Goal: Task Accomplishment & Management: Manage account settings

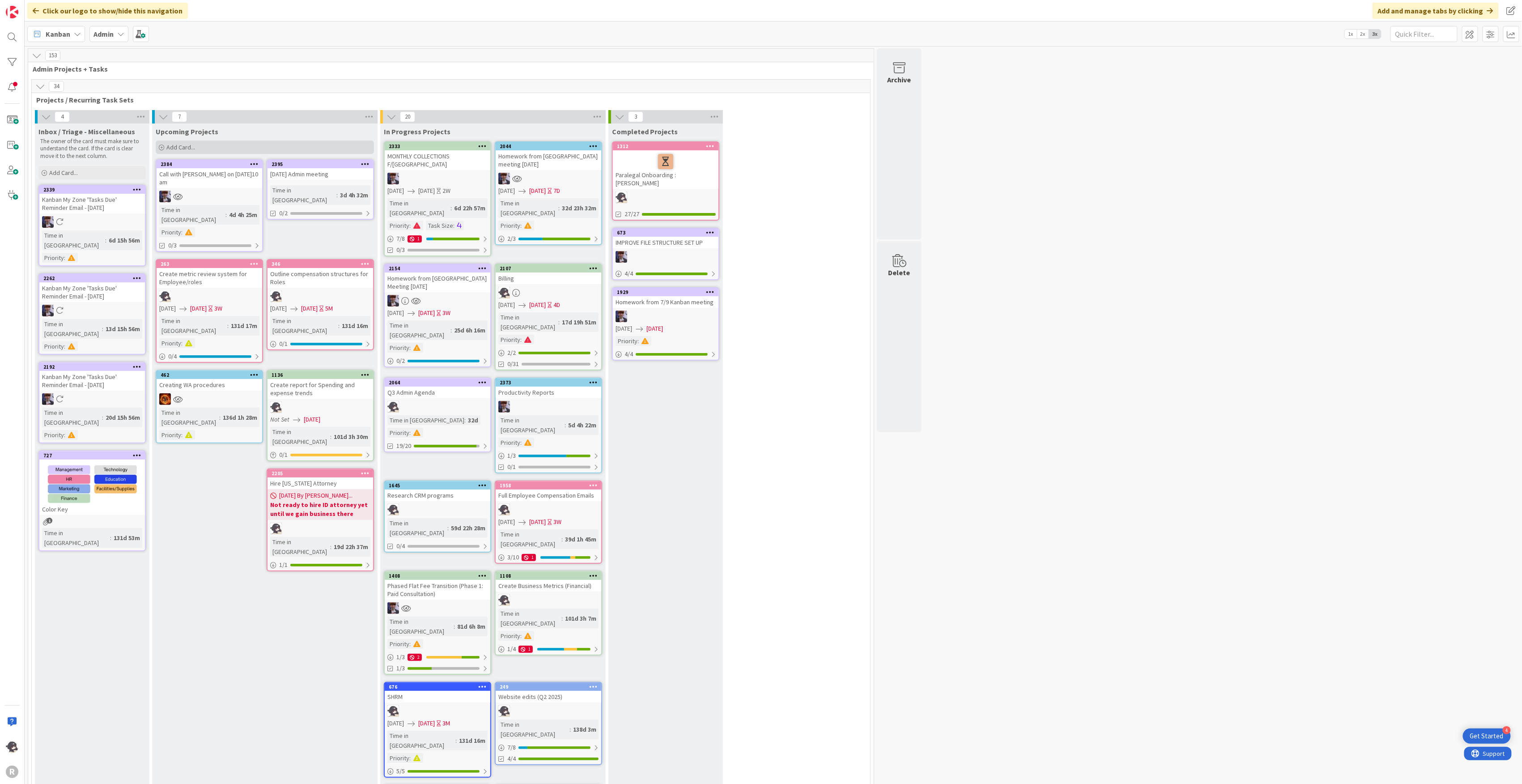
click at [206, 151] on div "Add Card..." at bounding box center [265, 147] width 219 height 14
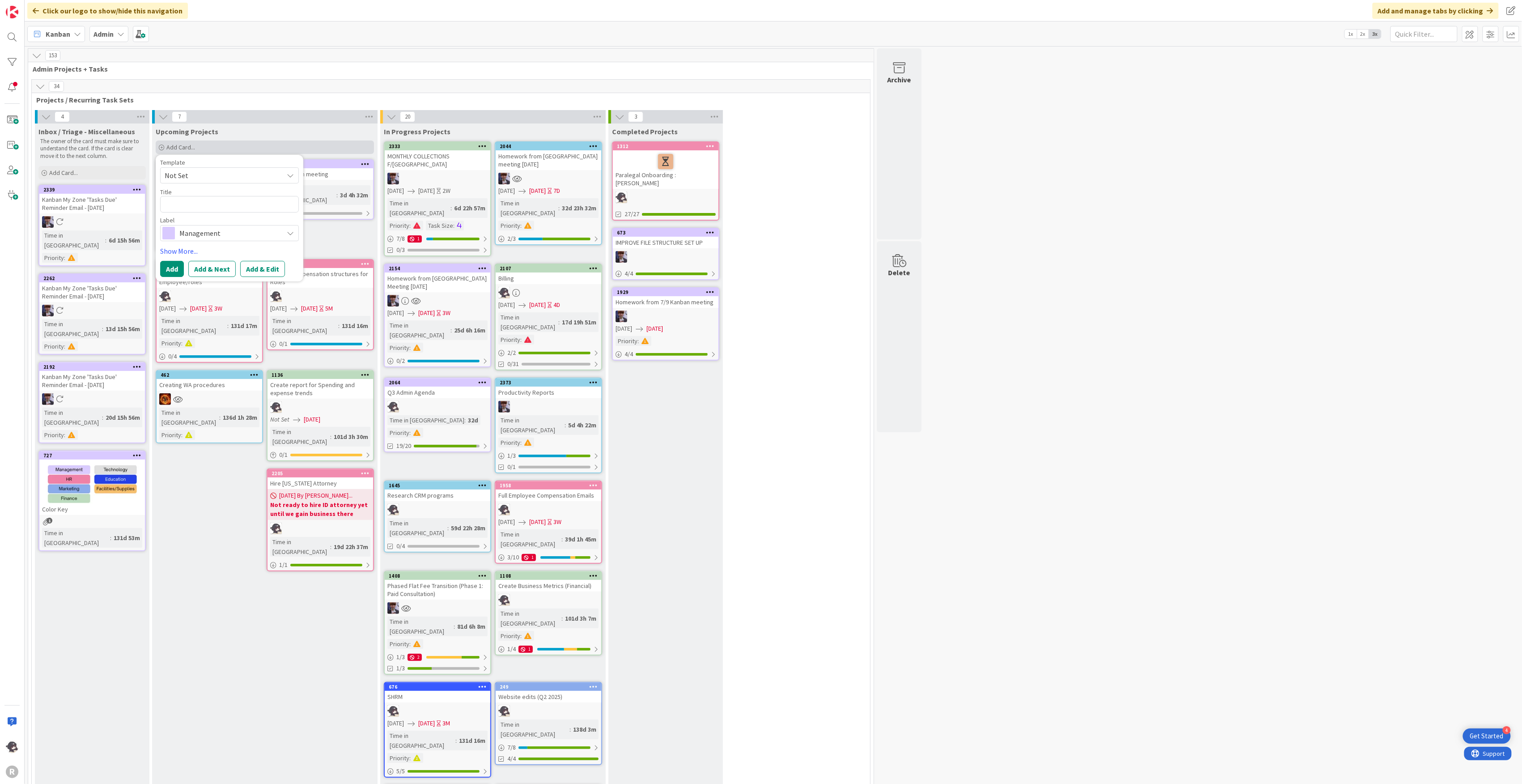
type textarea "x"
type textarea "H"
type textarea "x"
type textarea "Hi"
type textarea "x"
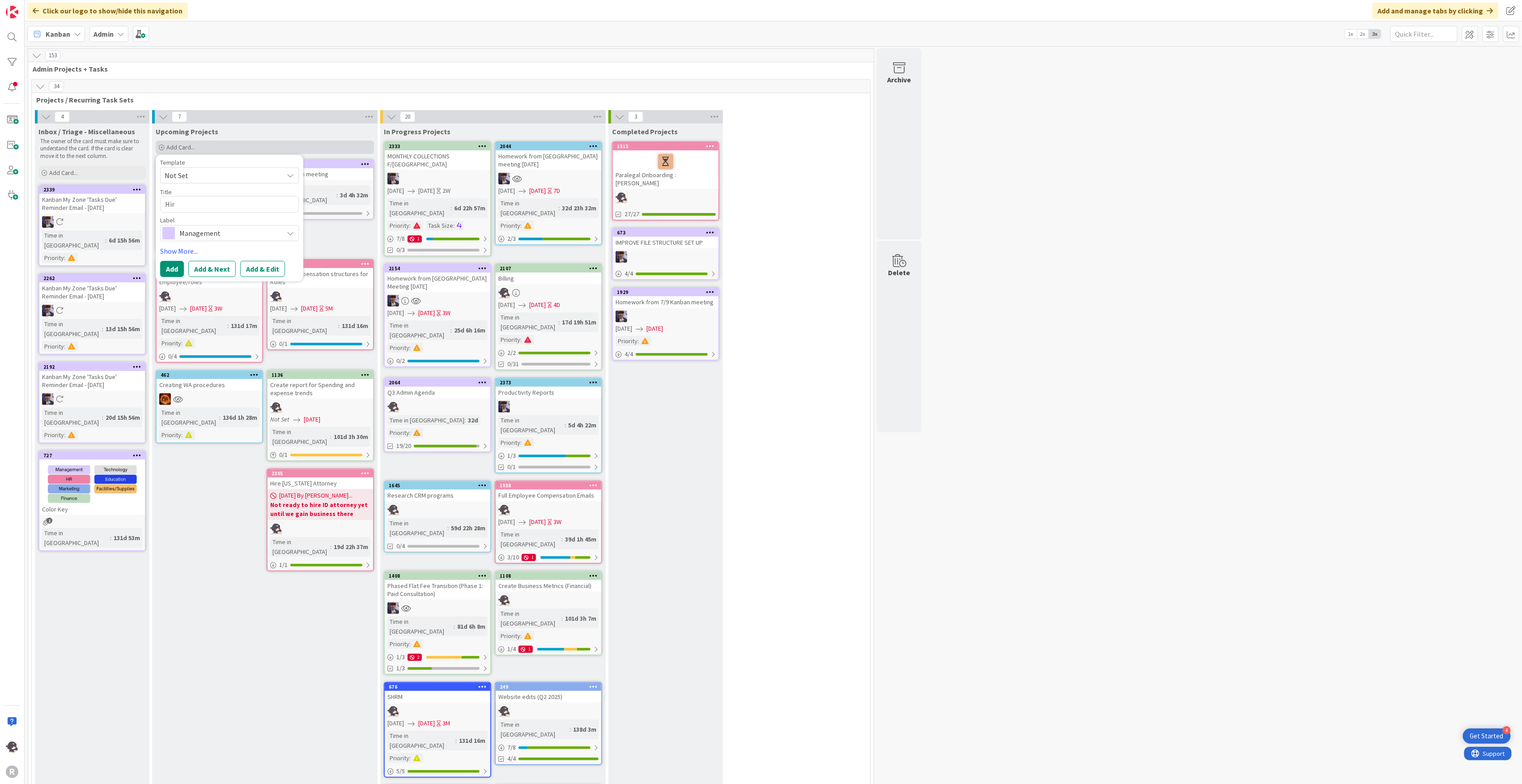
type textarea "Hire"
type textarea "x"
type textarea "Hire"
type textarea "x"
type textarea "Hire L"
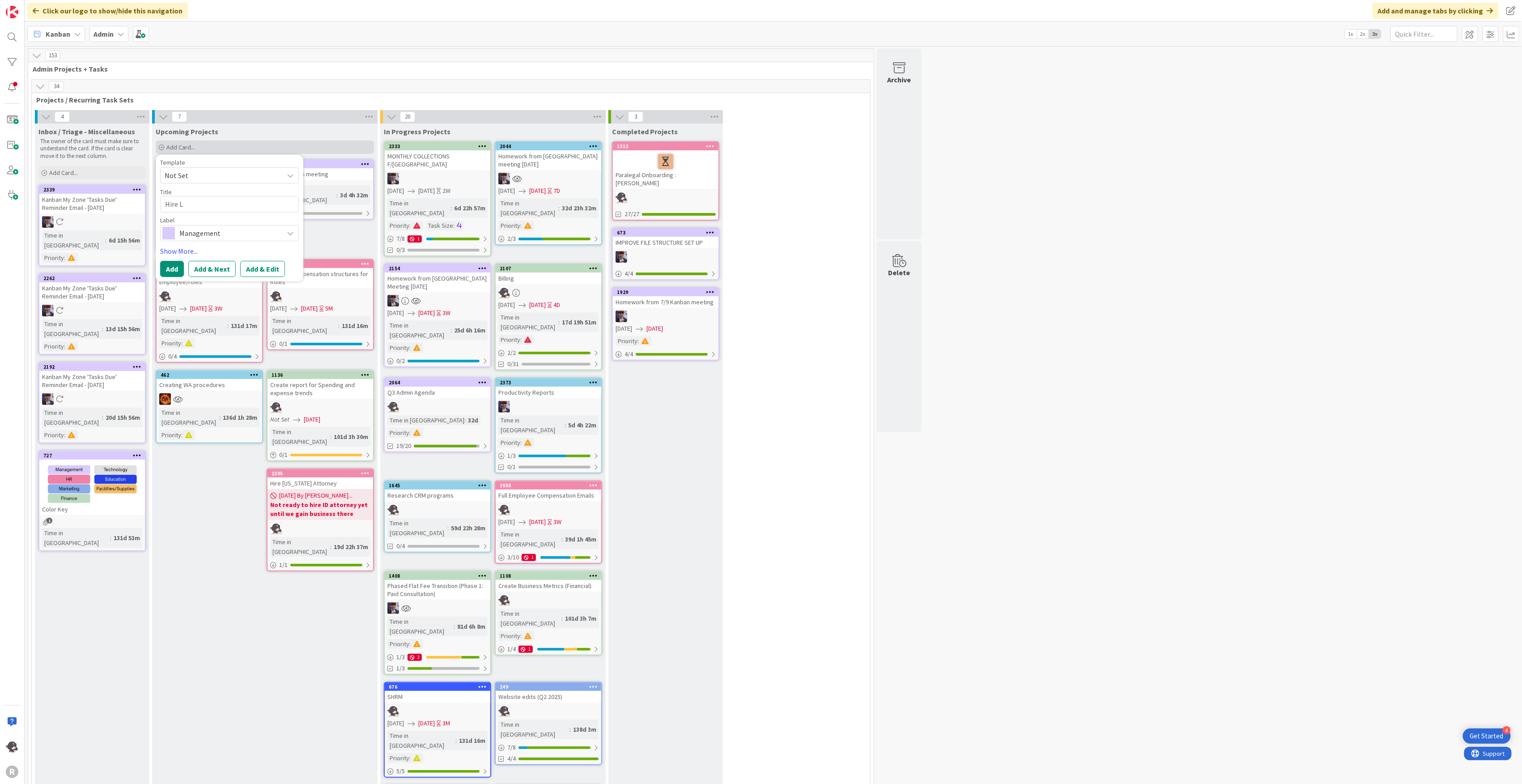
type textarea "x"
type textarea "Hire Le"
type textarea "x"
type textarea "Hire Lega"
type textarea "x"
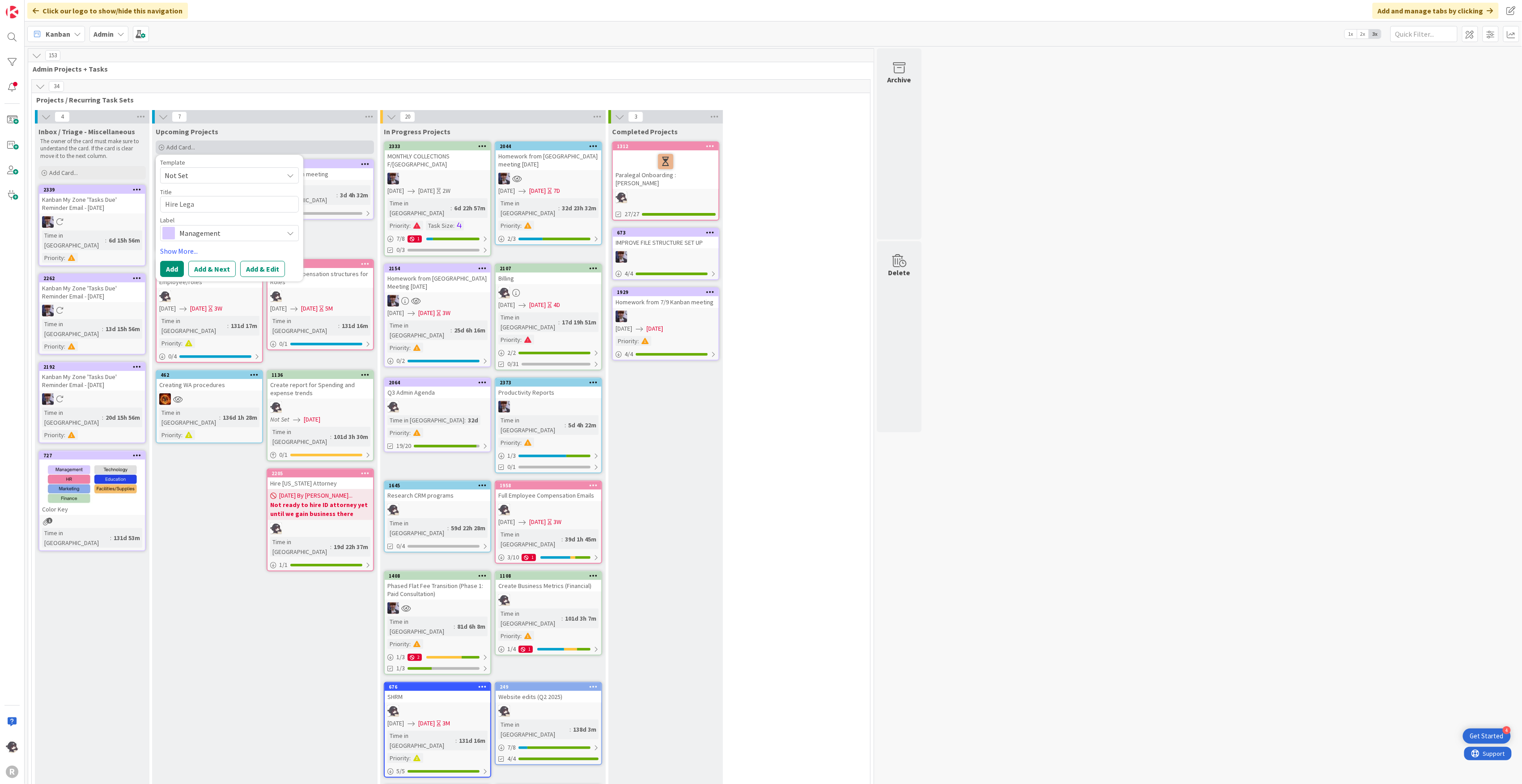
type textarea "Hire Legal"
type textarea "x"
type textarea "Hire Legal"
type textarea "x"
type textarea "Hire Legal A"
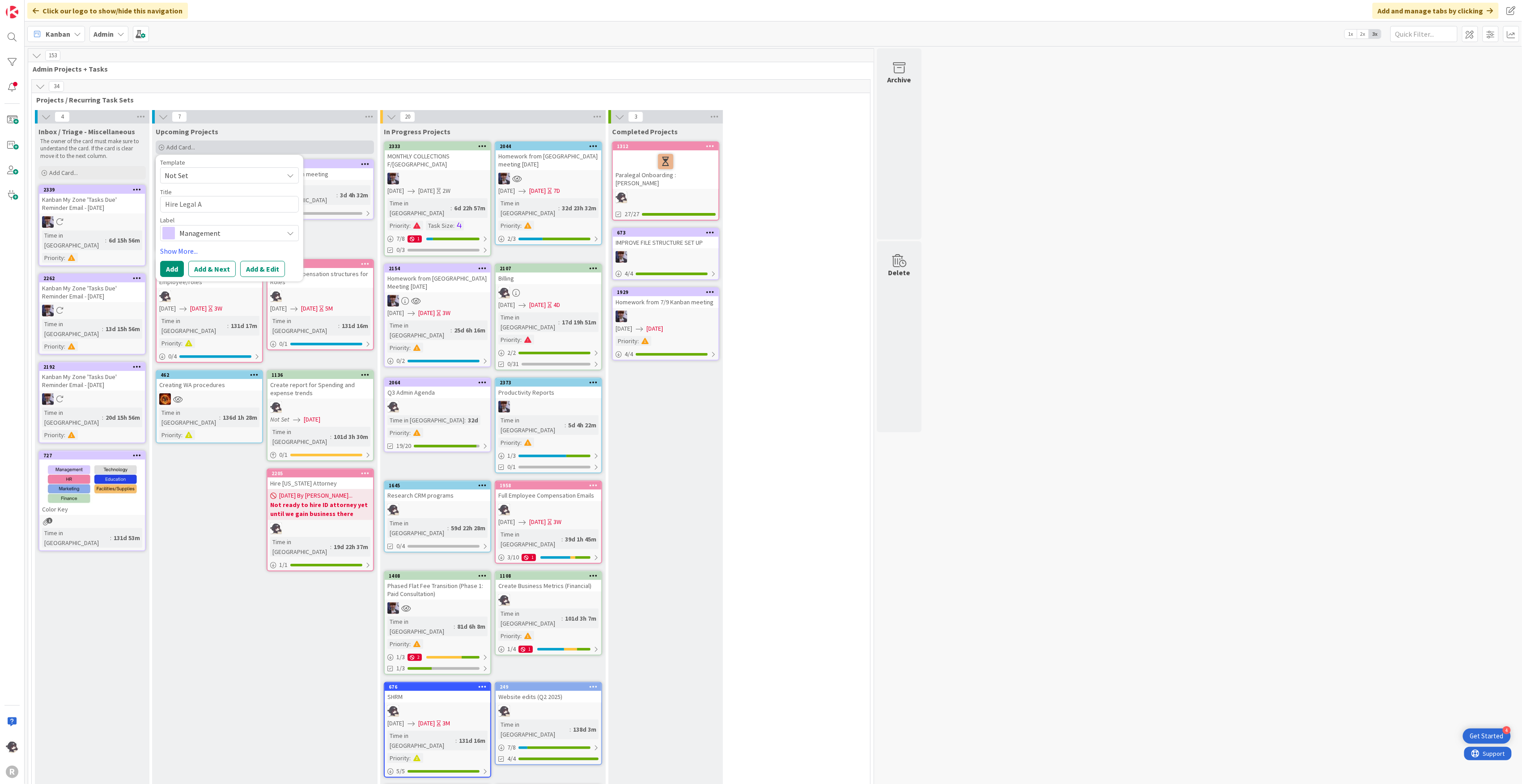
type textarea "x"
type textarea "Hire Legal As"
type textarea "x"
type textarea "Hire Legal Ass"
type textarea "x"
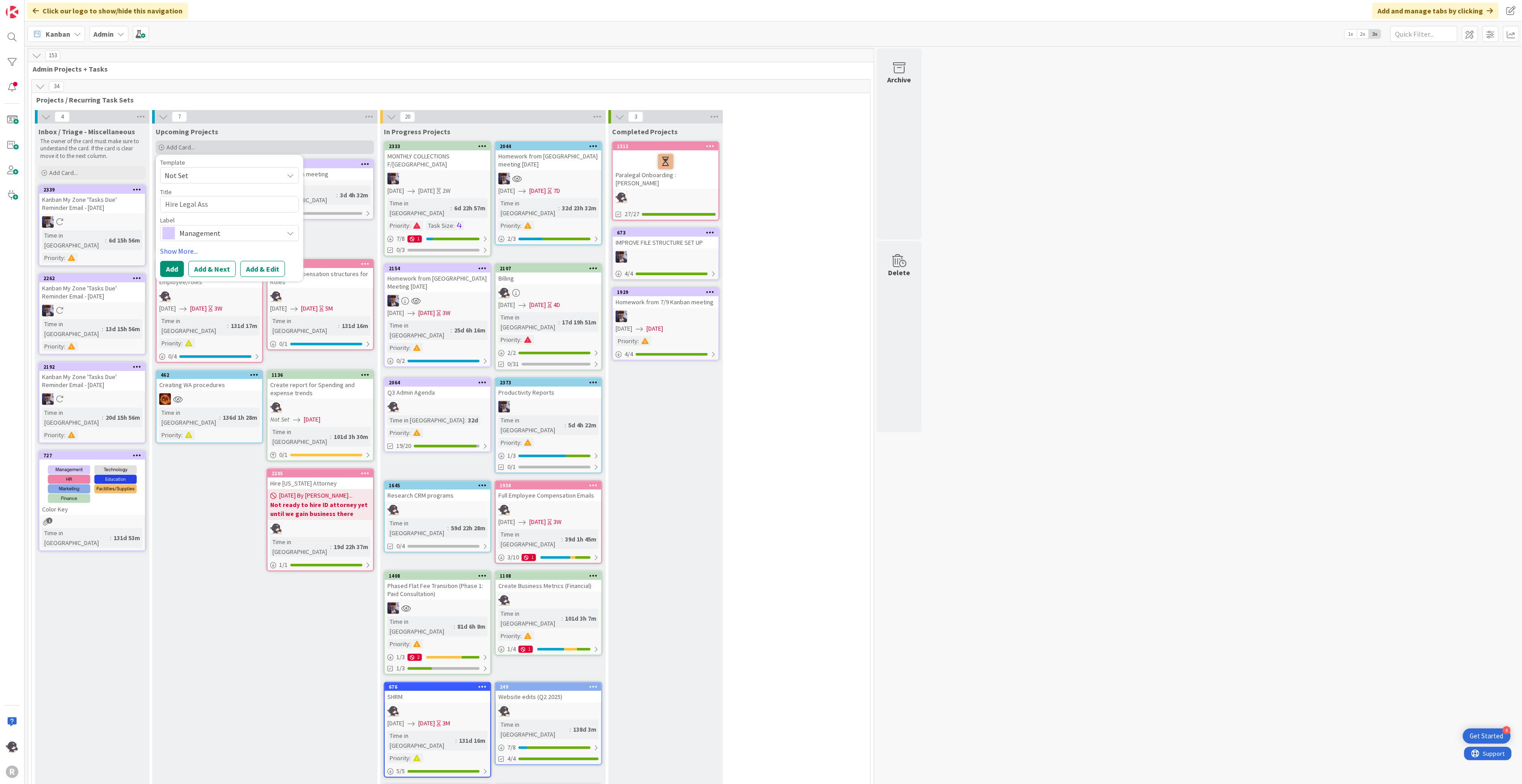
type textarea "Hire Legal Assi"
type textarea "x"
type textarea "Hire Legal Assis"
type textarea "x"
type textarea "Hire Legal Assist"
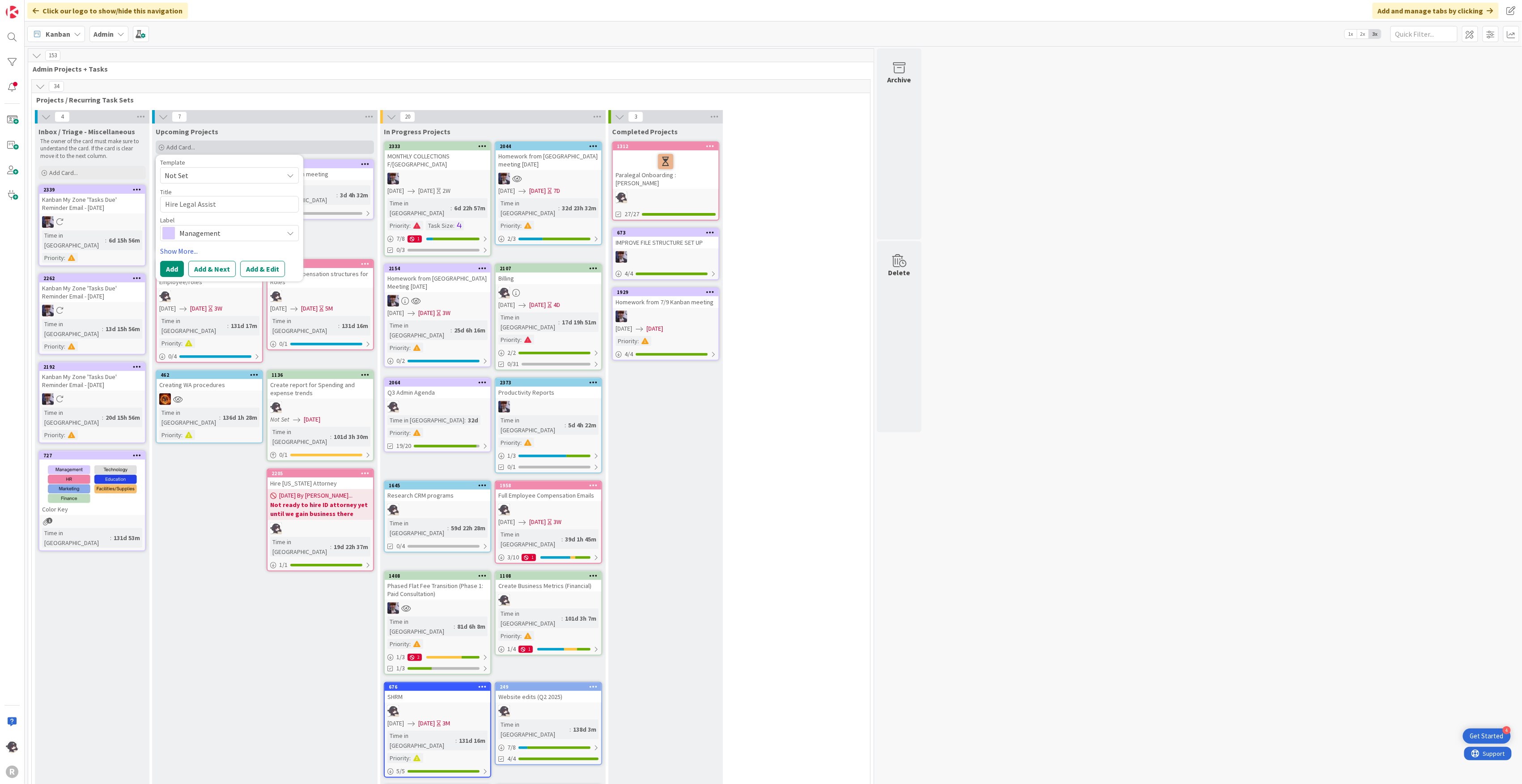
type textarea "x"
type textarea "Hire Legal Assista"
type textarea "x"
type textarea "Hire Legal Assistan"
type textarea "x"
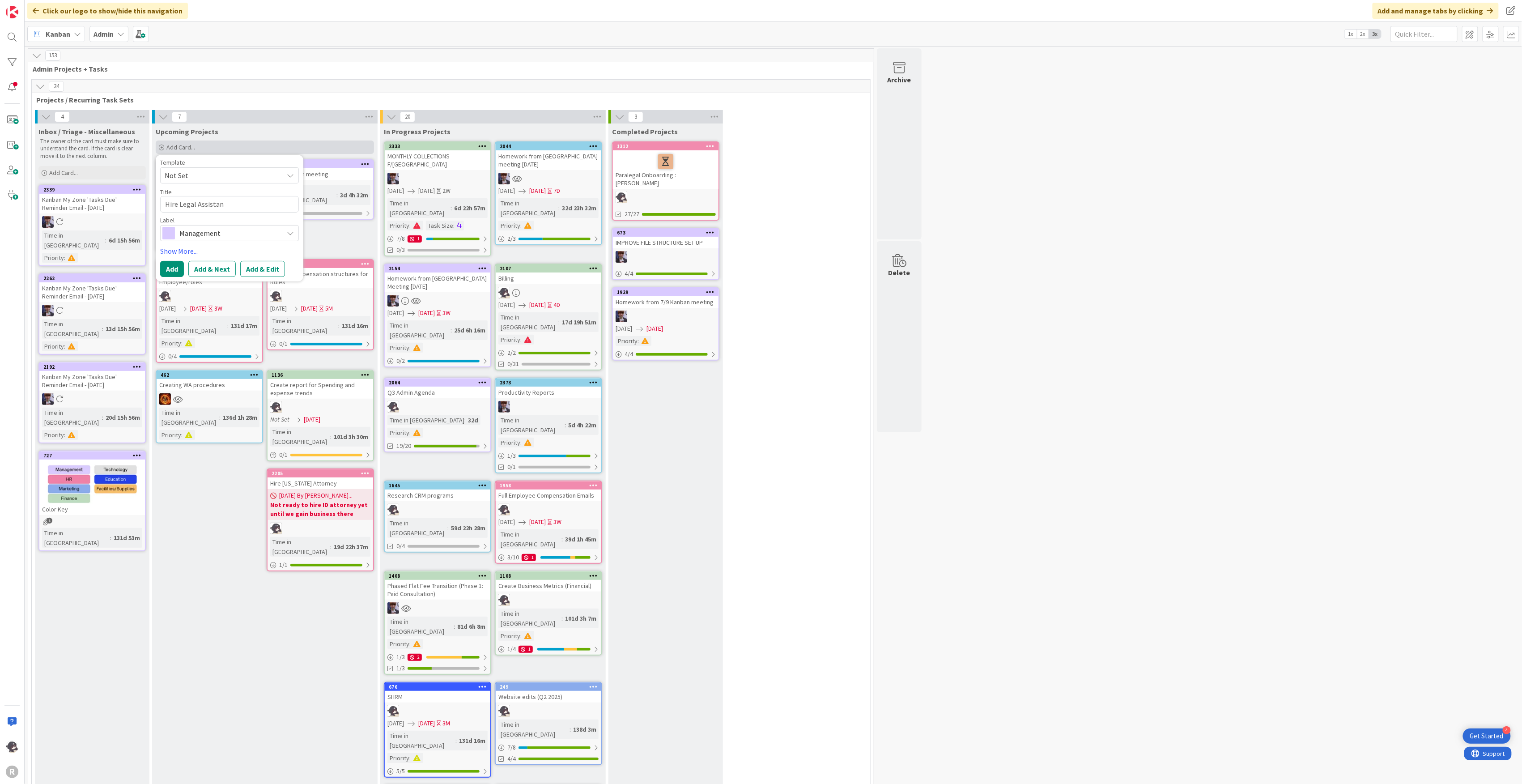
type textarea "Hire Legal Assistant"
type textarea "x"
type textarea "Hire Legal Assistant/"
type textarea "x"
type textarea "Hire Legal Assistant/W"
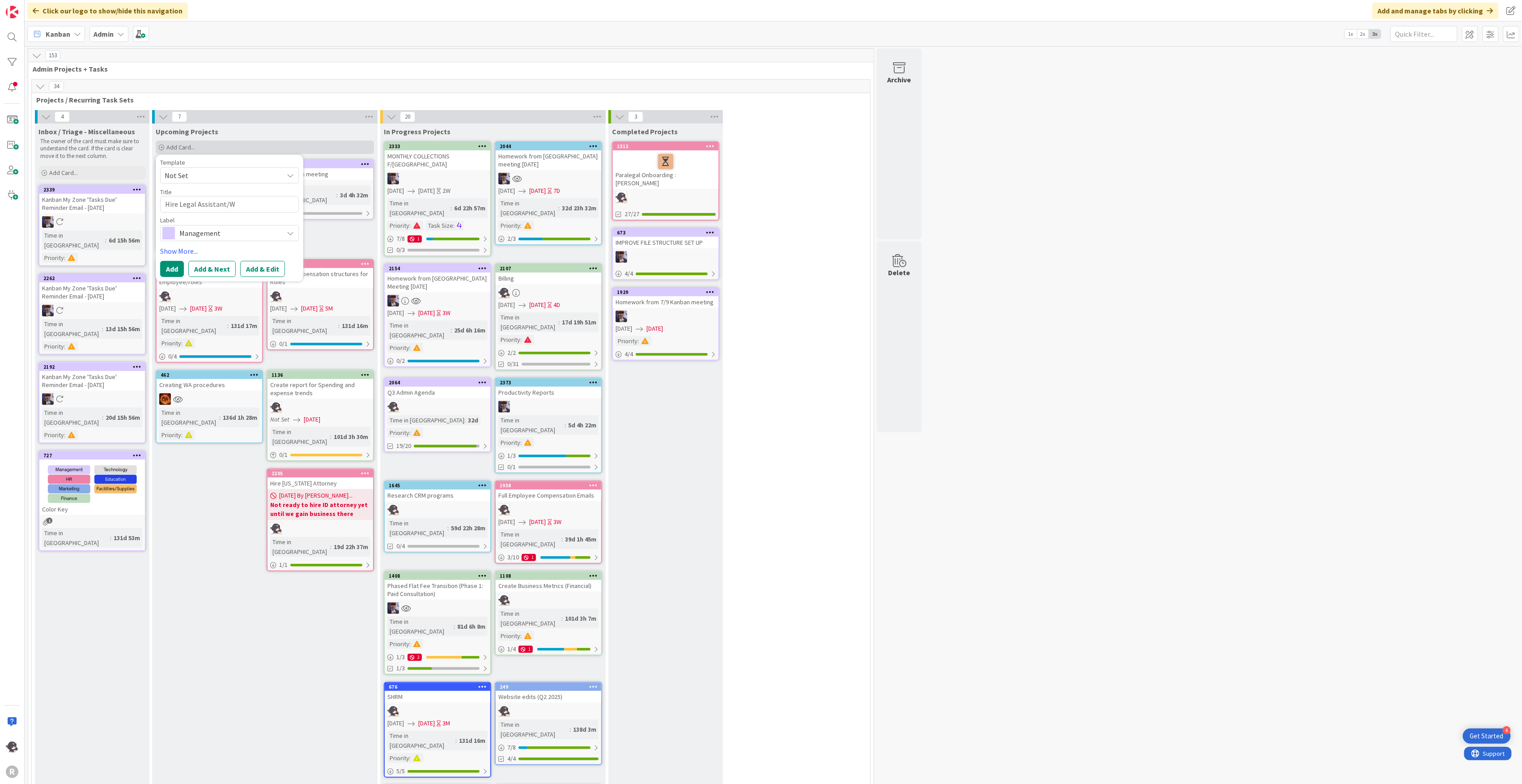
type textarea "x"
type textarea "Hire Legal Assistant/"
type textarea "x"
type textarea "Hire Legal Assistant/W"
type textarea "x"
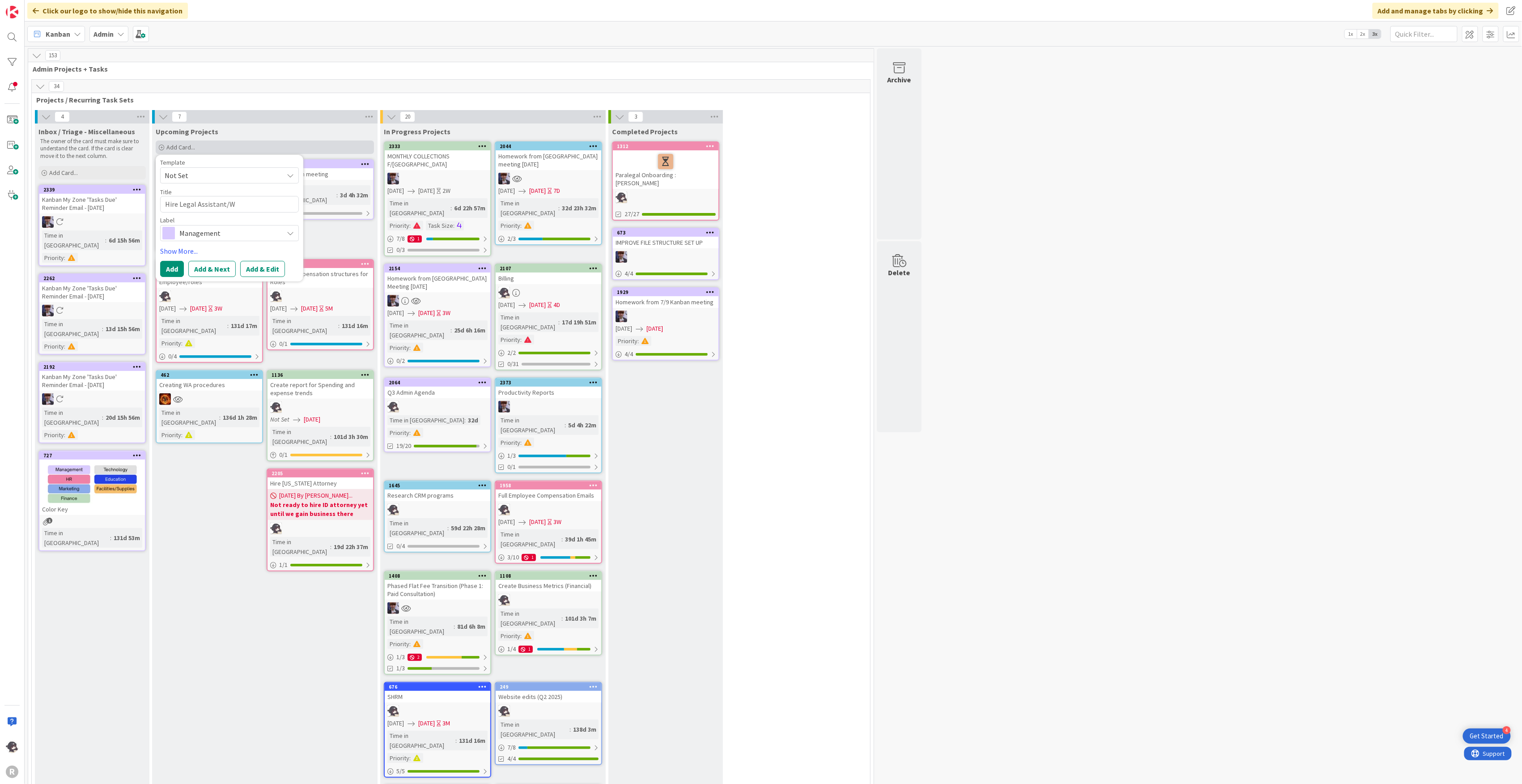
type textarea "Hire Legal Assistant/"
type textarea "x"
type textarea "Hire Legal Assistant/E"
type textarea "x"
type textarea "Hire Legal Assistant/En"
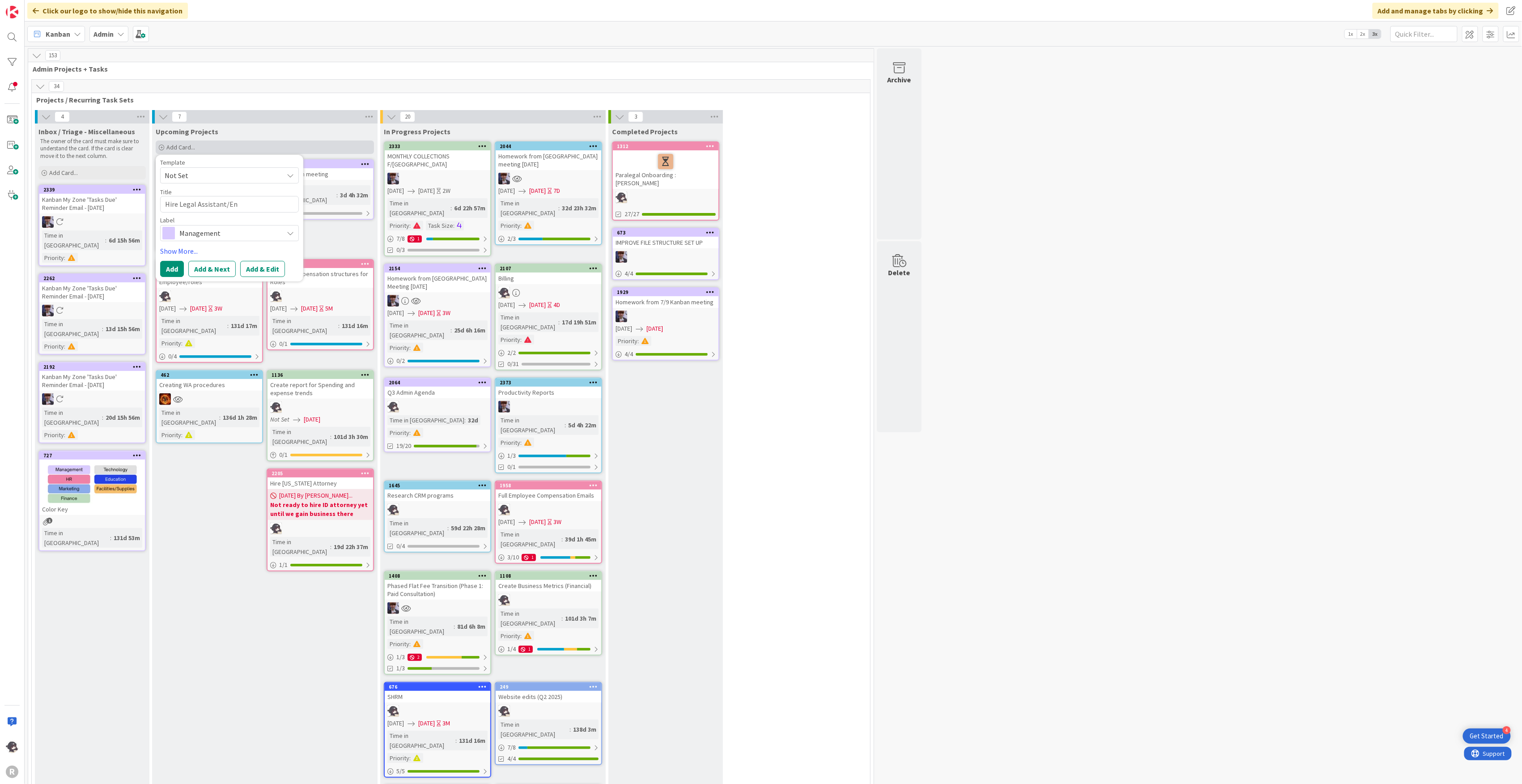
type textarea "x"
type textarea "Hire Legal Assistant/Ent"
type textarea "x"
type textarea "Hire Legal Assistant/Entr"
type textarea "x"
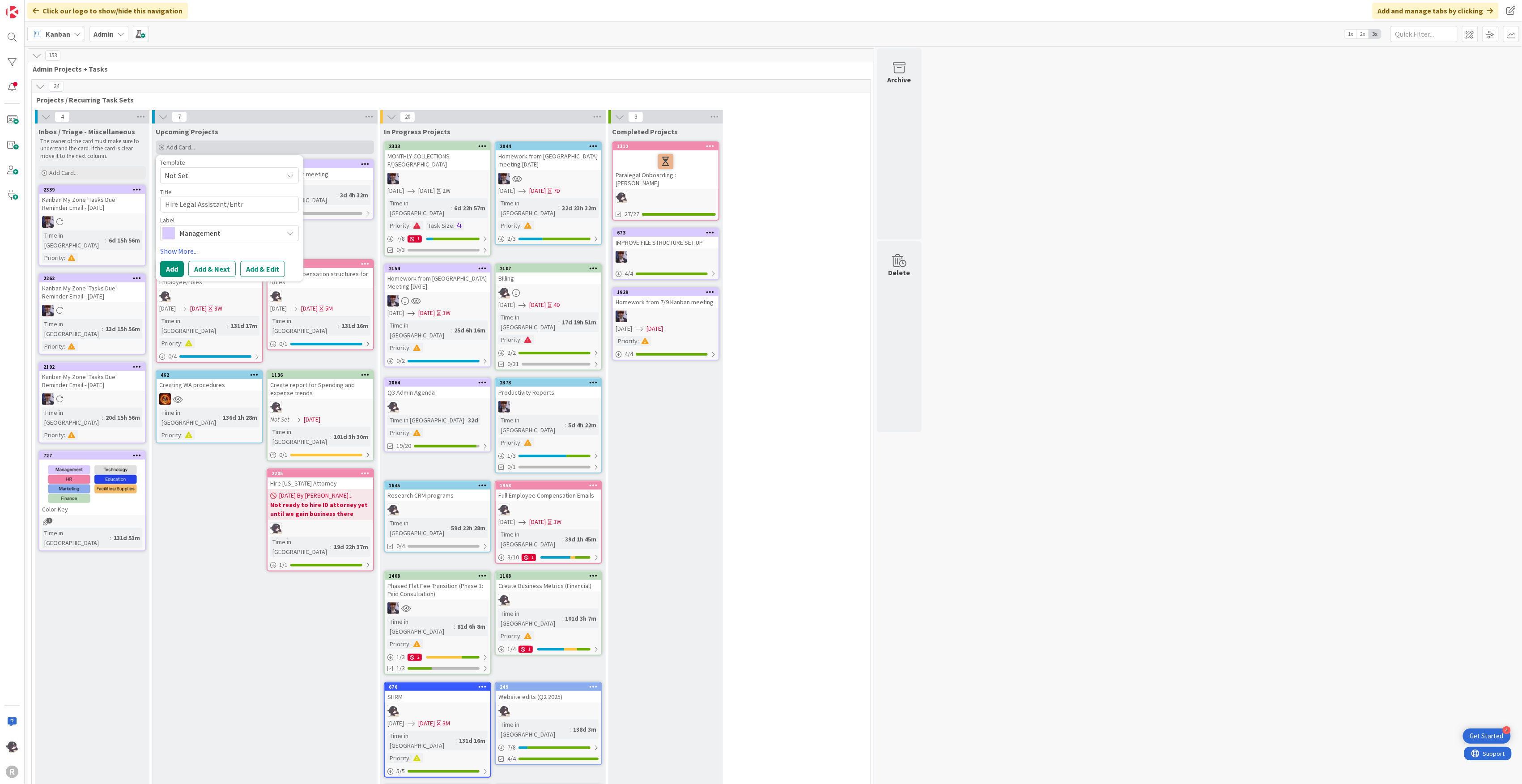
type textarea "Hire Legal Assistant/Entry"
type textarea "x"
type textarea "Hire Legal Assistant/Entry"
type textarea "x"
type textarea "Hire Legal Assistant/Entry l"
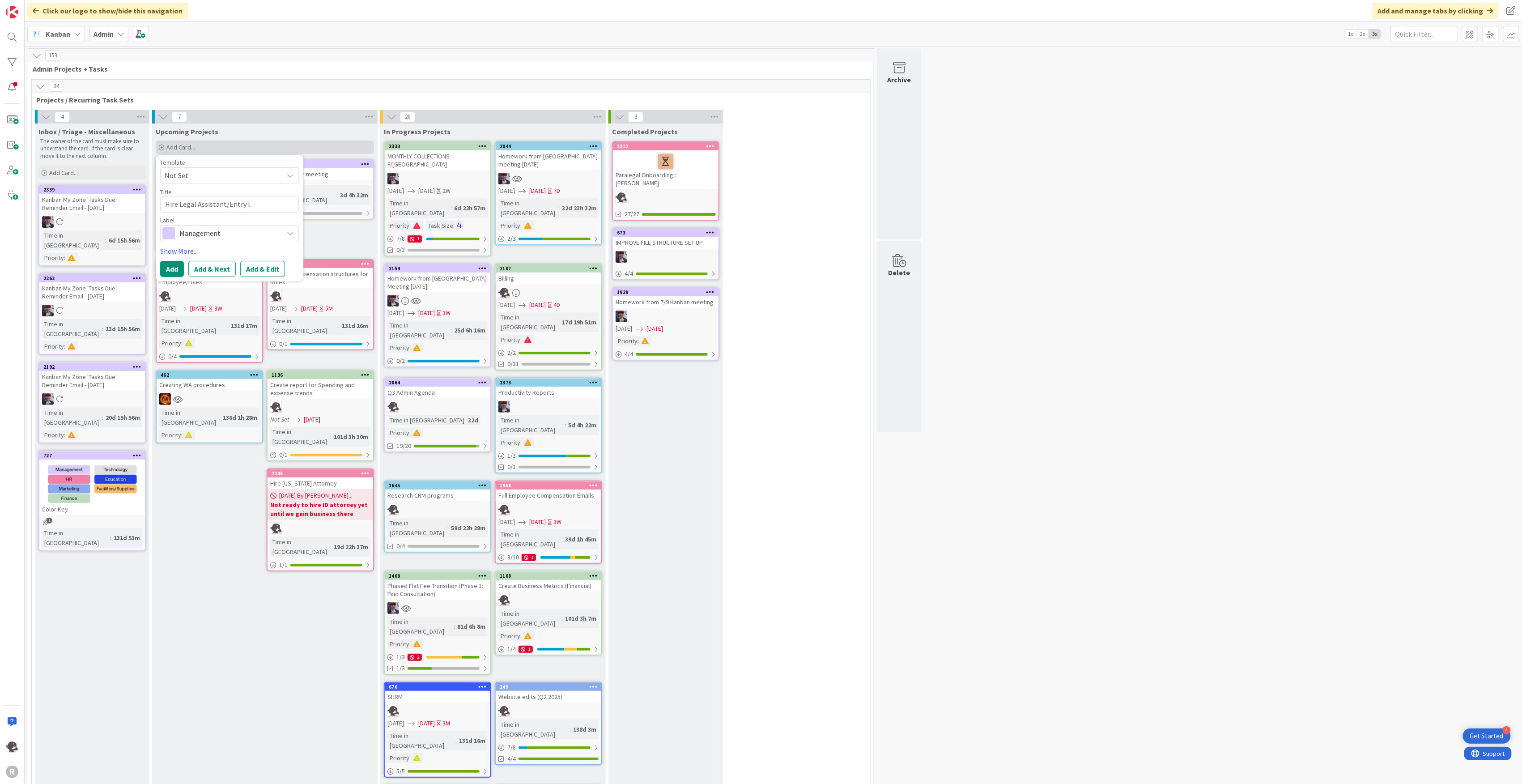
type textarea "x"
type textarea "Hire Legal Assistant/Entry le"
type textarea "x"
type textarea "Hire Legal Assistant/Entry lev"
type textarea "x"
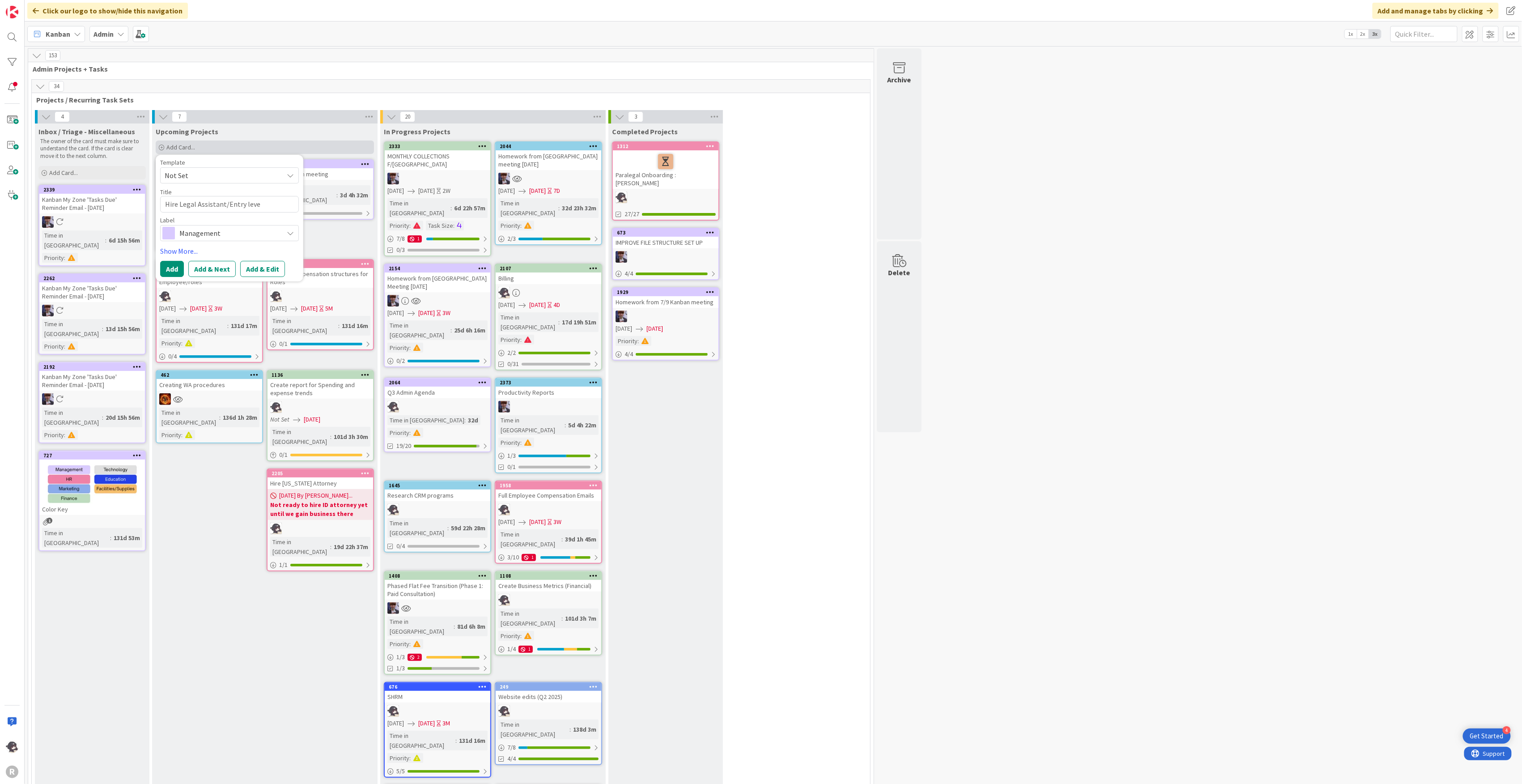
type textarea "Hire Legal Assistant/Entry level"
type textarea "x"
type textarea "Hire Legal Assistant/Entry level"
type textarea "x"
type textarea "Hire Legal Assistant/Entry level p"
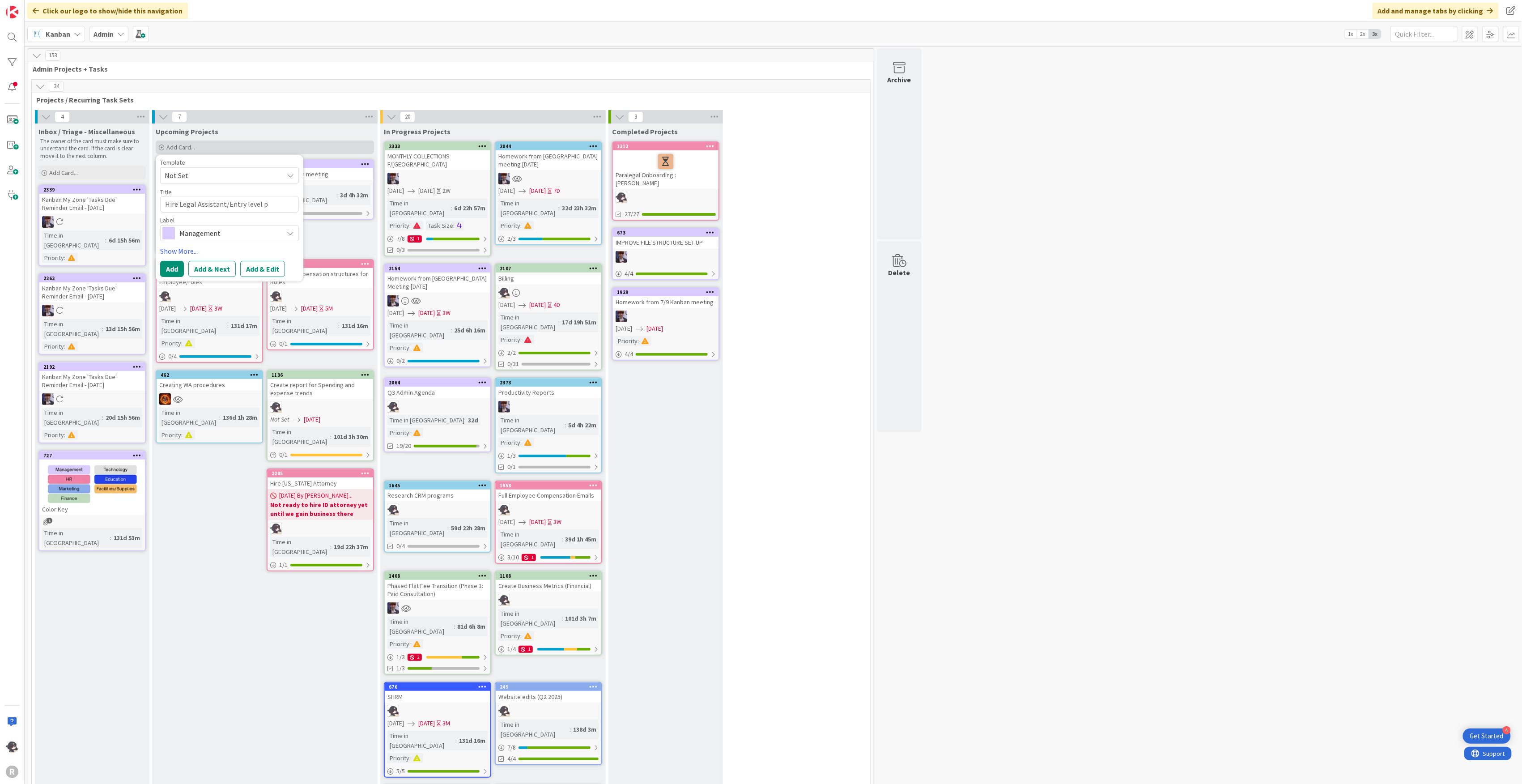
type textarea "x"
type textarea "Hire Legal Assistant/Entry level par"
type textarea "x"
type textarea "Hire Legal Assistant/Entry level para"
type textarea "x"
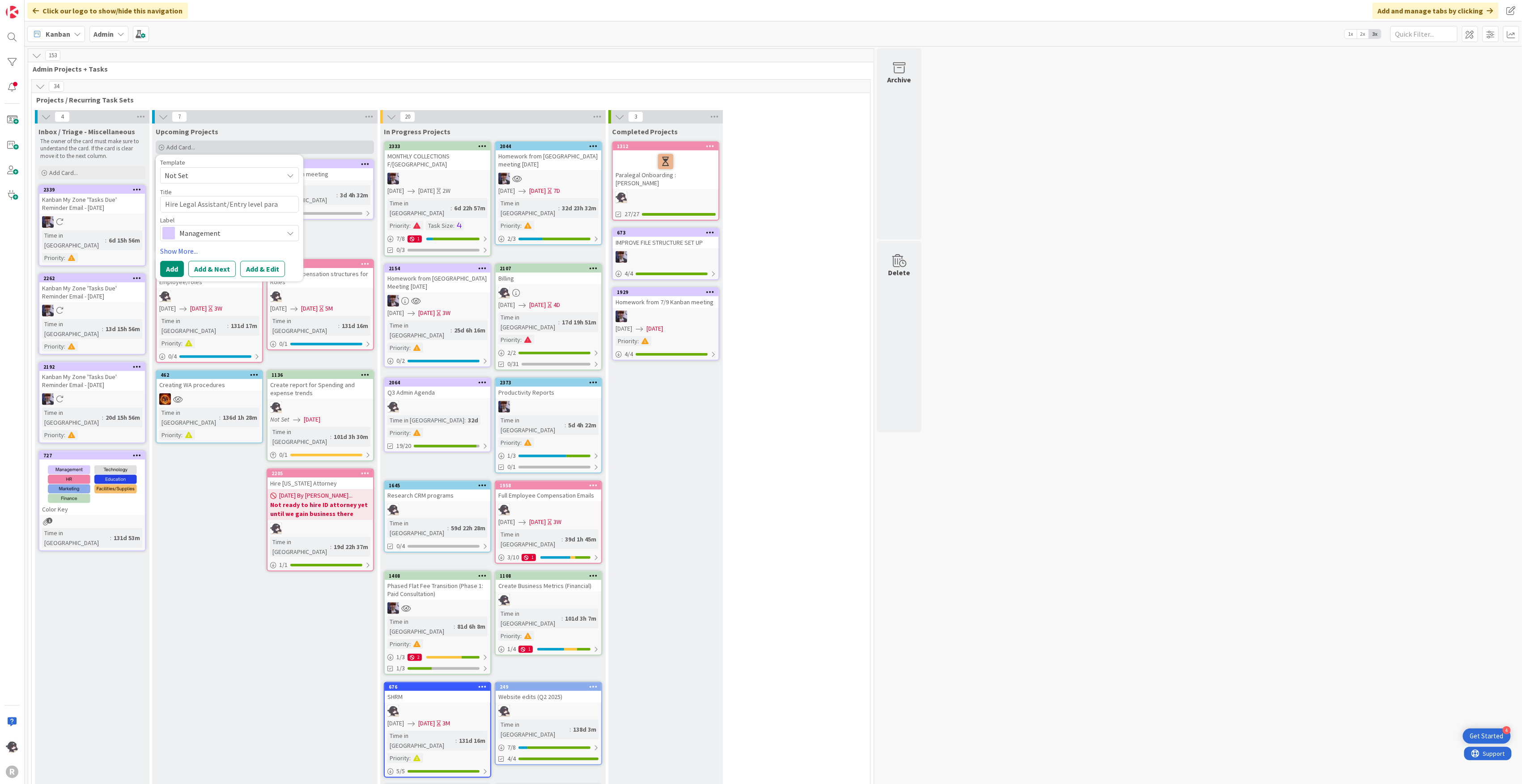
type textarea "Hire Legal Assistant/Entry level paral"
type textarea "x"
type textarea "Hire Legal Assistant/Entry level parale"
type textarea "x"
type textarea "Hire Legal Assistant/Entry level paraleg"
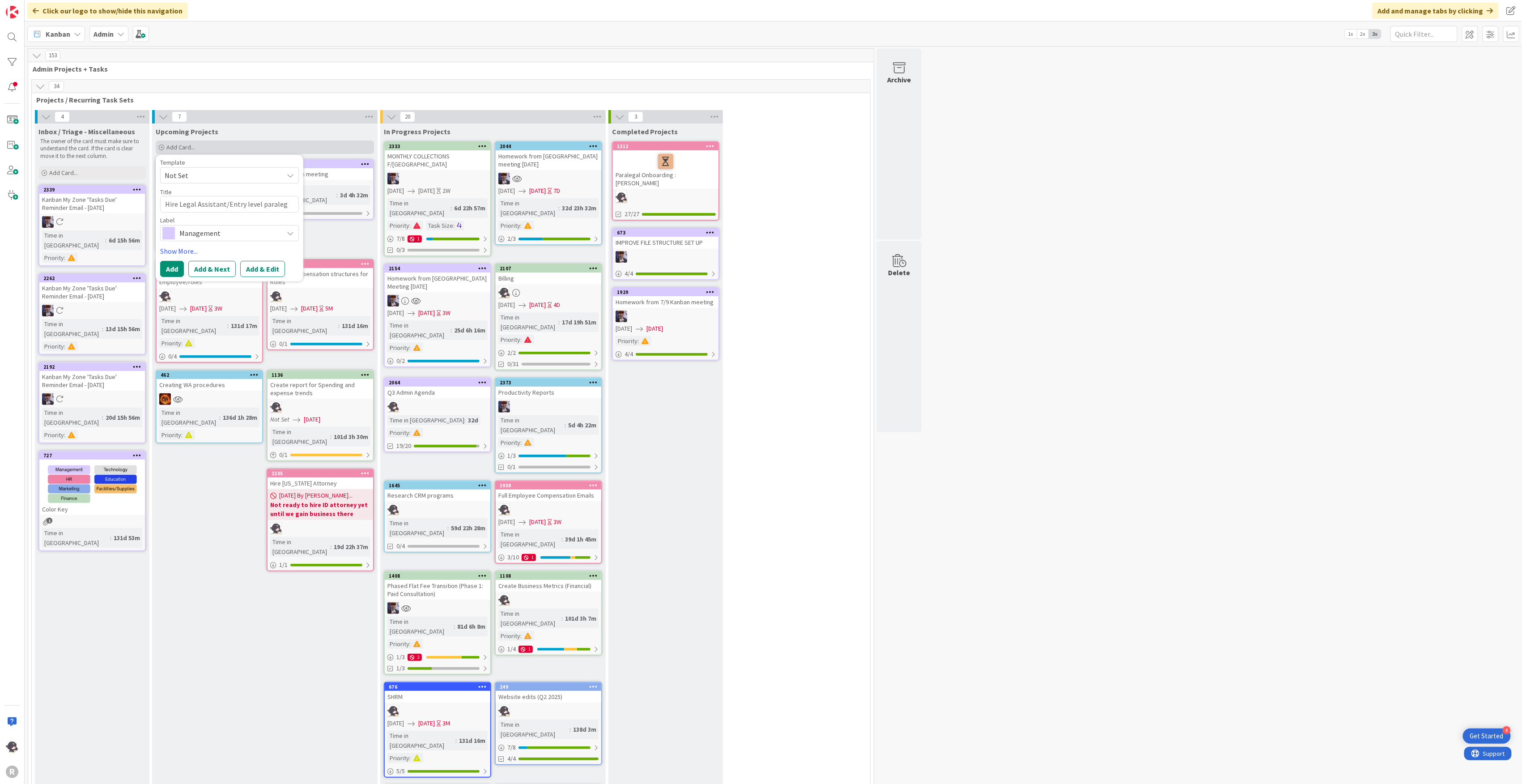
type textarea "x"
type textarea "Hire Legal Assistant/Entry level paralega"
type textarea "x"
type textarea "Hire Legal Assistant/Entry level paralegal"
click at [255, 228] on span "Management" at bounding box center [229, 233] width 99 height 12
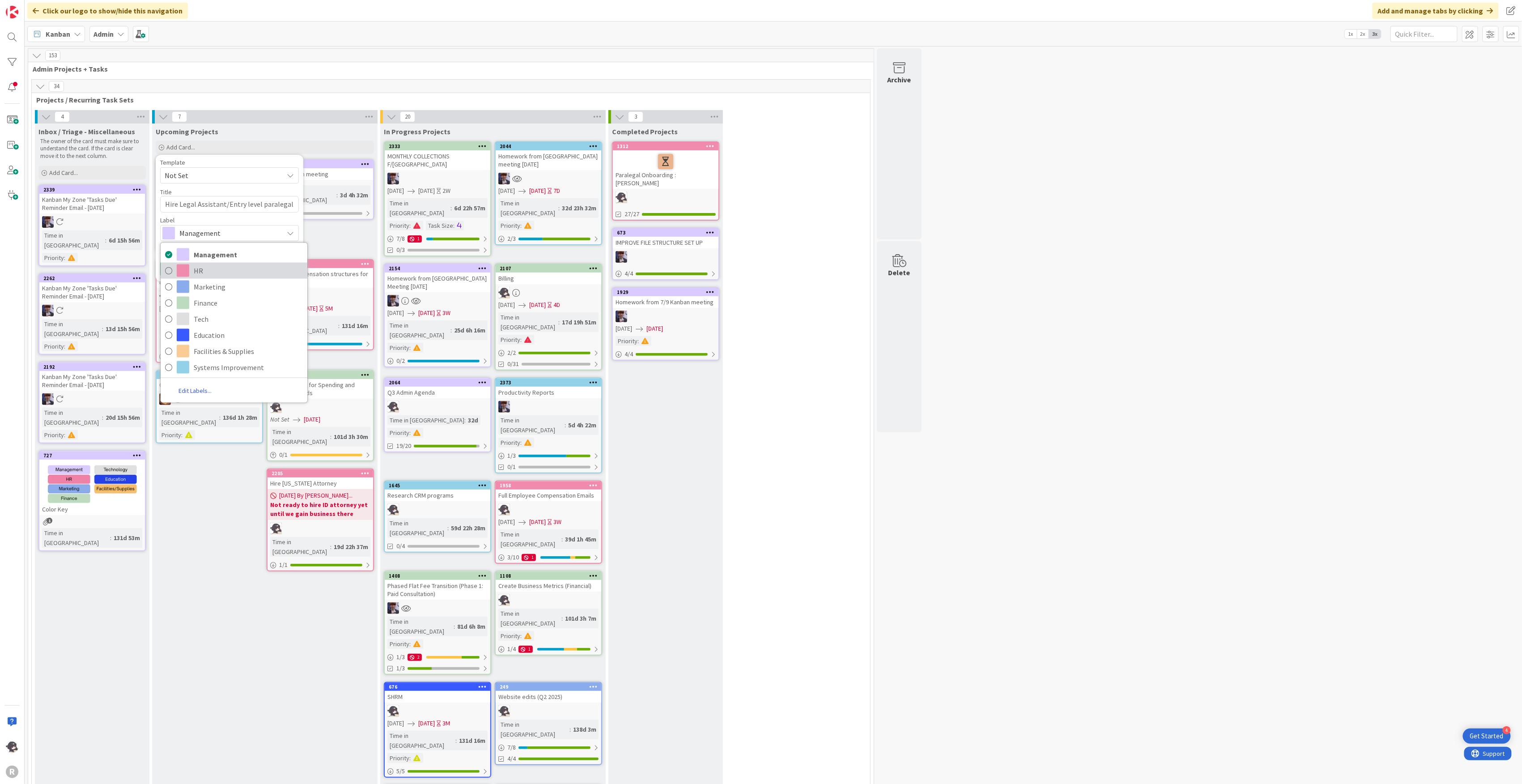
click at [199, 271] on span "HR" at bounding box center [248, 271] width 109 height 14
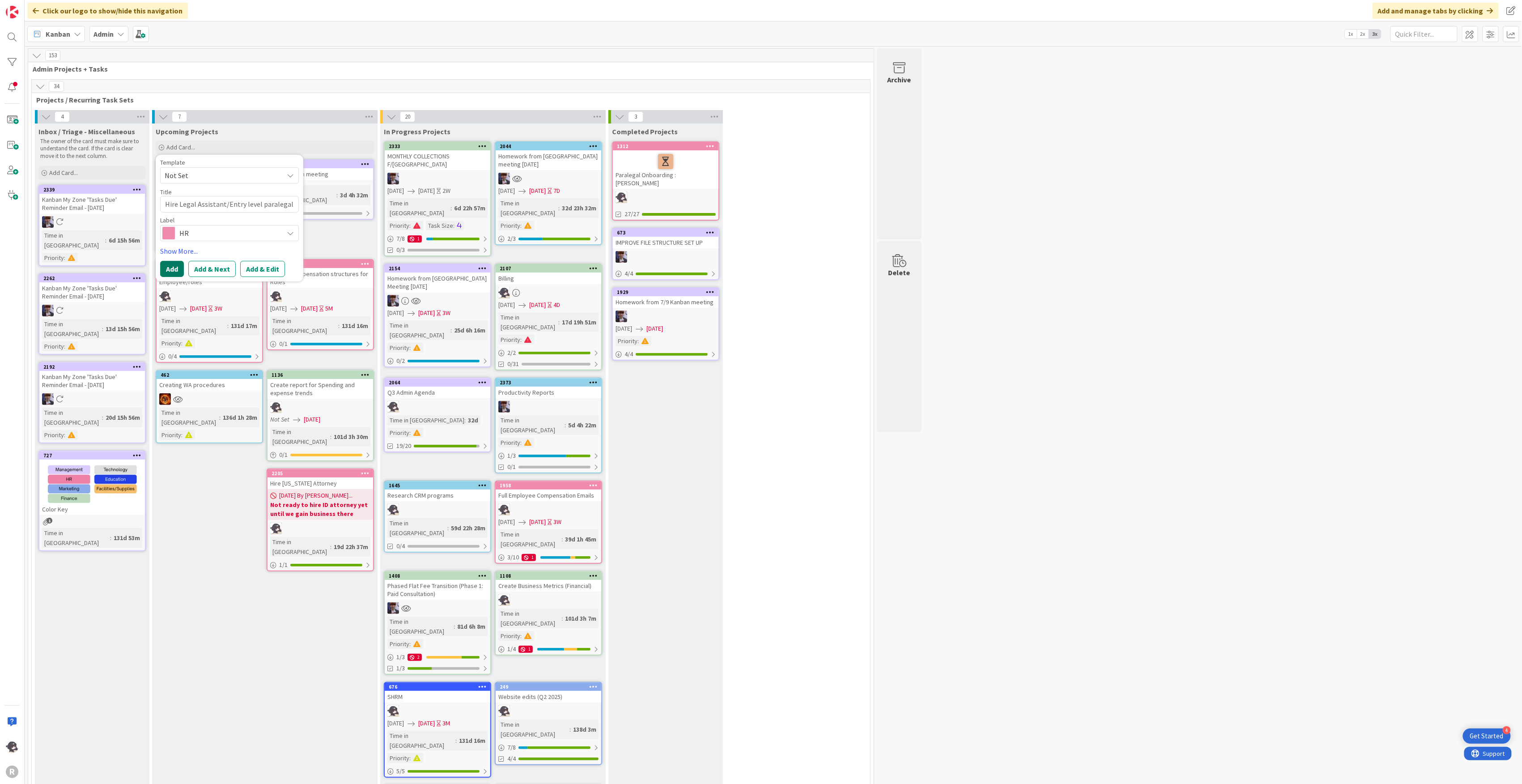
click at [173, 264] on button "Add" at bounding box center [172, 268] width 24 height 16
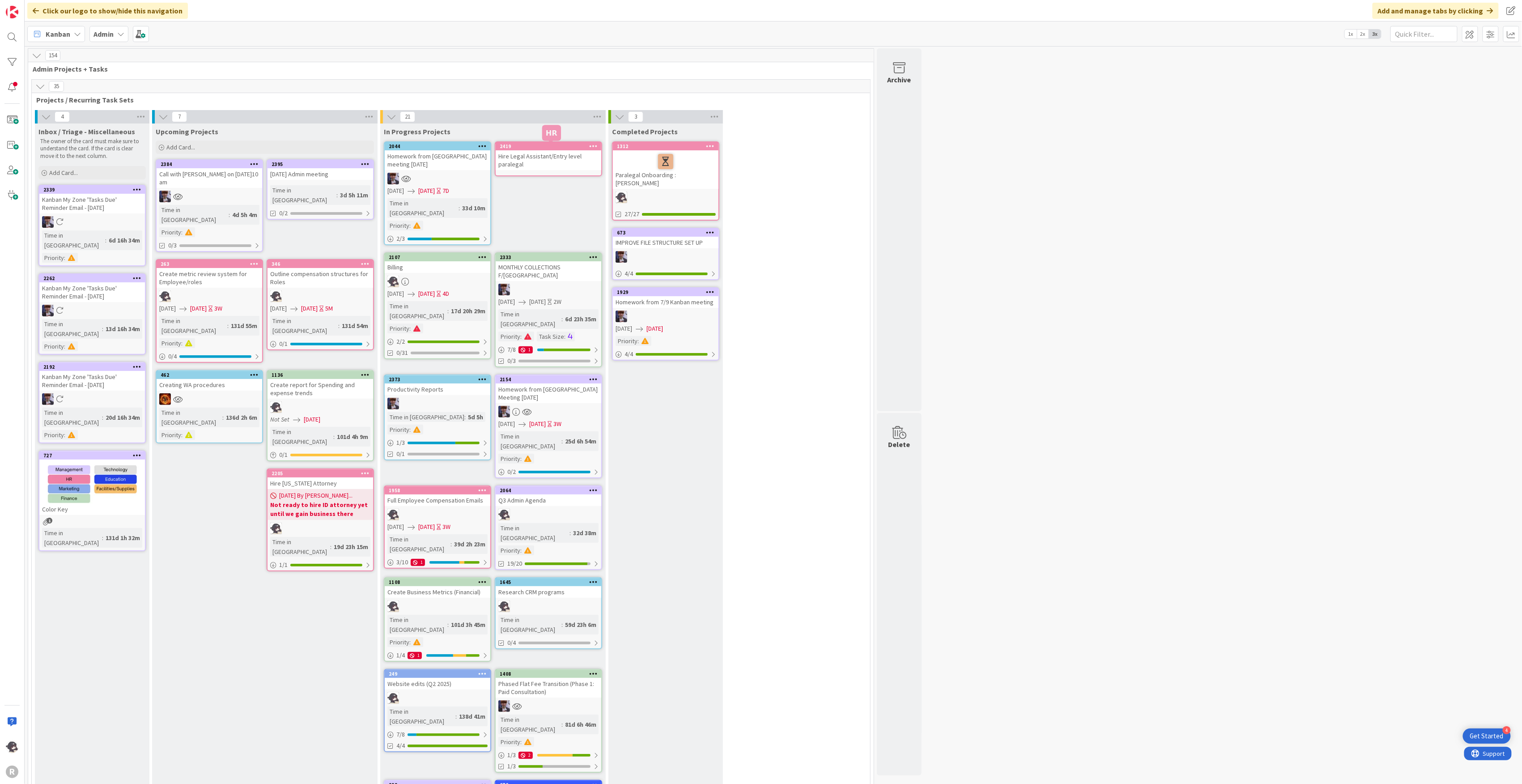
click at [558, 145] on div "2419" at bounding box center [550, 146] width 102 height 6
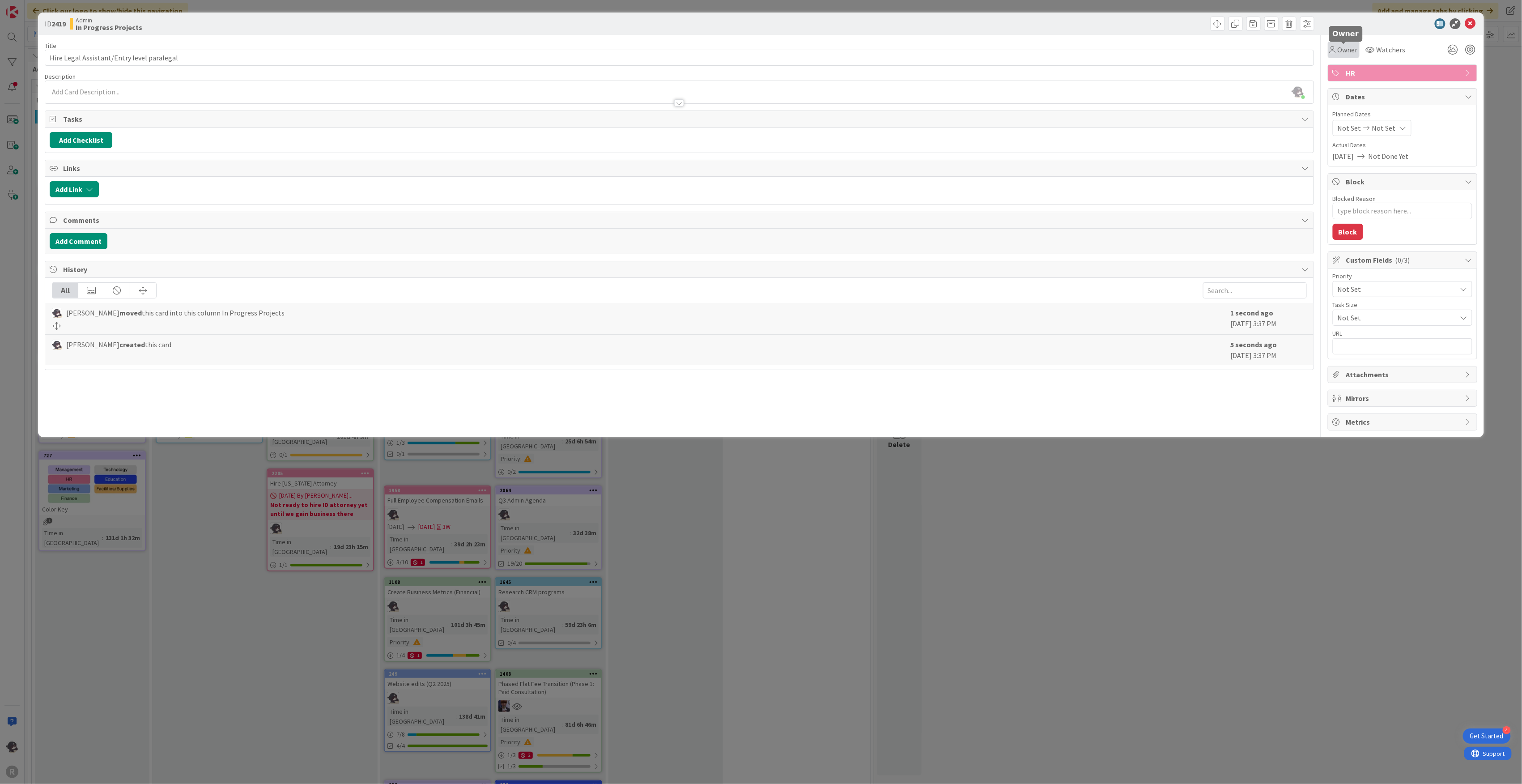
click at [1351, 47] on span "Owner" at bounding box center [1348, 50] width 20 height 11
click at [1378, 112] on span "[PERSON_NAME]" at bounding box center [1384, 116] width 44 height 14
click at [1470, 20] on icon at bounding box center [1471, 24] width 11 height 11
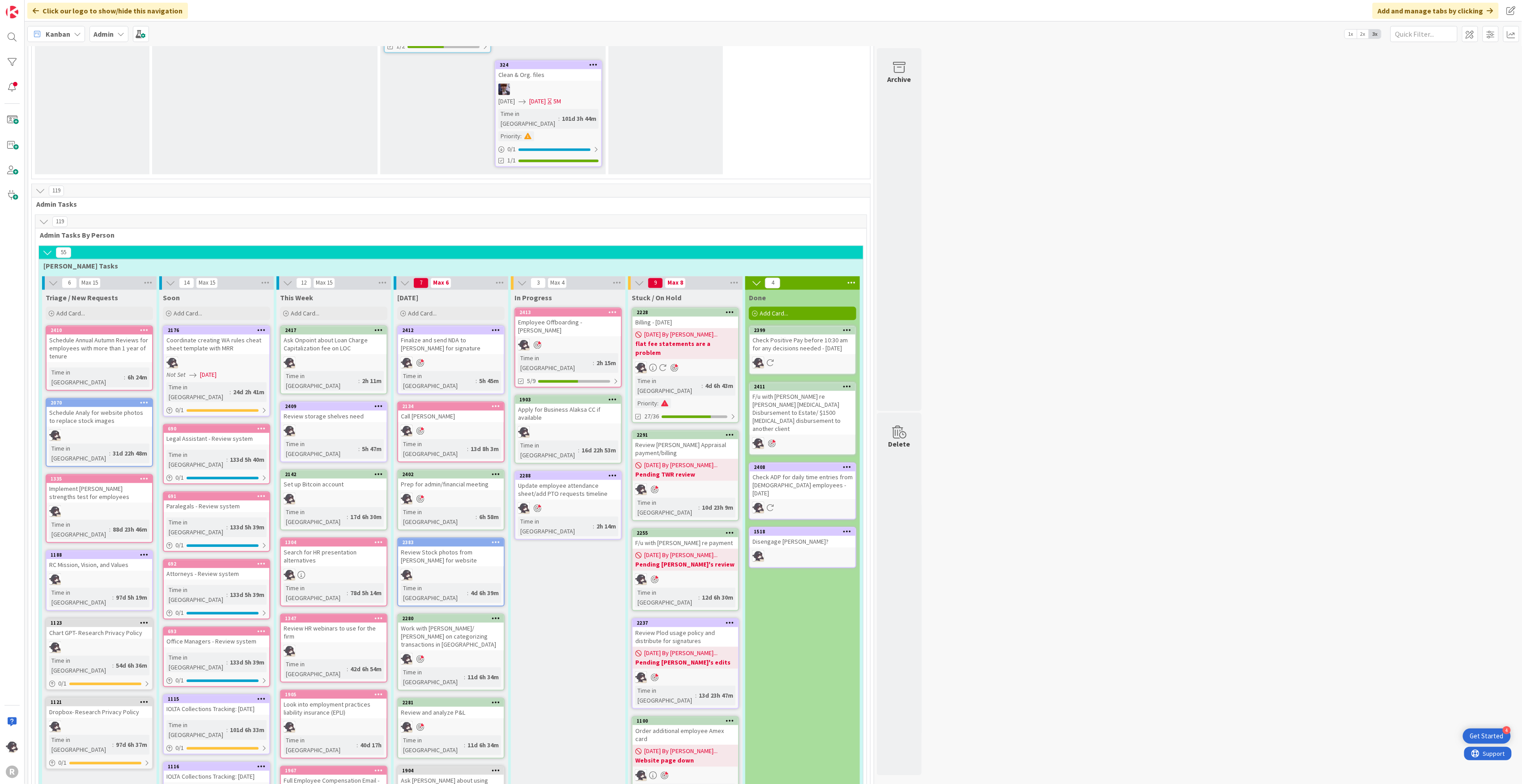
scroll to position [1312, 0]
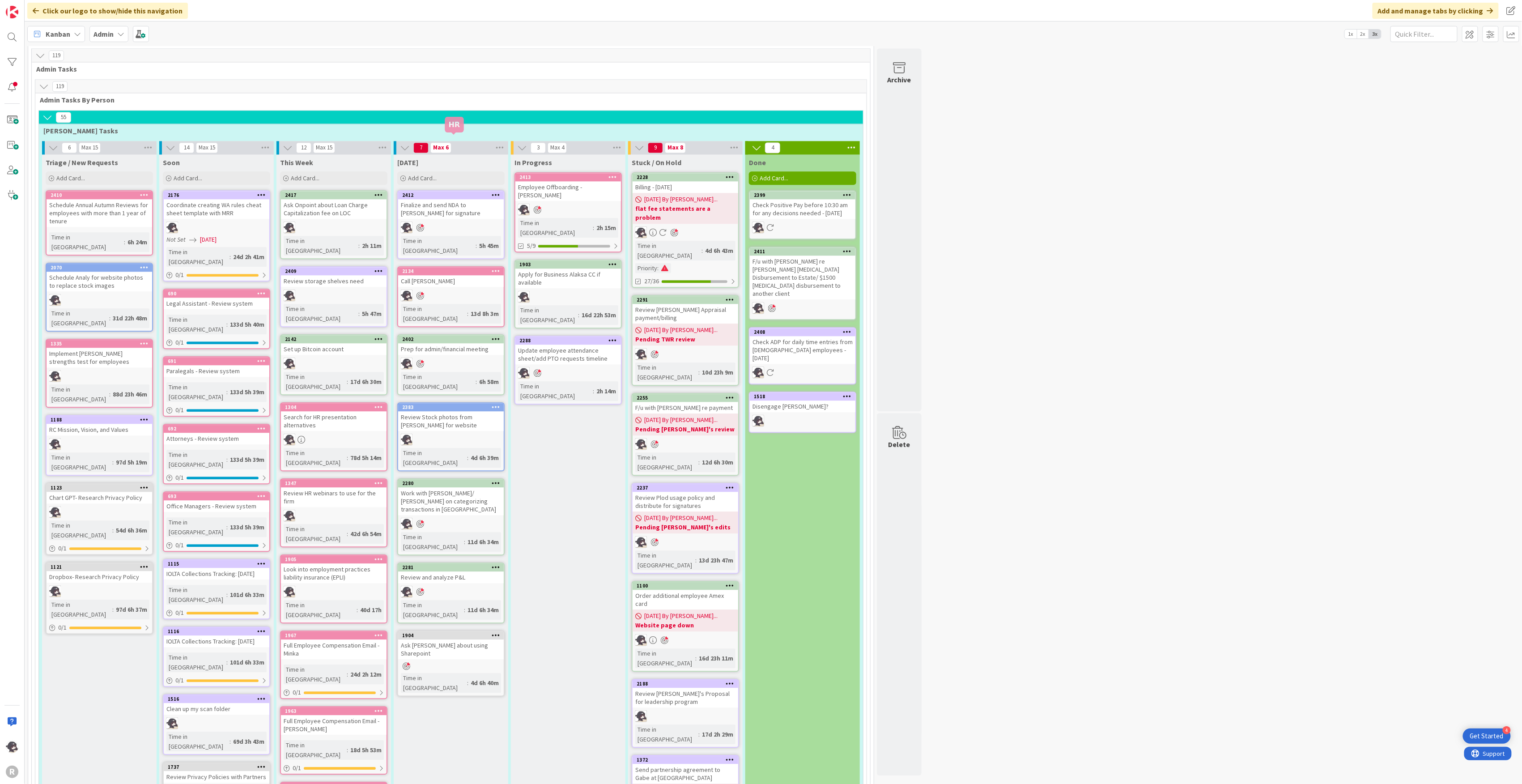
click at [439, 268] on div "2134" at bounding box center [453, 271] width 102 height 6
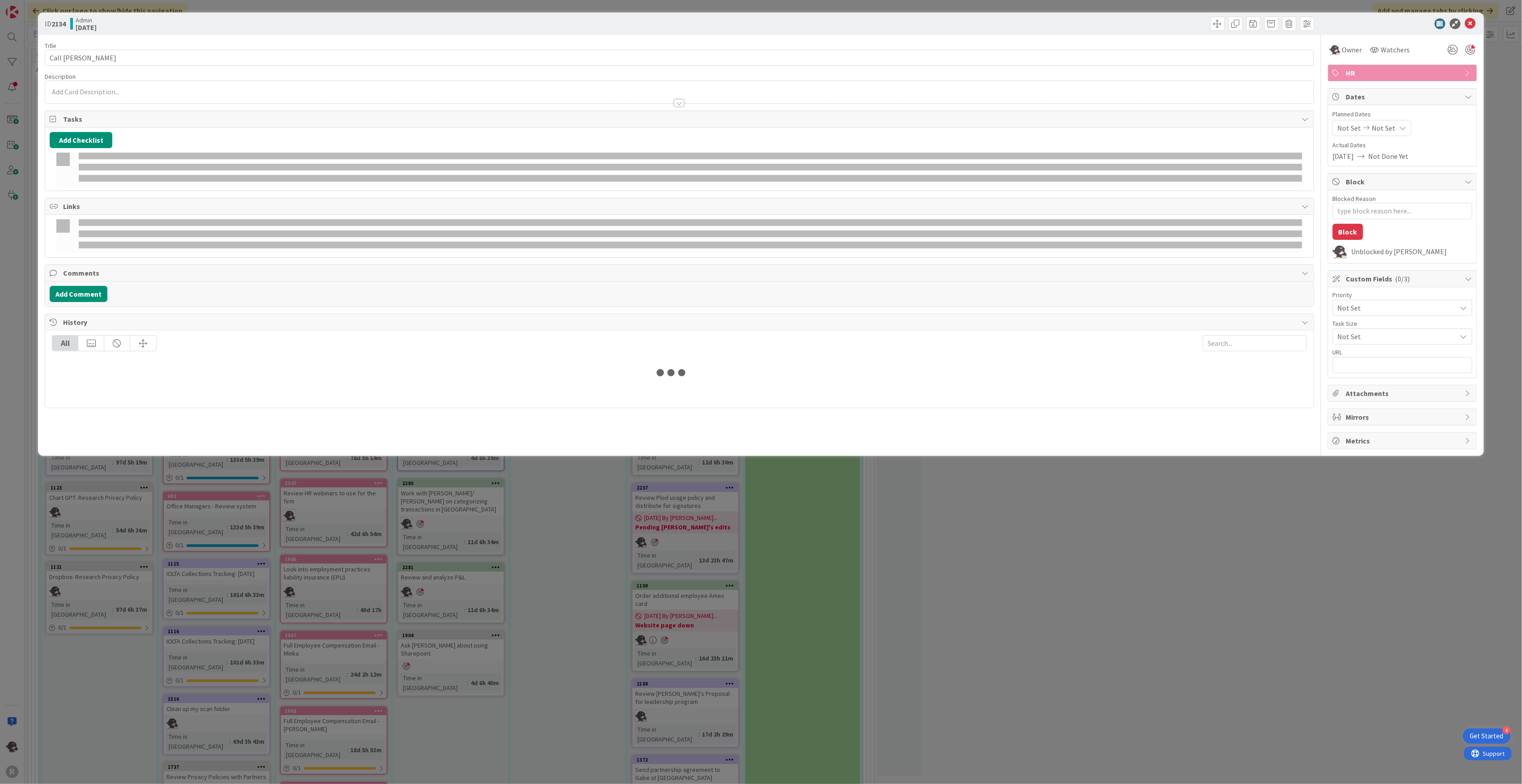
type textarea "x"
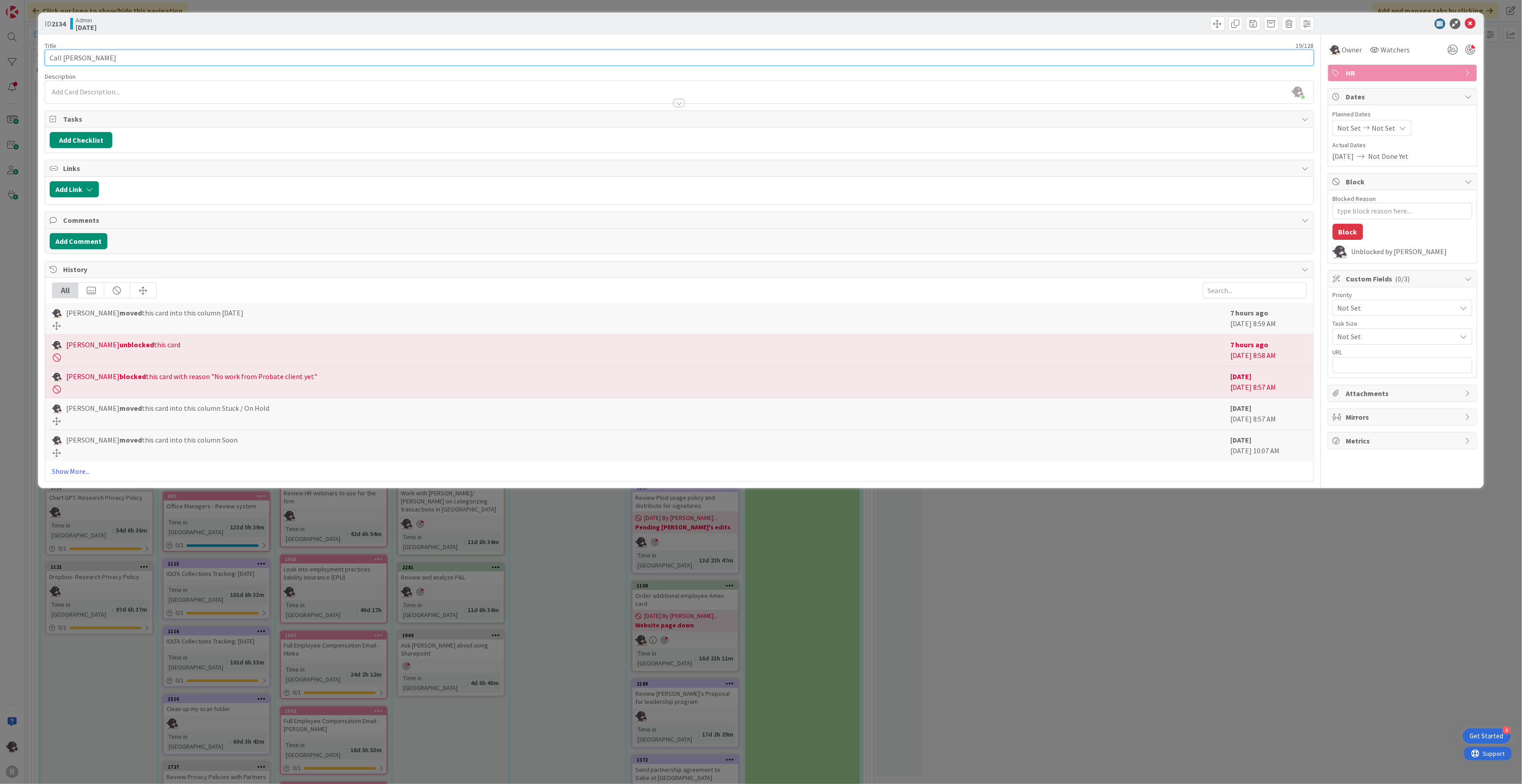
drag, startPoint x: 63, startPoint y: 56, endPoint x: 25, endPoint y: 57, distance: 38.0
click at [25, 57] on div "ID 2134 Admin [DATE] Title 19 / 128 Call [PERSON_NAME] Description [PERSON_NAME…" at bounding box center [761, 392] width 1522 height 784
type input "[PERSON_NAME]"
type textarea "x"
type input "Schedule intervieiw with [PERSON_NAME]"
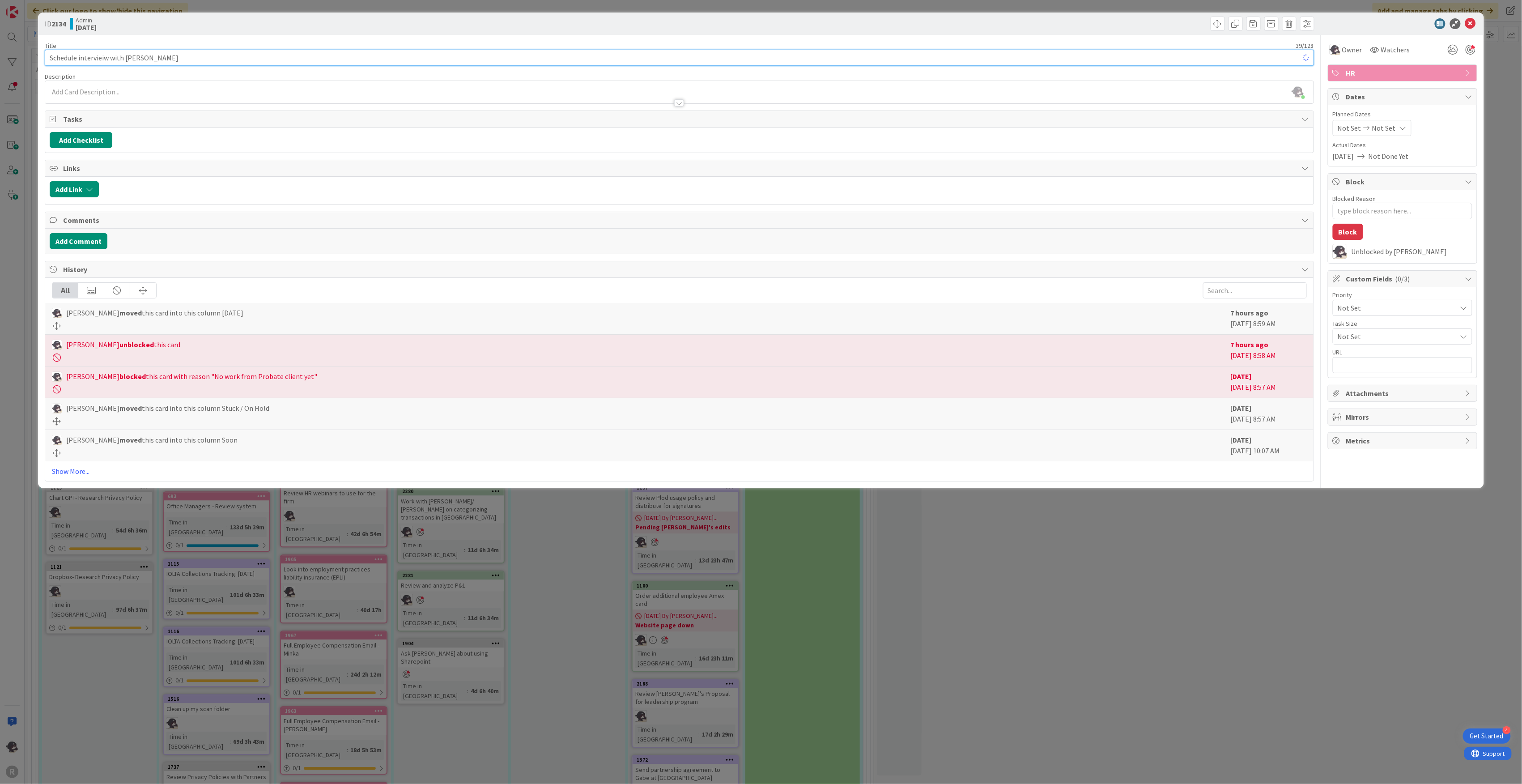
type textarea "x"
type input "Schedule interview with [PERSON_NAME]"
type textarea "x"
type input "Schedule interview with [PERSON_NAME]"
click at [1359, 213] on textarea "Blocked Reason" at bounding box center [1403, 211] width 140 height 17
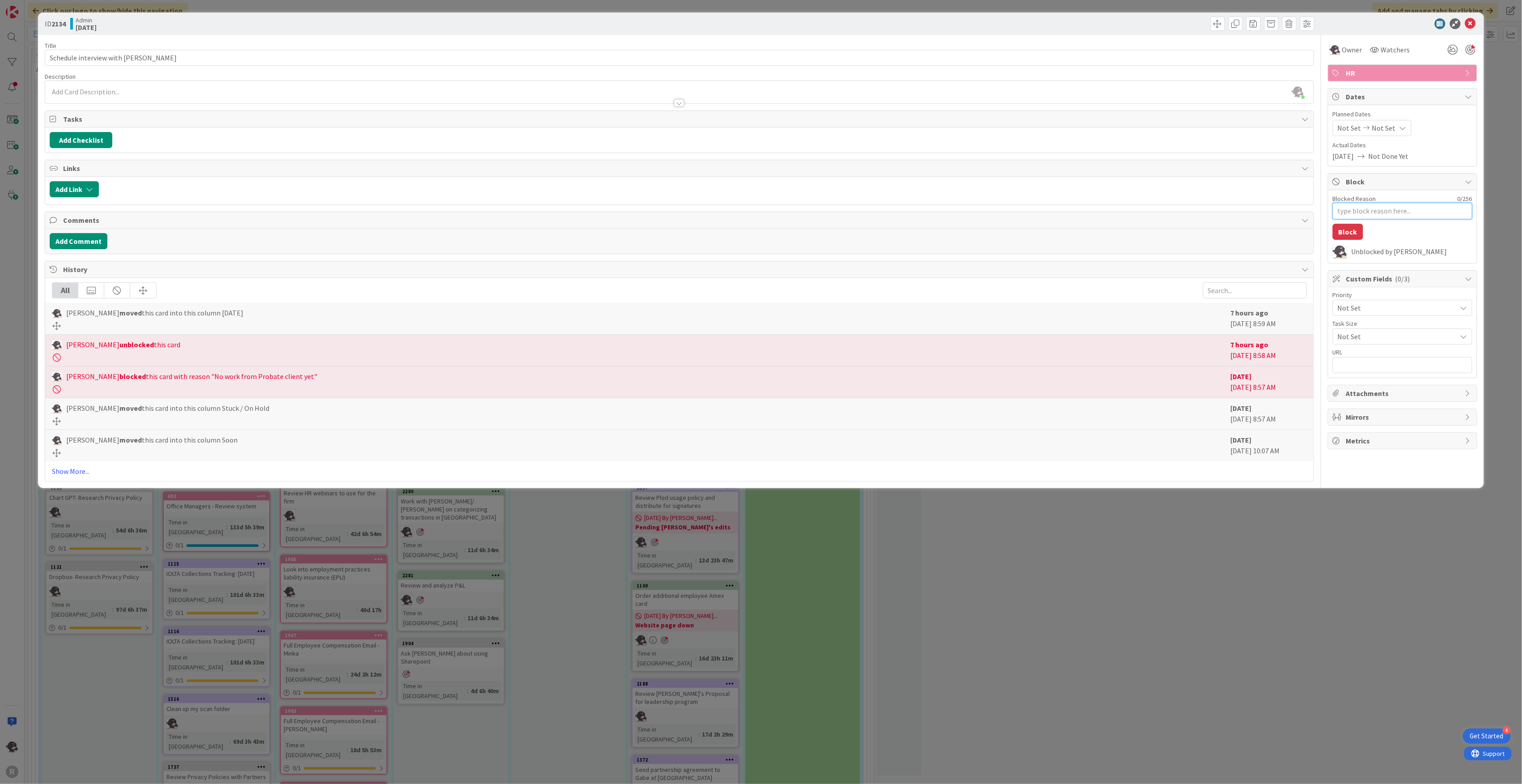
type textarea "x"
type textarea "L"
type textarea "x"
type textarea "LV"
type textarea "x"
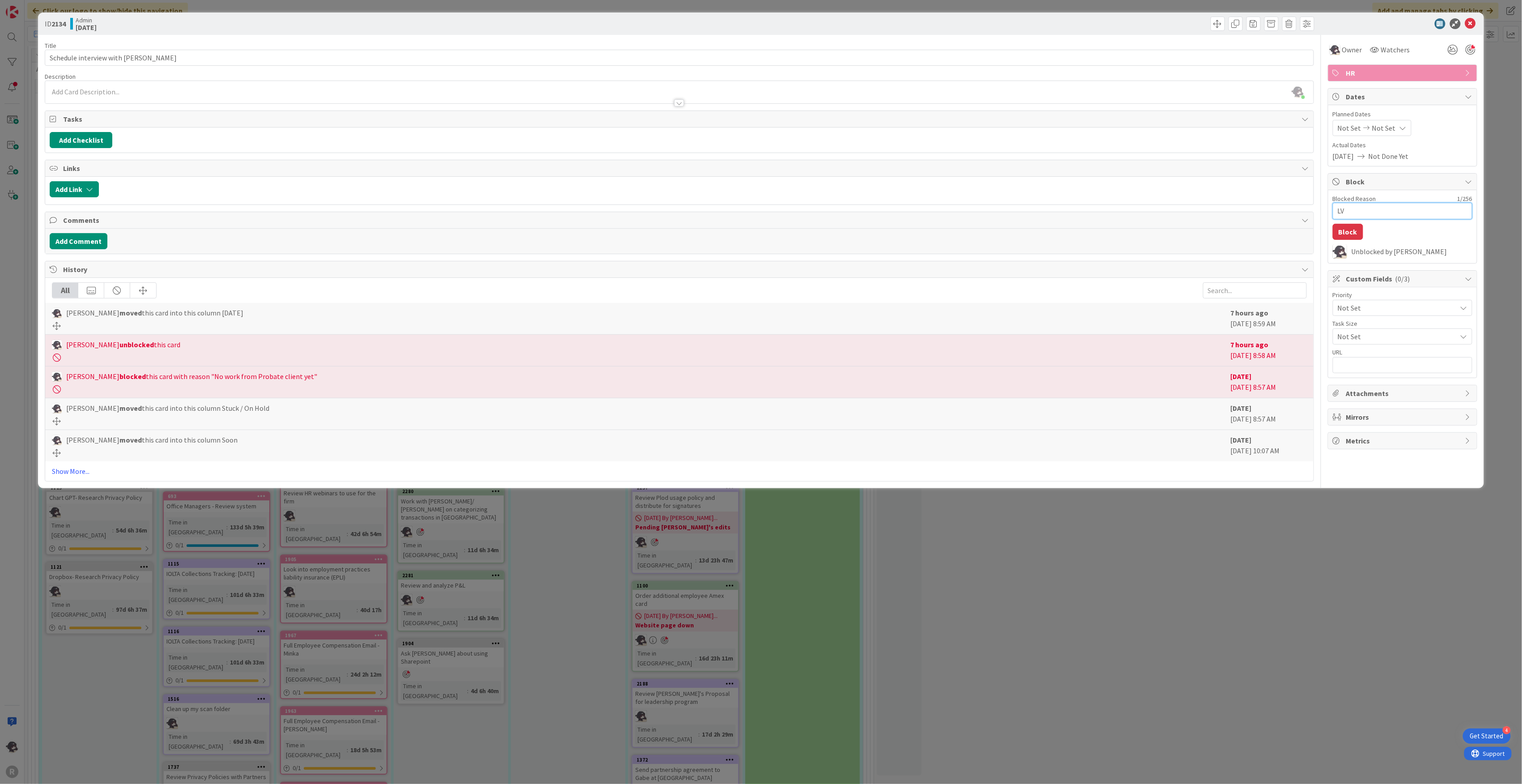
type textarea "LVM"
type textarea "x"
type textarea "LVM"
type textarea "x"
type textarea "LVM 8"
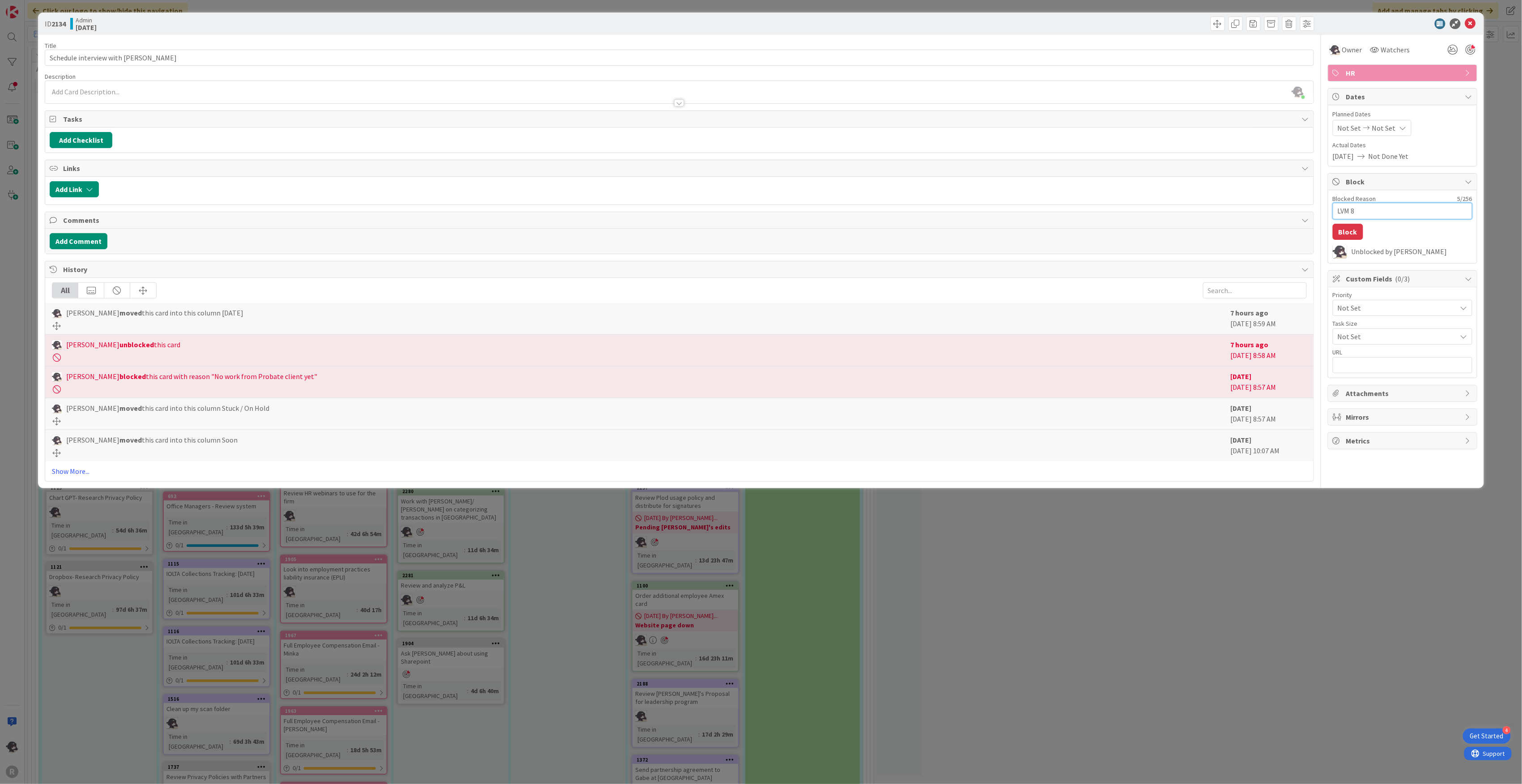
type textarea "x"
type textarea "LVM 8/"
type textarea "x"
type textarea "LVM 8/1"
type textarea "x"
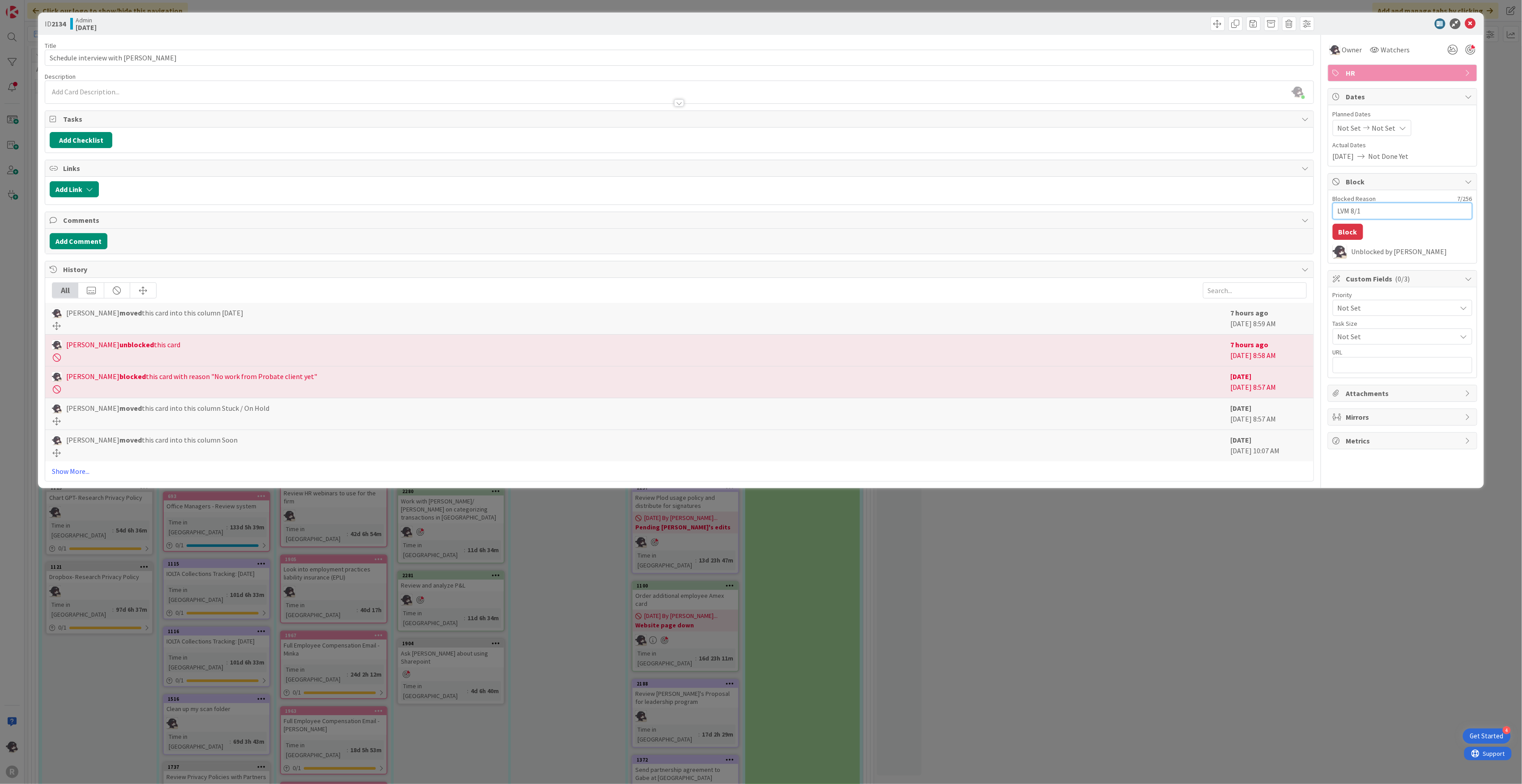
type textarea "LVM 8/18"
type textarea "x"
type textarea "LVM 8/18/"
type textarea "x"
type textarea "LVM 8/18/2"
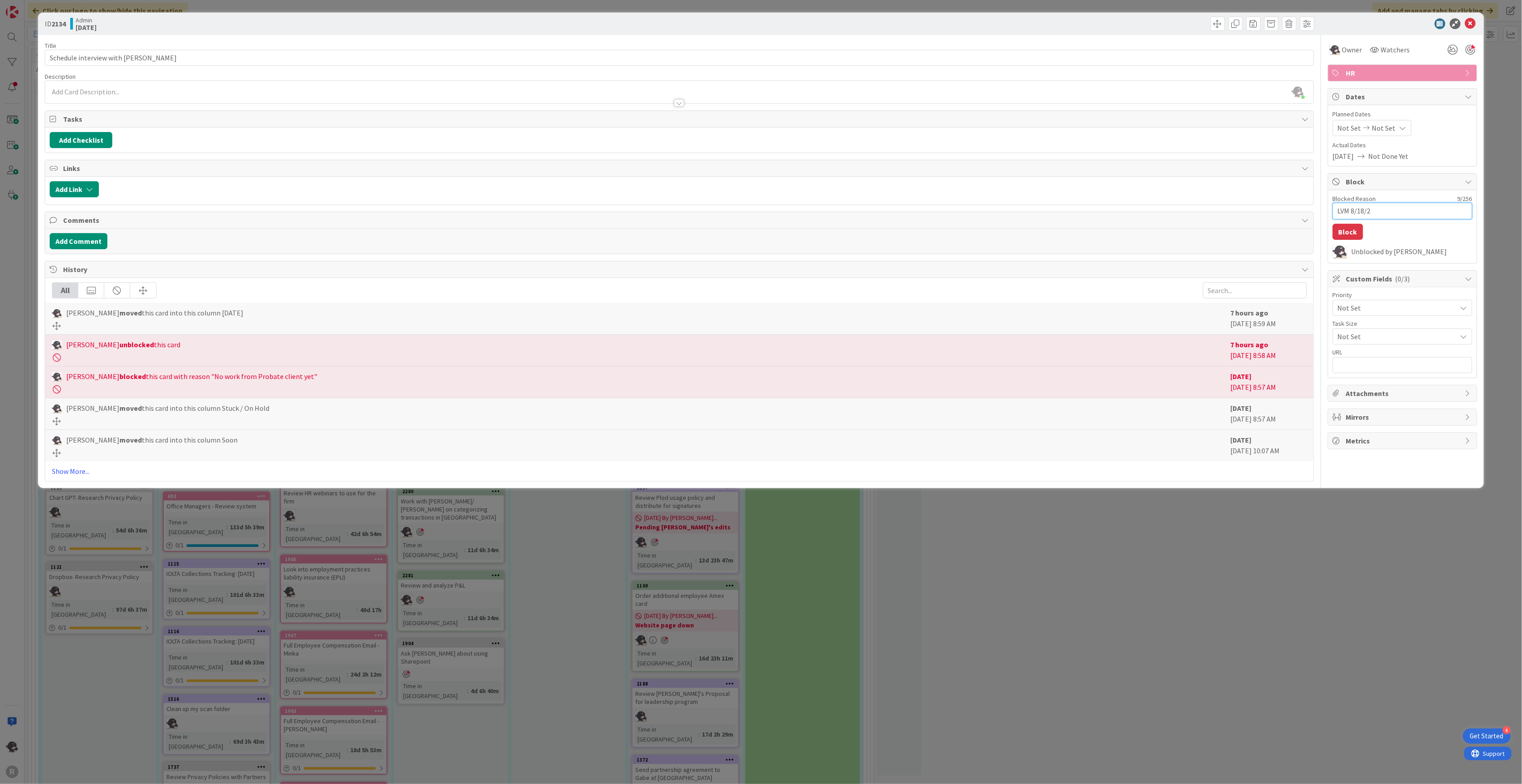
type textarea "x"
type textarea "LVM [DATE]"
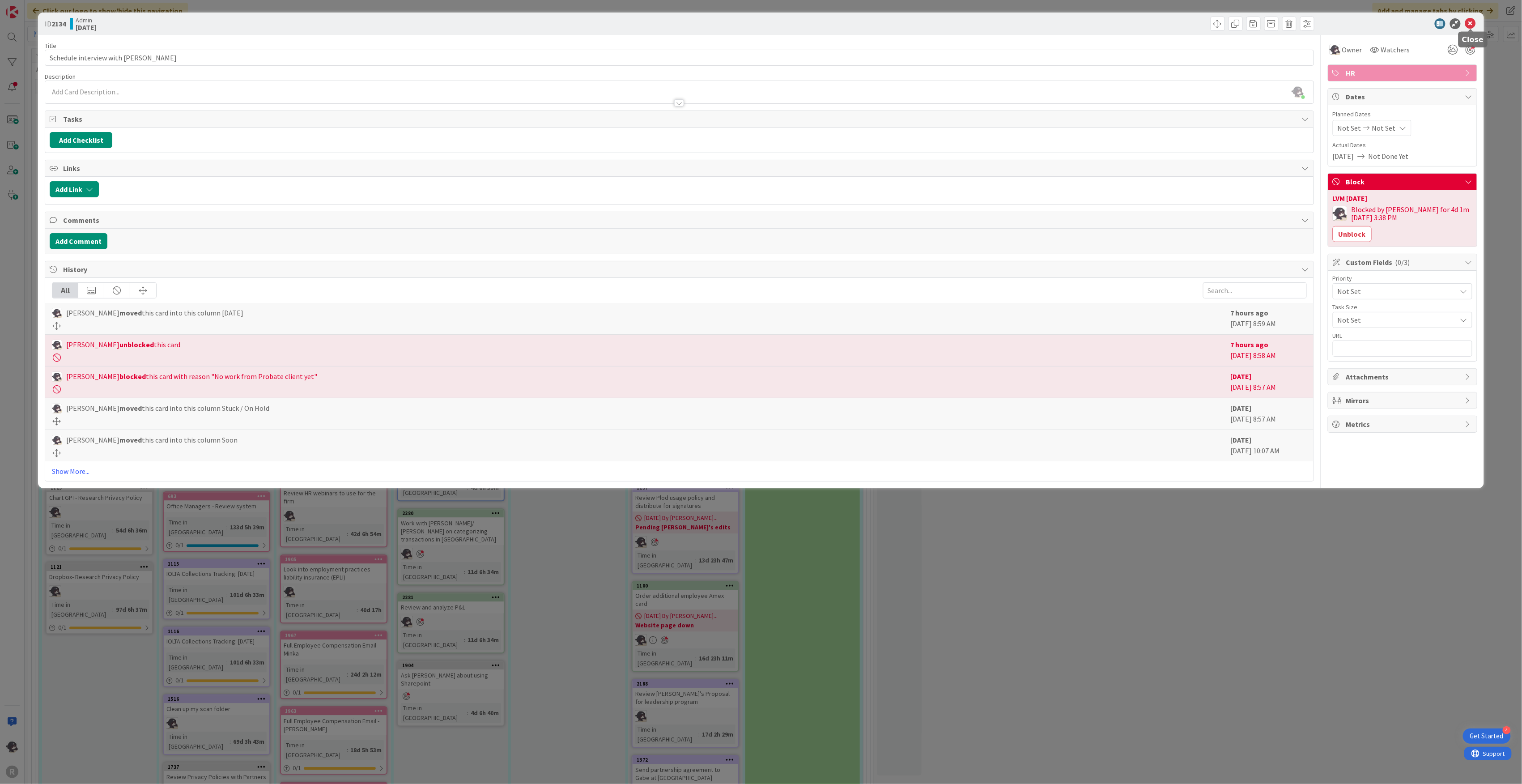
click at [1473, 22] on icon at bounding box center [1471, 24] width 11 height 11
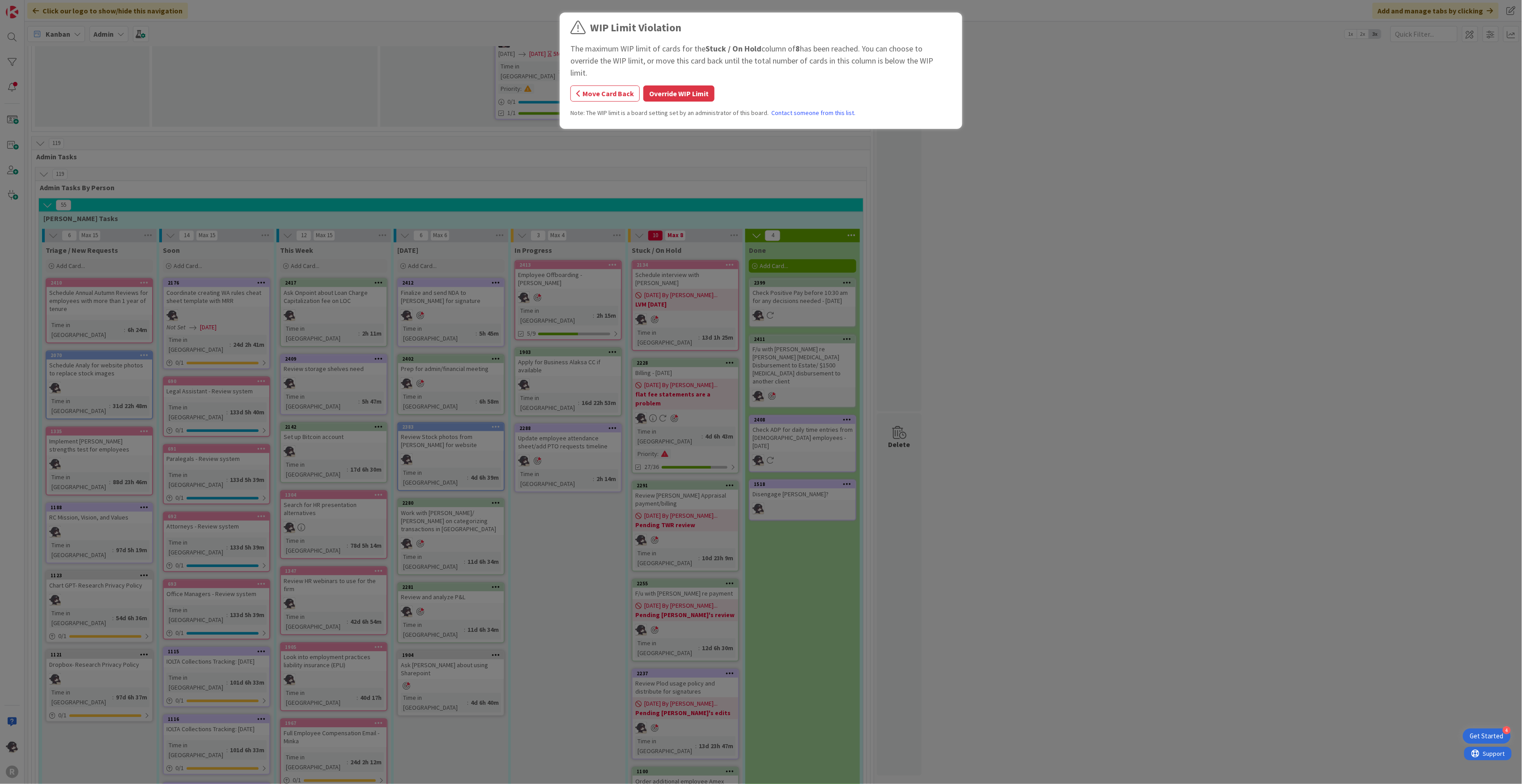
scroll to position [1221, 0]
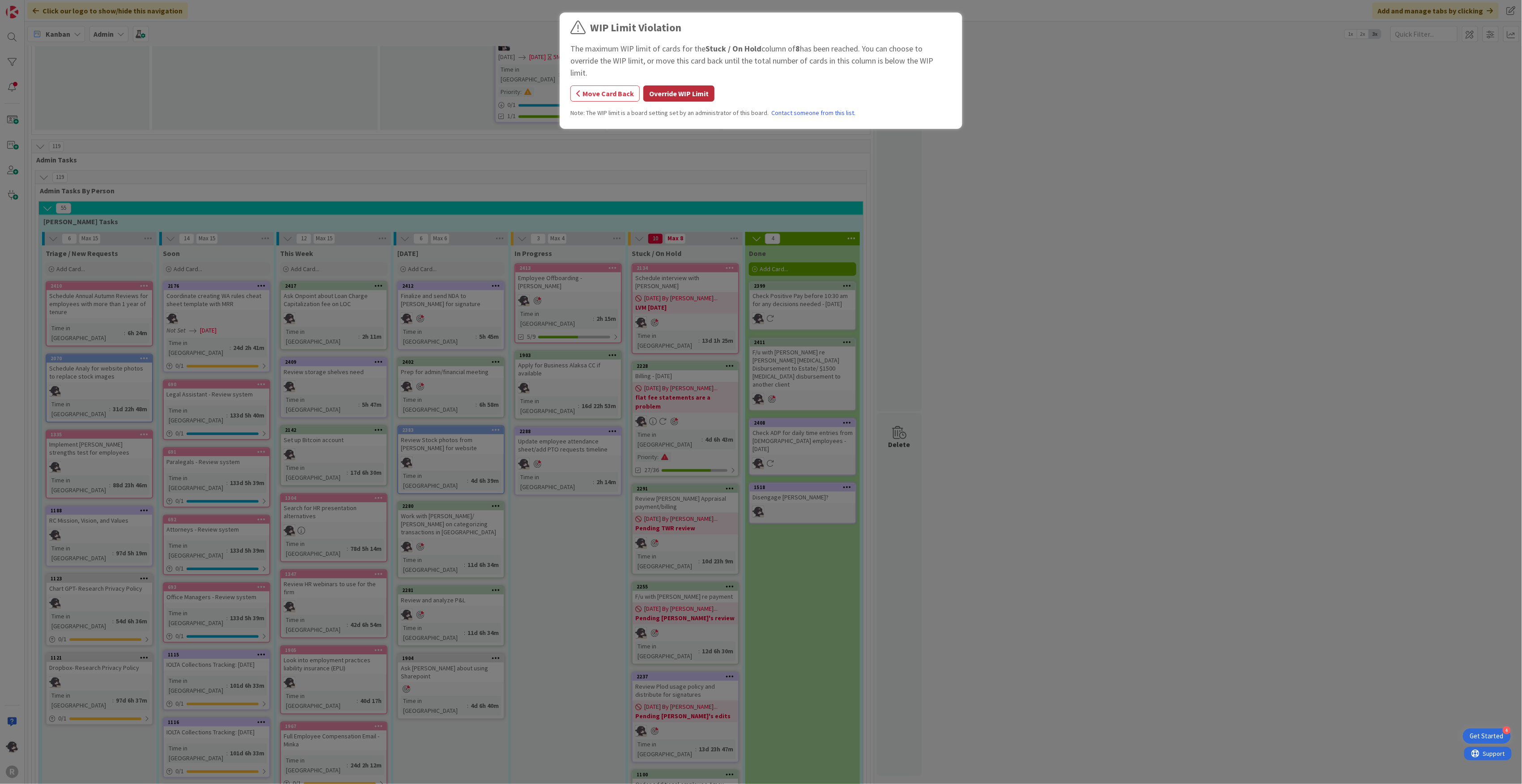
click at [686, 86] on button "Override WIP Limit" at bounding box center [679, 93] width 71 height 16
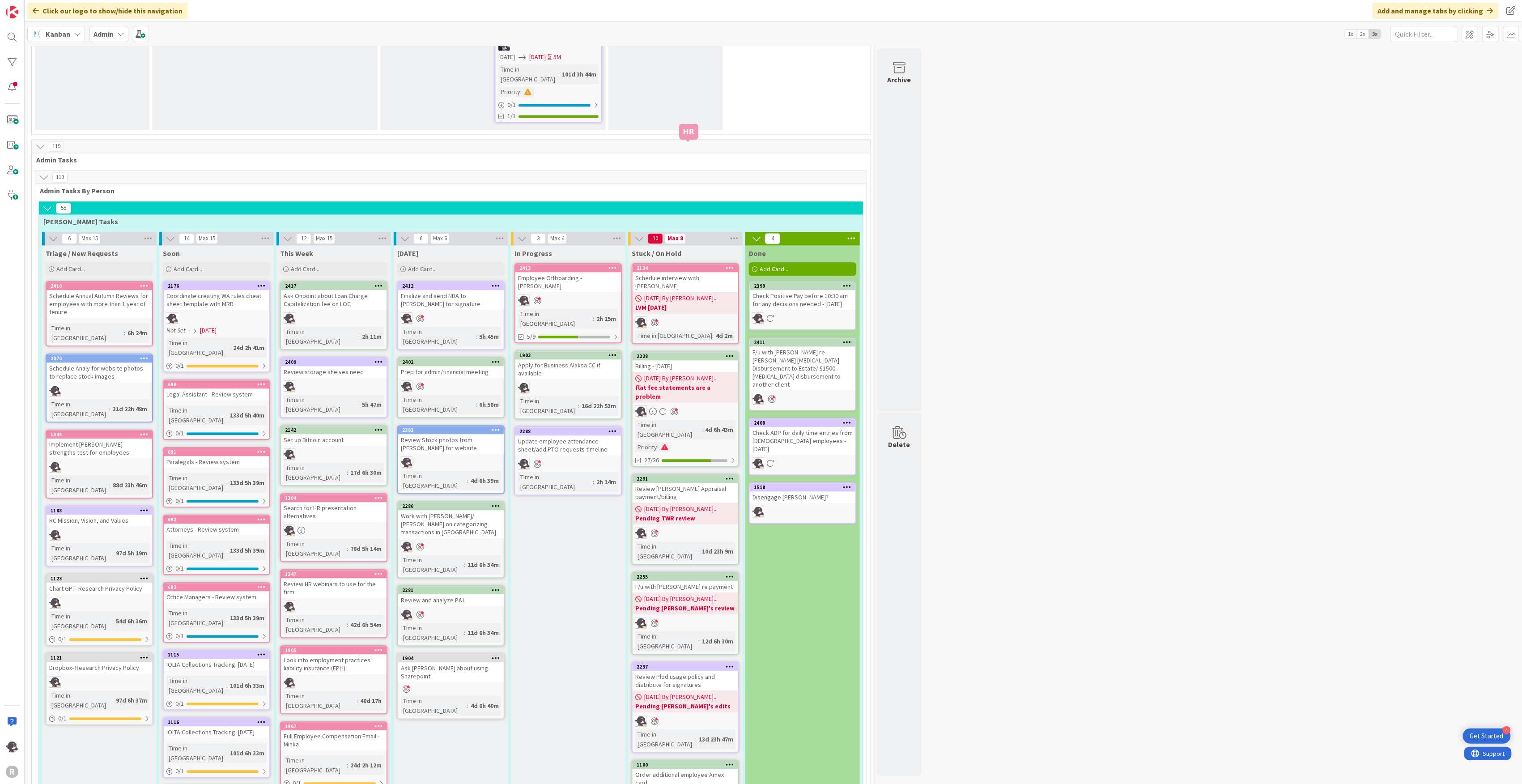
click at [699, 265] on div "2134" at bounding box center [687, 268] width 102 height 6
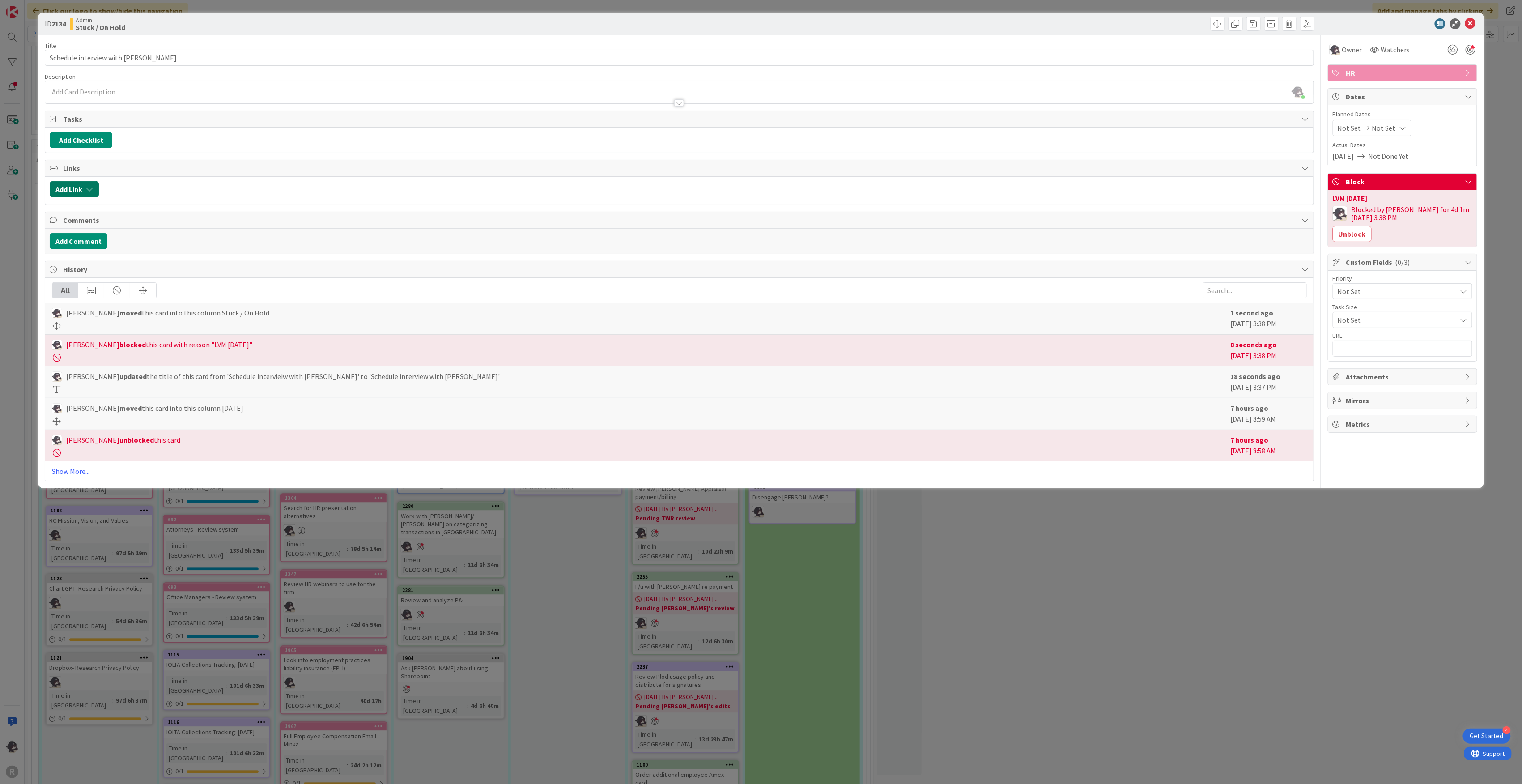
click at [74, 190] on button "Add Link" at bounding box center [74, 189] width 49 height 16
click at [110, 248] on span "Current Board" at bounding box center [109, 245] width 100 height 12
click at [102, 267] on input "text" at bounding box center [117, 265] width 125 height 16
click at [108, 324] on span "2419 Hire Legal Assistant/Entry level paralegal" at bounding box center [116, 316] width 114 height 18
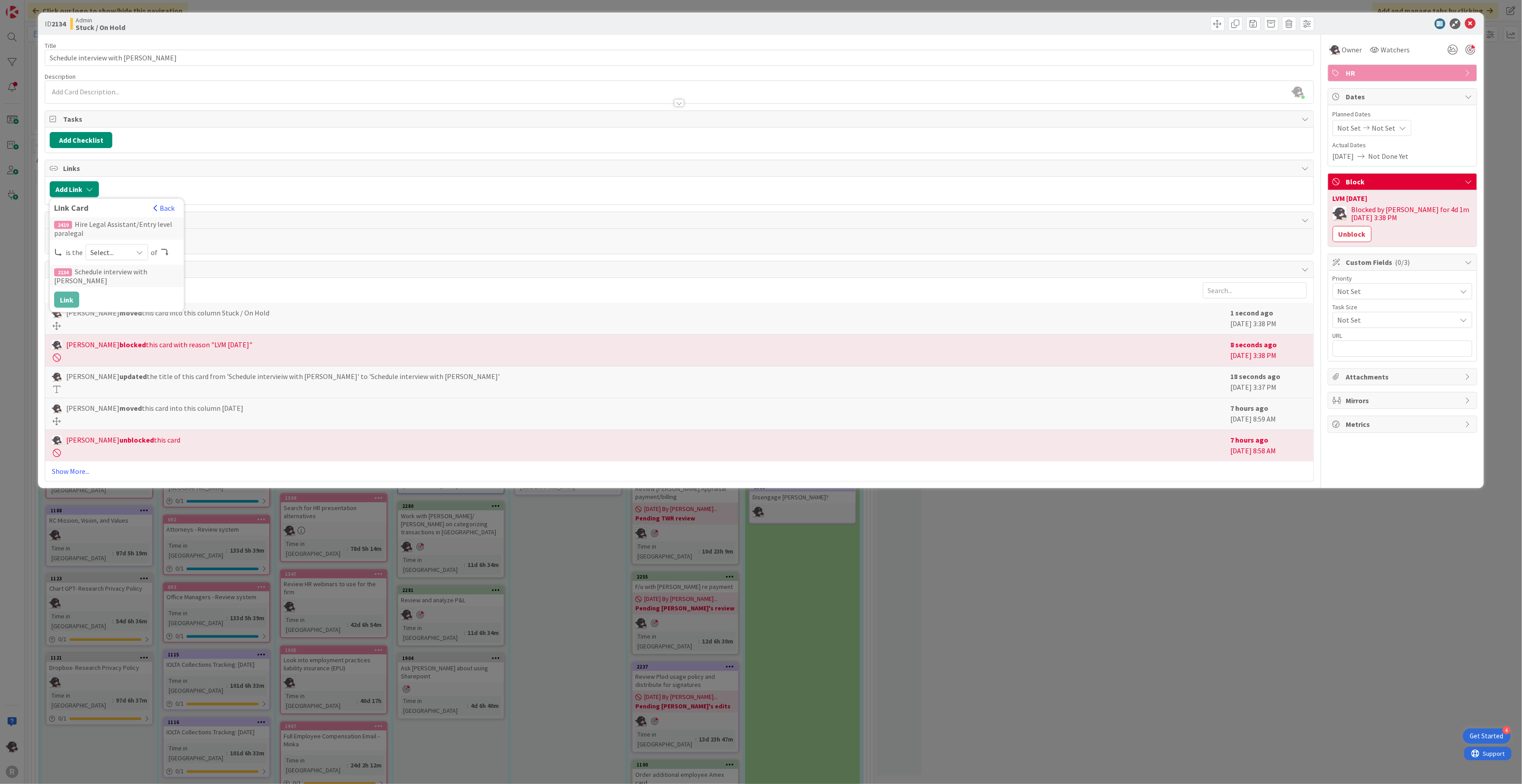
click at [144, 258] on div "Select..." at bounding box center [117, 252] width 63 height 16
click at [130, 276] on span "parent" at bounding box center [164, 274] width 101 height 14
click at [63, 300] on button "Link" at bounding box center [67, 300] width 25 height 16
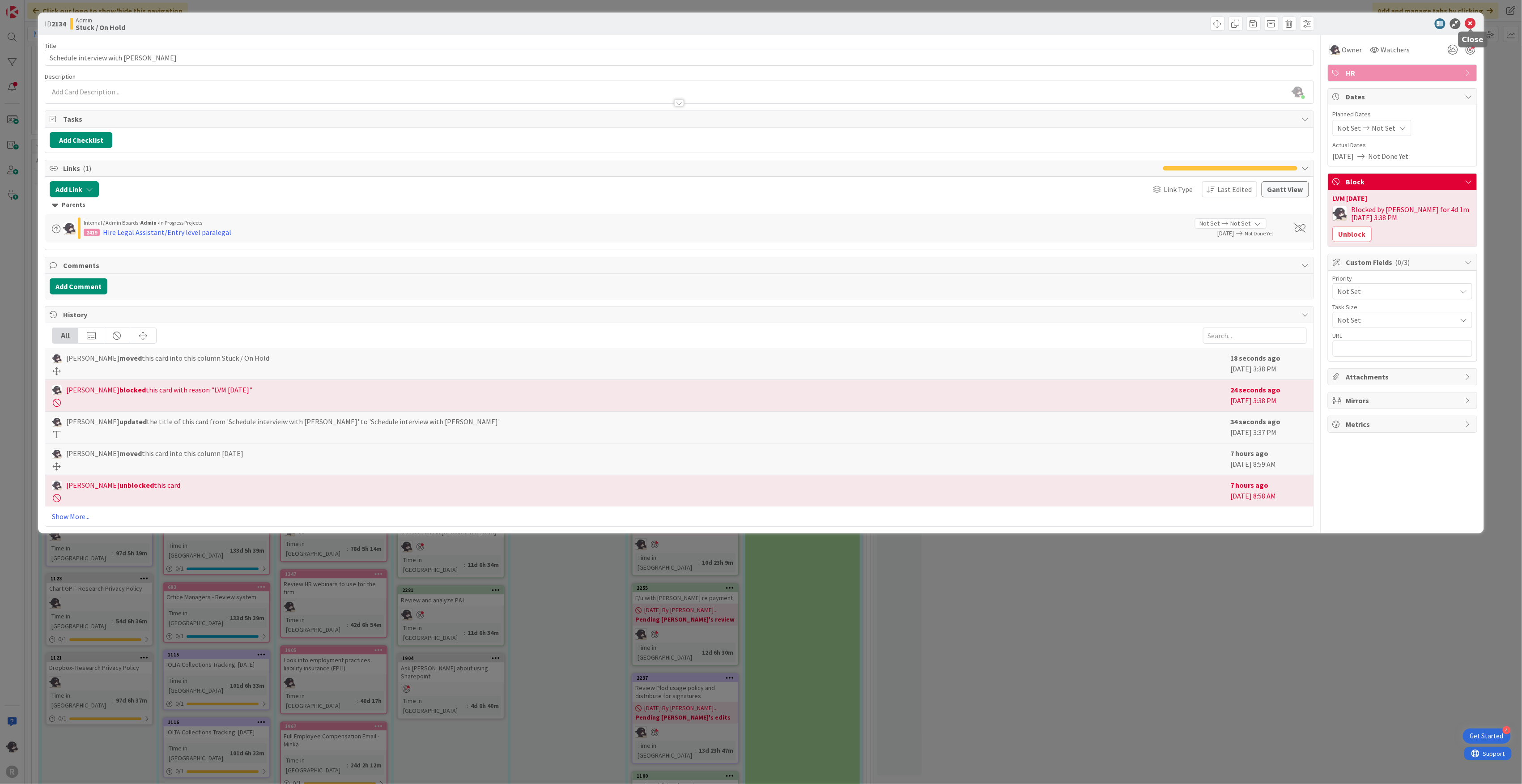
click at [1470, 24] on icon at bounding box center [1471, 24] width 11 height 11
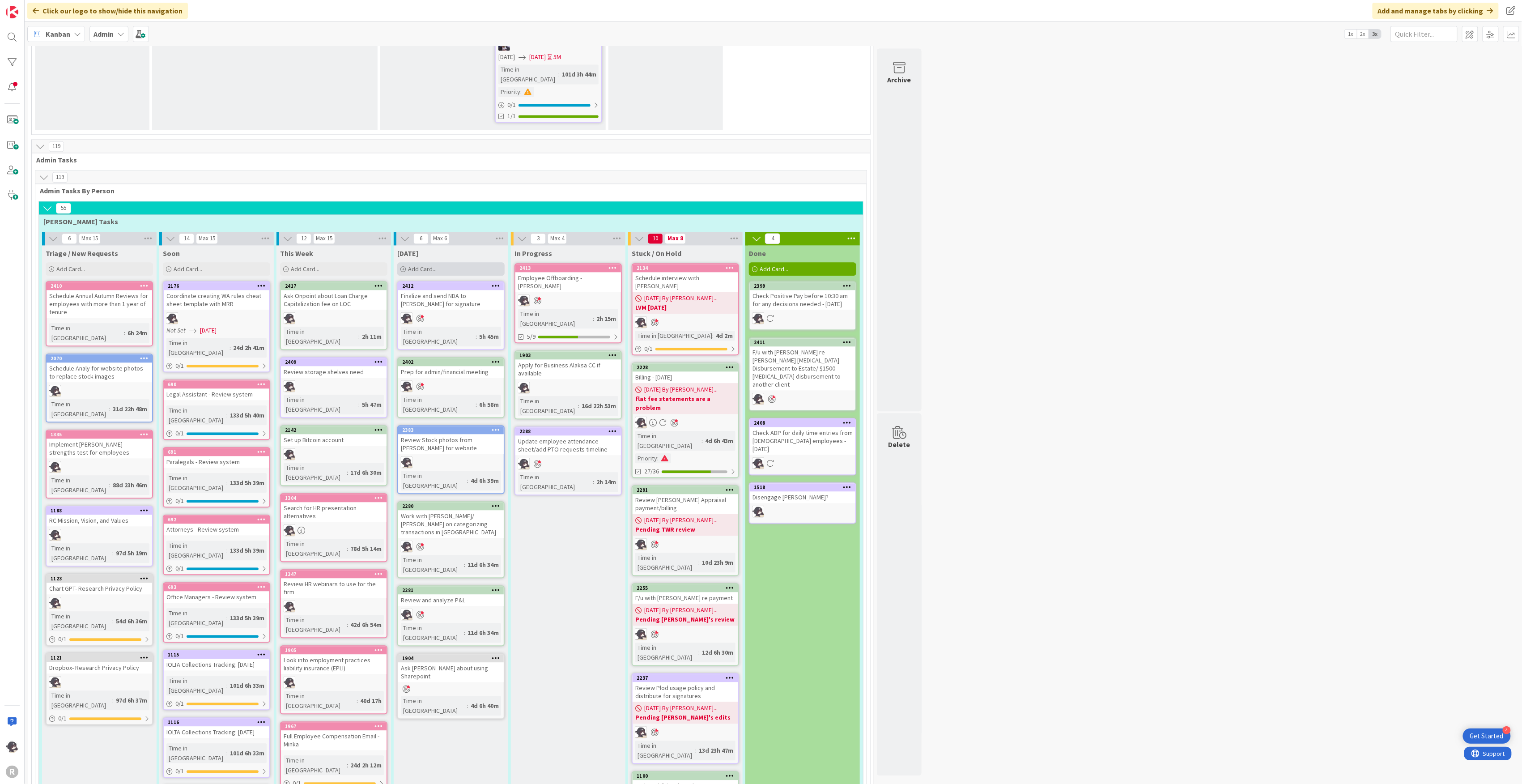
click at [426, 265] on span "Add Card..." at bounding box center [422, 269] width 28 height 8
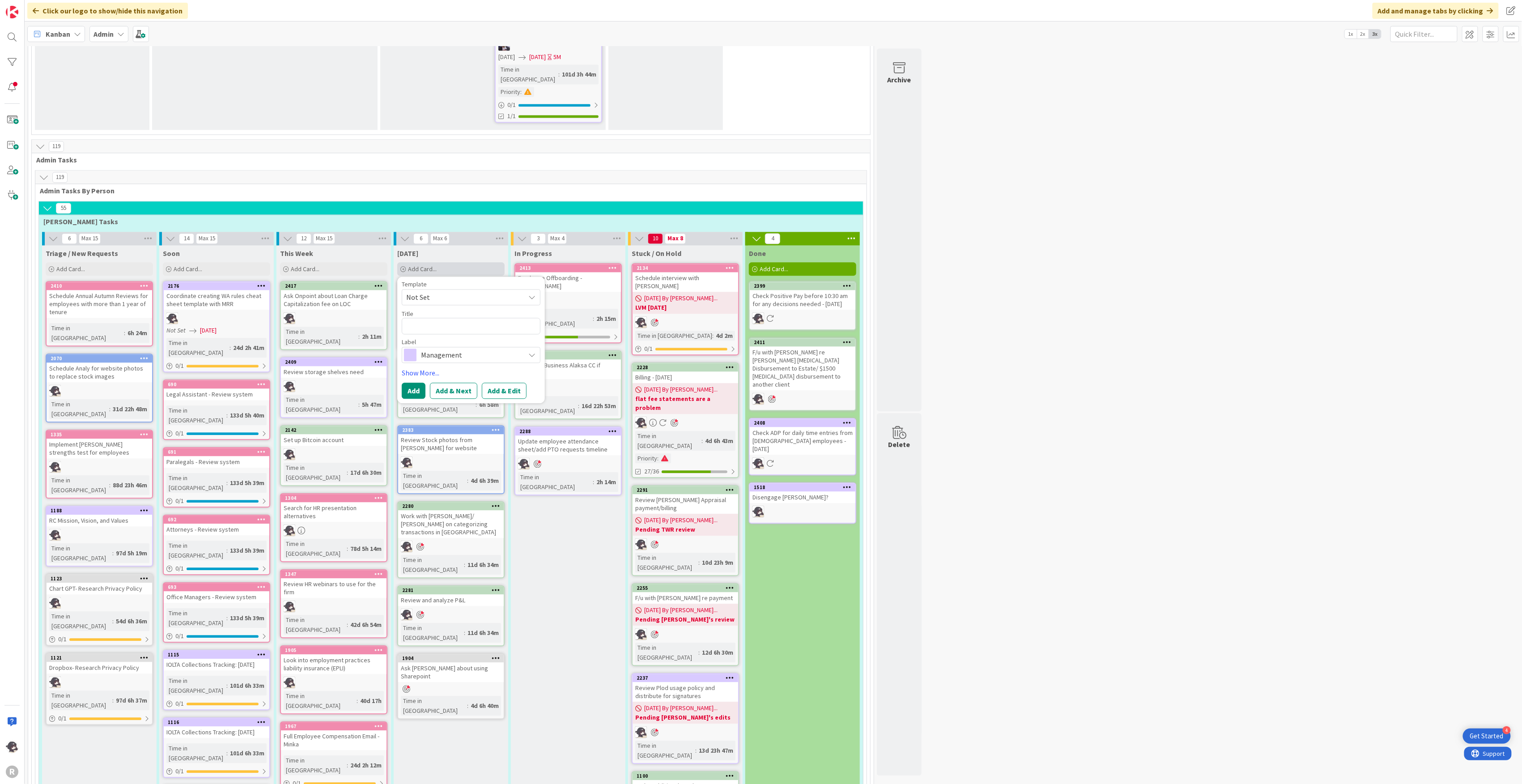
type textarea "x"
type textarea "Schedule interview with [PERSON_NAME]"
type textarea "x"
type textarea "Schedule interview with [PERSON_NAME]"
type textarea "x"
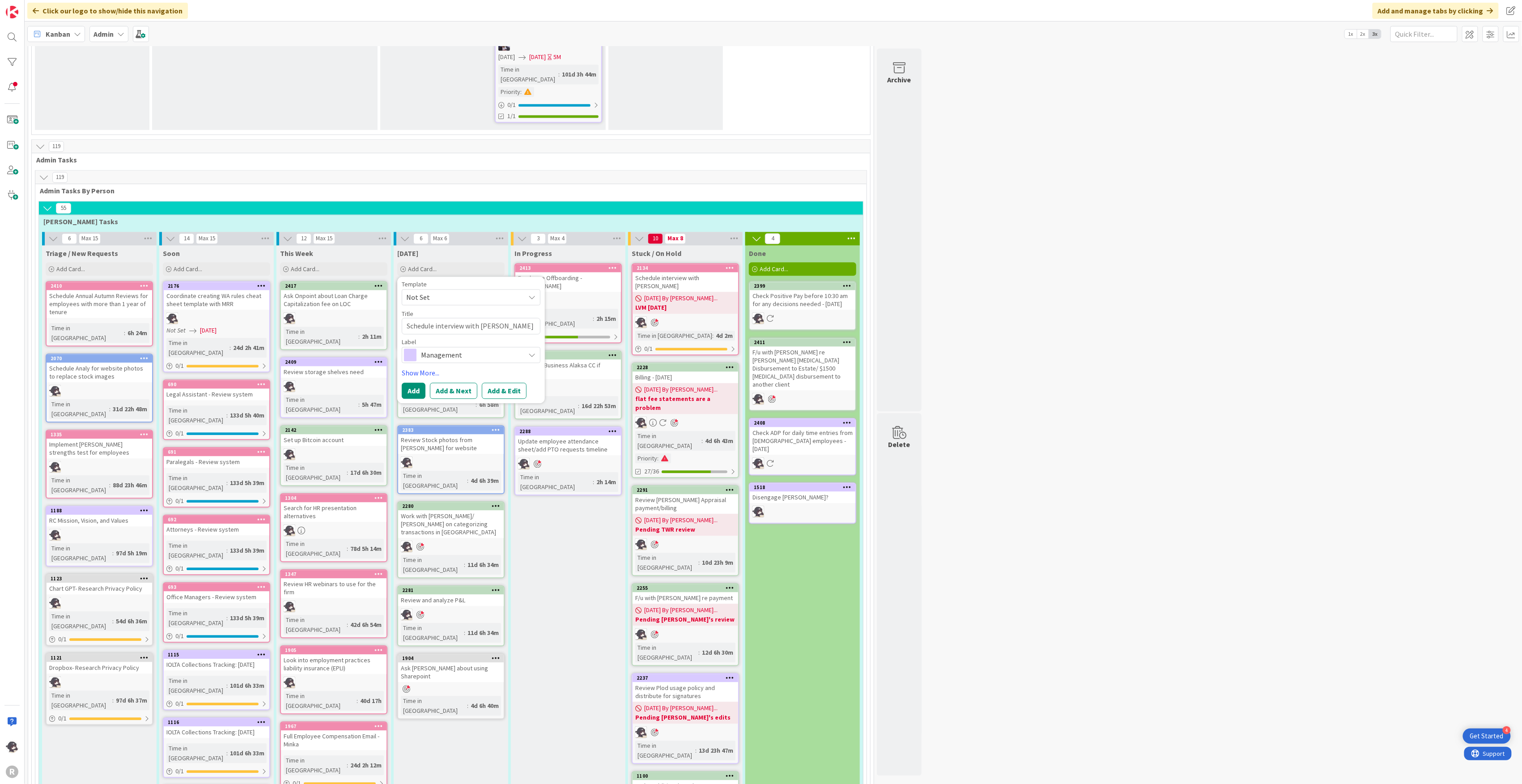
type textarea "Schedule interview with [PERSON_NAME]"
type textarea "x"
type textarea "Schedule interview with [PERSON_NAME]"
type textarea "x"
type textarea "Schedule interview with [PERSON_NAME]"
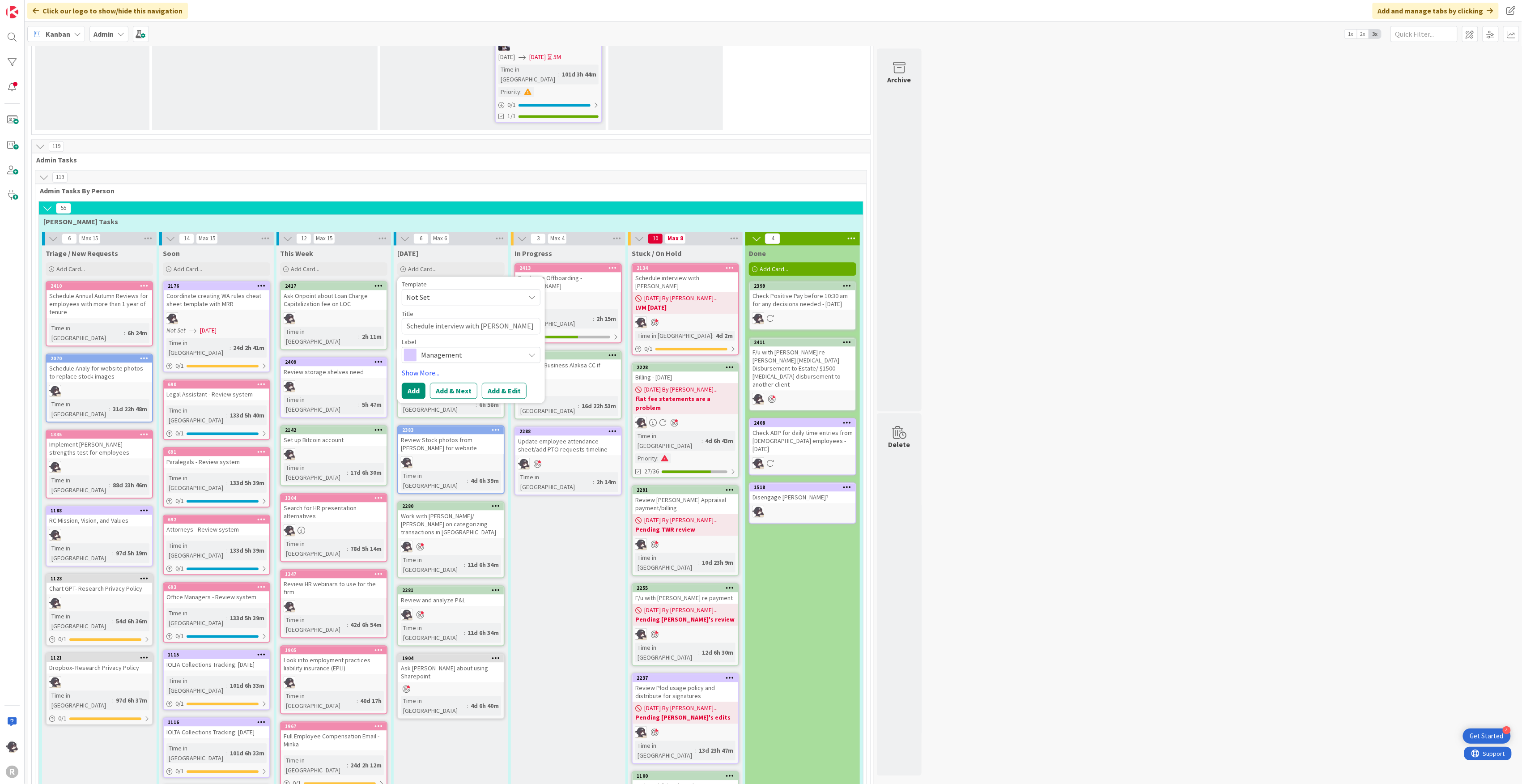
type textarea "x"
type textarea "Schedule interview with [PERSON_NAME]"
type textarea "x"
type textarea "Schedule interview with [PERSON_NAME]"
type textarea "x"
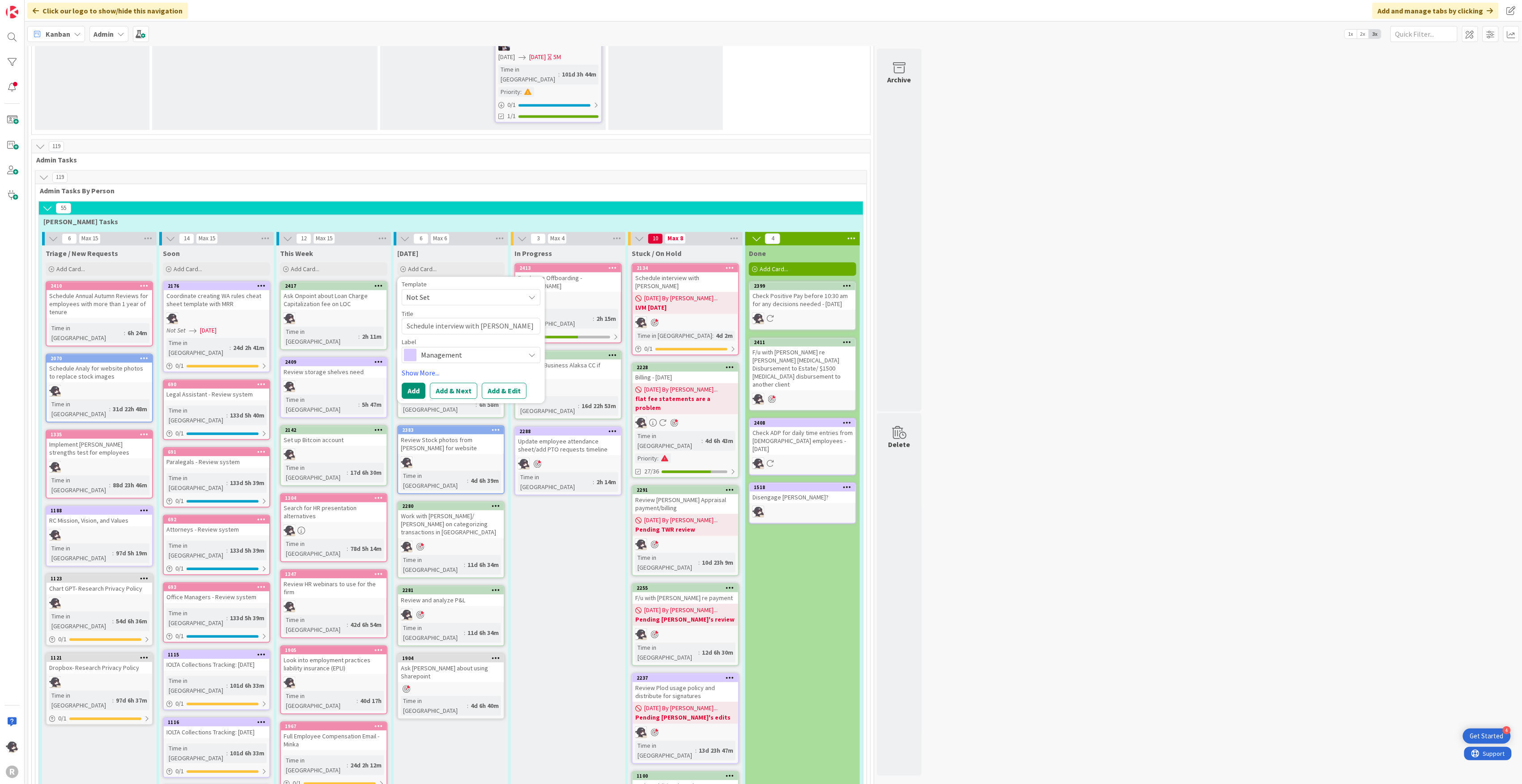
type textarea "Schedule interview with [PERSON_NAME]"
type textarea "x"
type textarea "Schedule interview with [PERSON_NAME]"
type textarea "x"
type textarea "Schedule interview with [PERSON_NAME]"
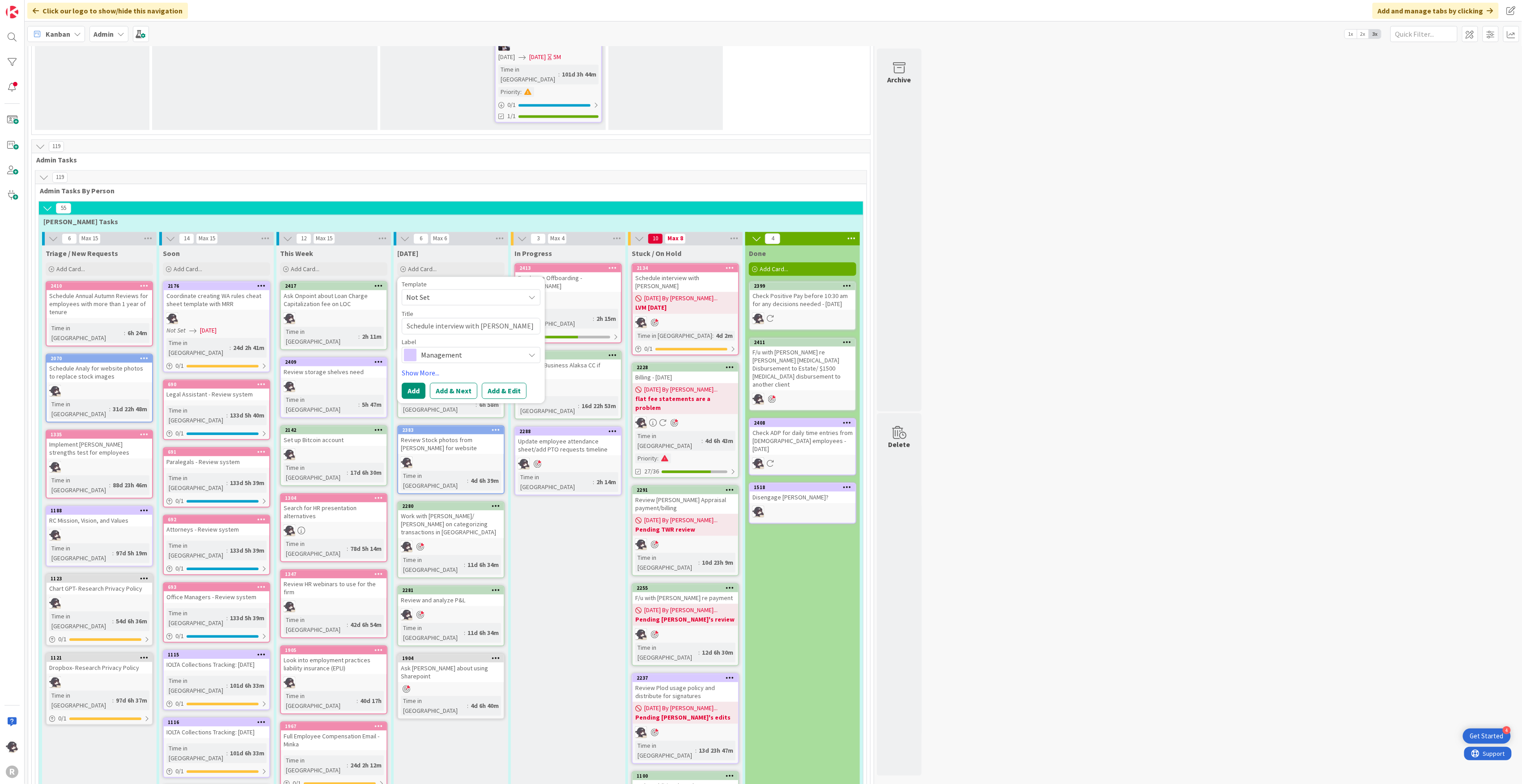
type textarea "x"
type textarea "Schedule interview with Me"
type textarea "x"
type textarea "Schedule interview with M"
type textarea "x"
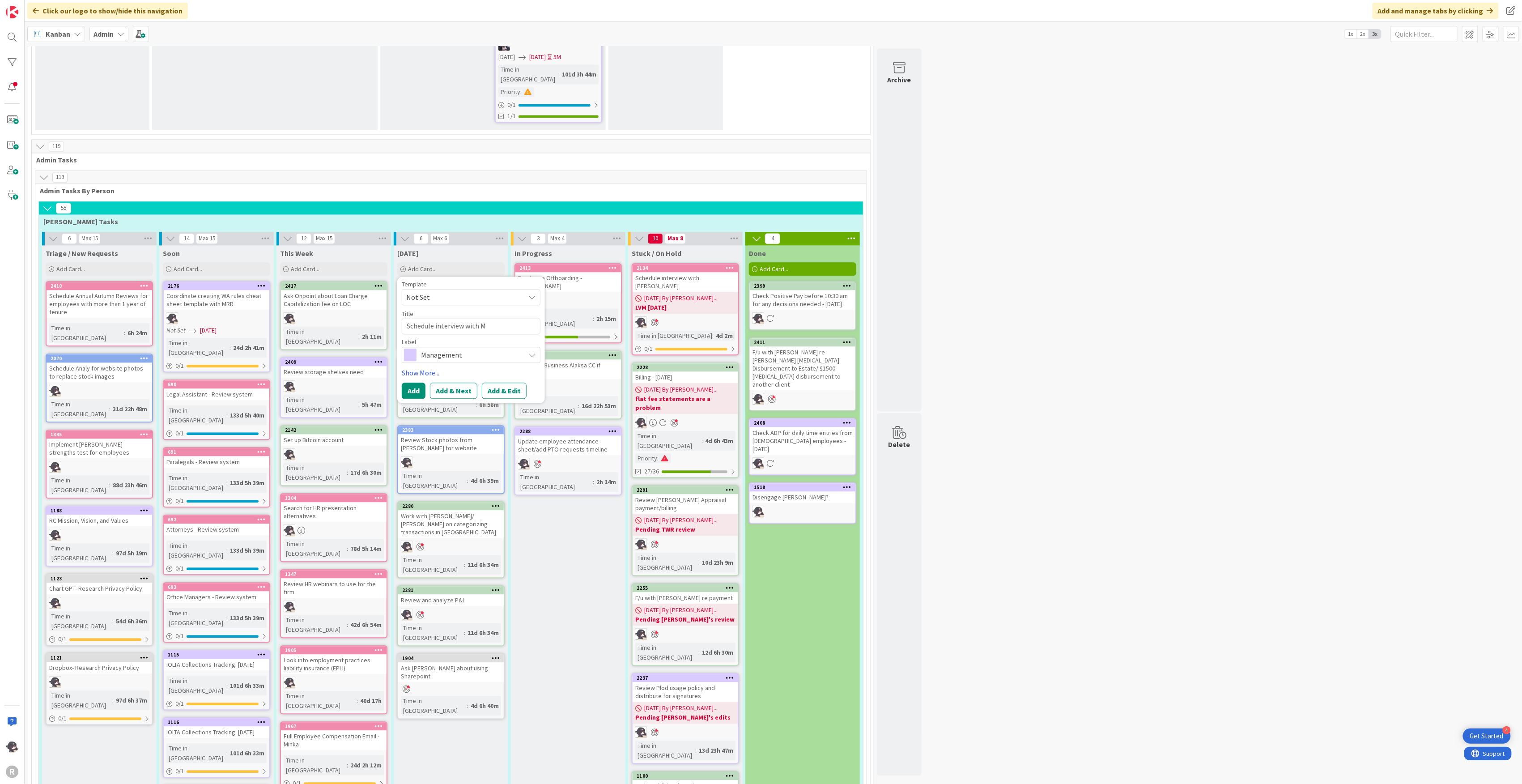
type textarea "Schedule interview with"
type textarea "x"
type textarea "Schedule interview with N"
type textarea "x"
type textarea "Schedule interview with [PERSON_NAME]"
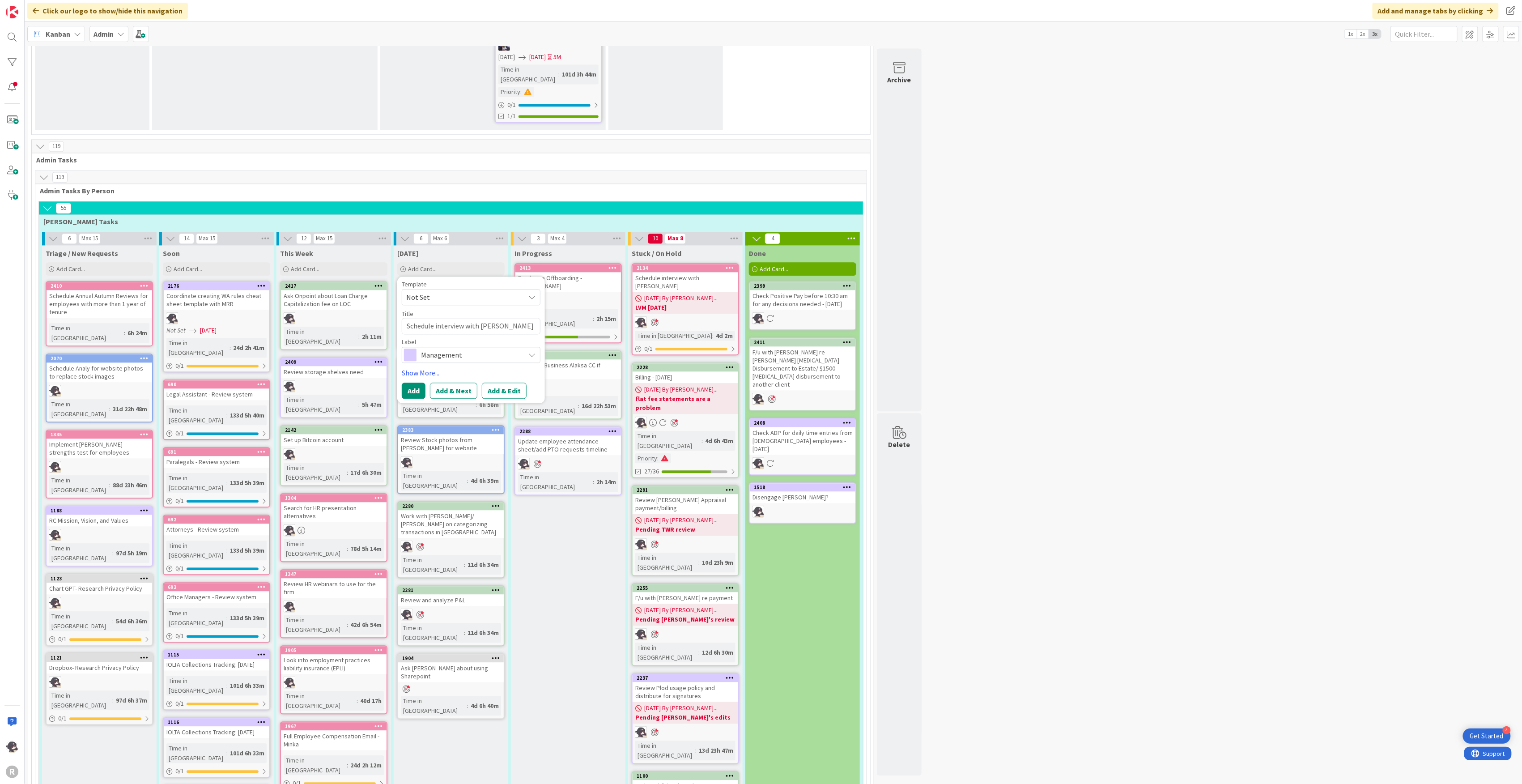
type textarea "x"
type textarea "Schedule interview with [PERSON_NAME]"
type textarea "x"
type textarea "Schedule interview with [PERSON_NAME]"
type textarea "x"
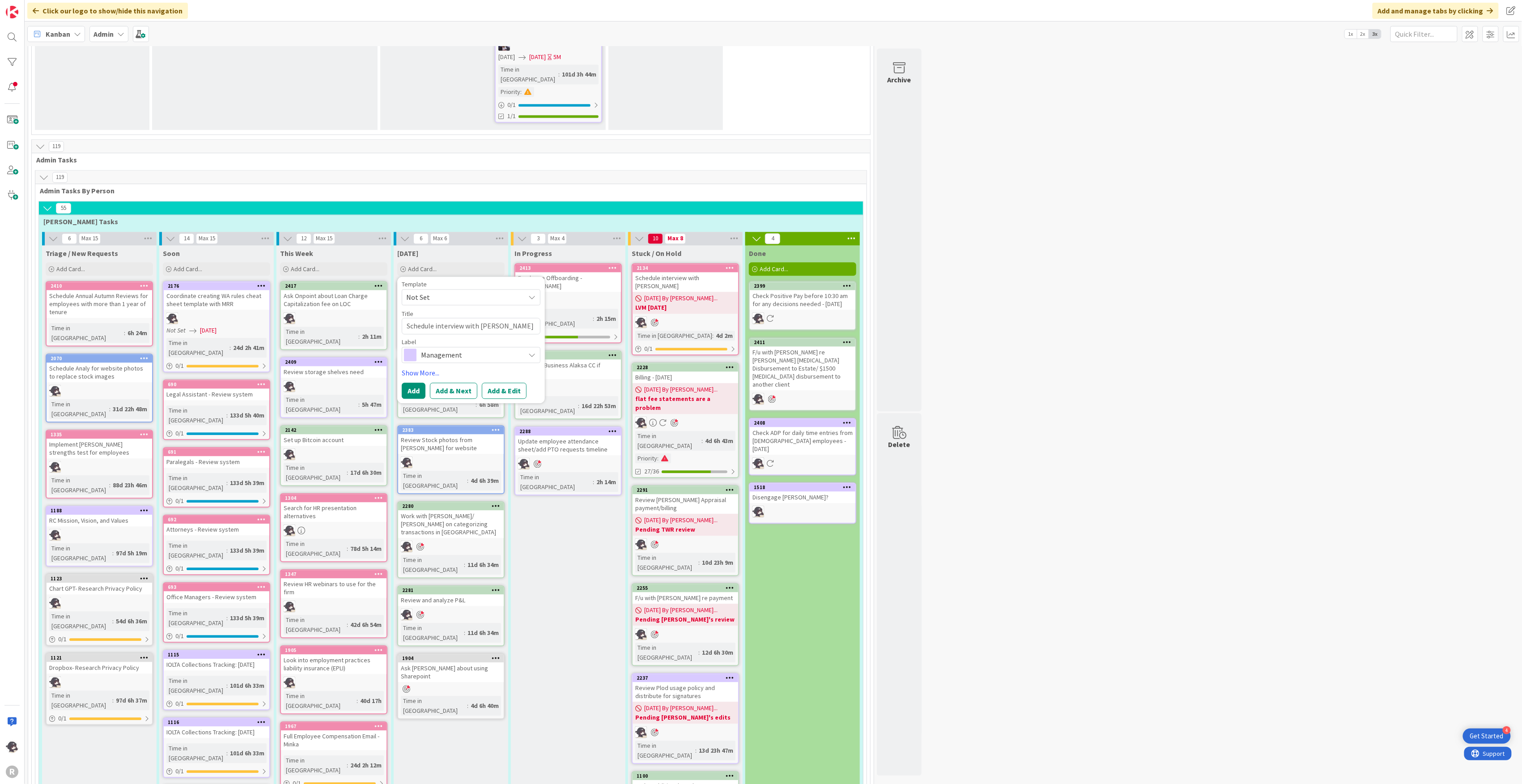
type textarea "Schedule interview with [PERSON_NAME]"
type textarea "x"
type textarea "Schedule interview with [PERSON_NAME]"
type textarea "x"
type textarea "Schedule interview with [PERSON_NAME]"
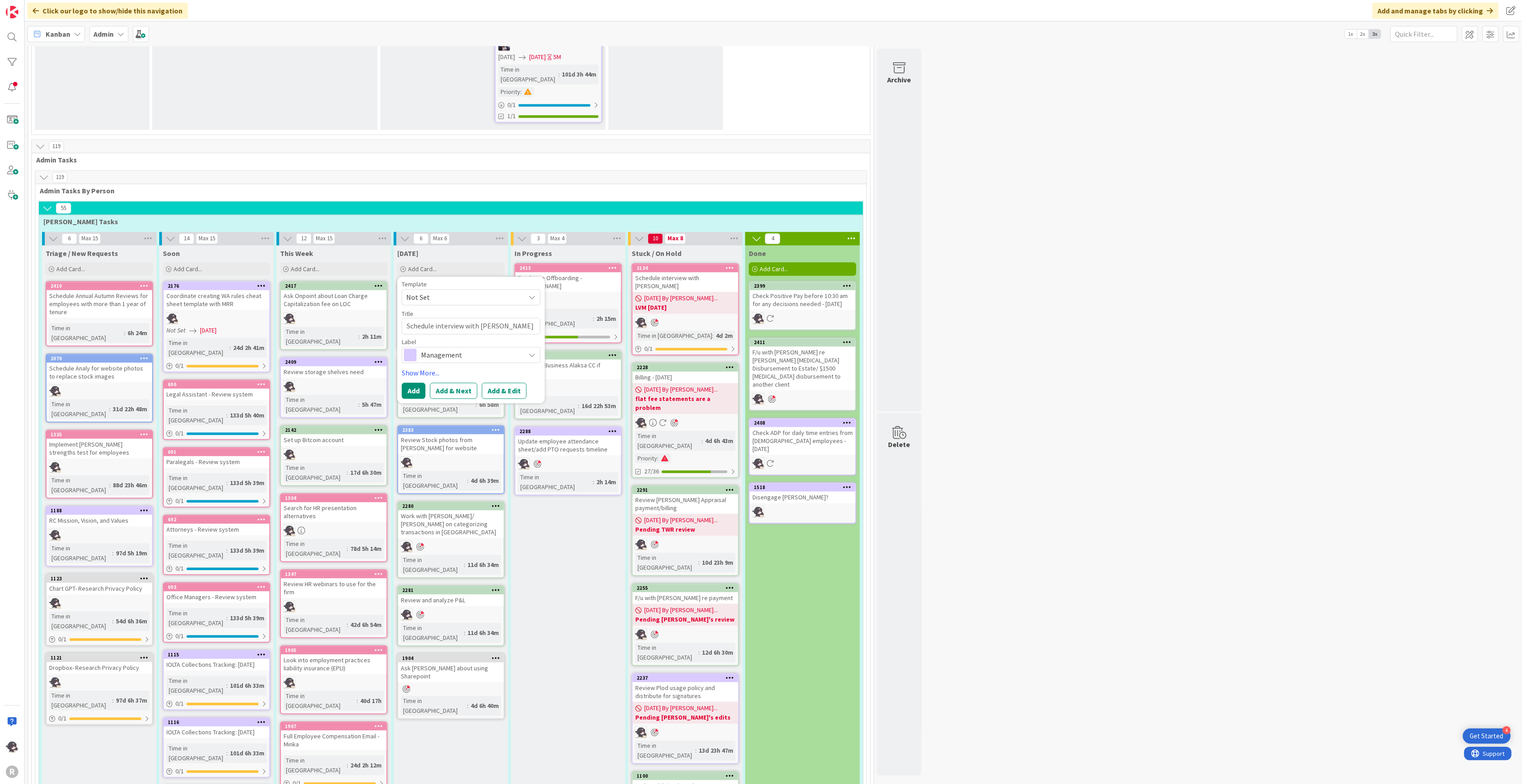
type textarea "x"
type textarea "Schedule interview with [PERSON_NAME]"
type textarea "x"
type textarea "Schedule interview with [PERSON_NAME]"
type textarea "x"
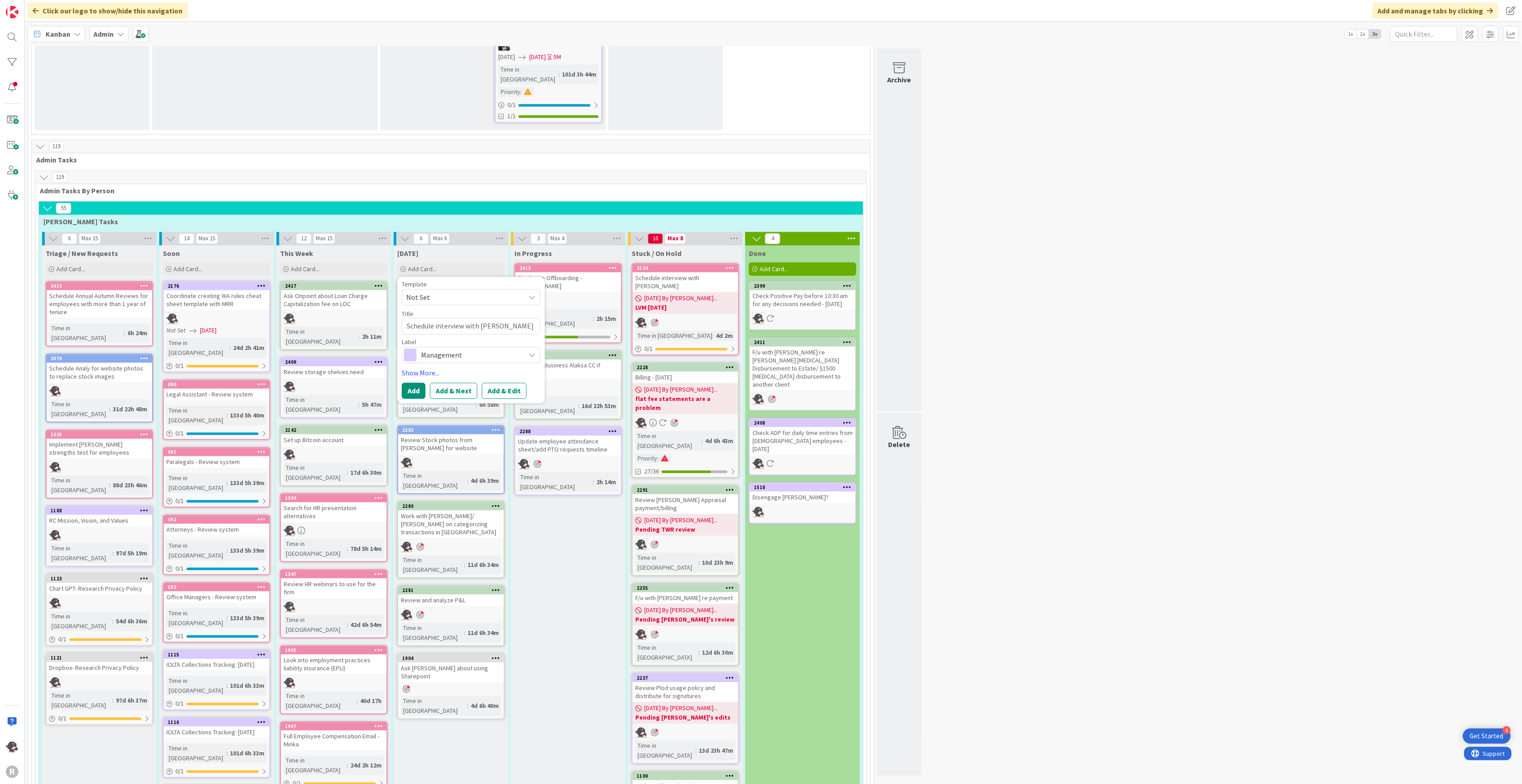
type textarea "Schedule interview with [PERSON_NAME]"
type textarea "x"
type textarea "Schedule interview with [PERSON_NAME]"
click at [528, 347] on div "Management" at bounding box center [471, 355] width 138 height 16
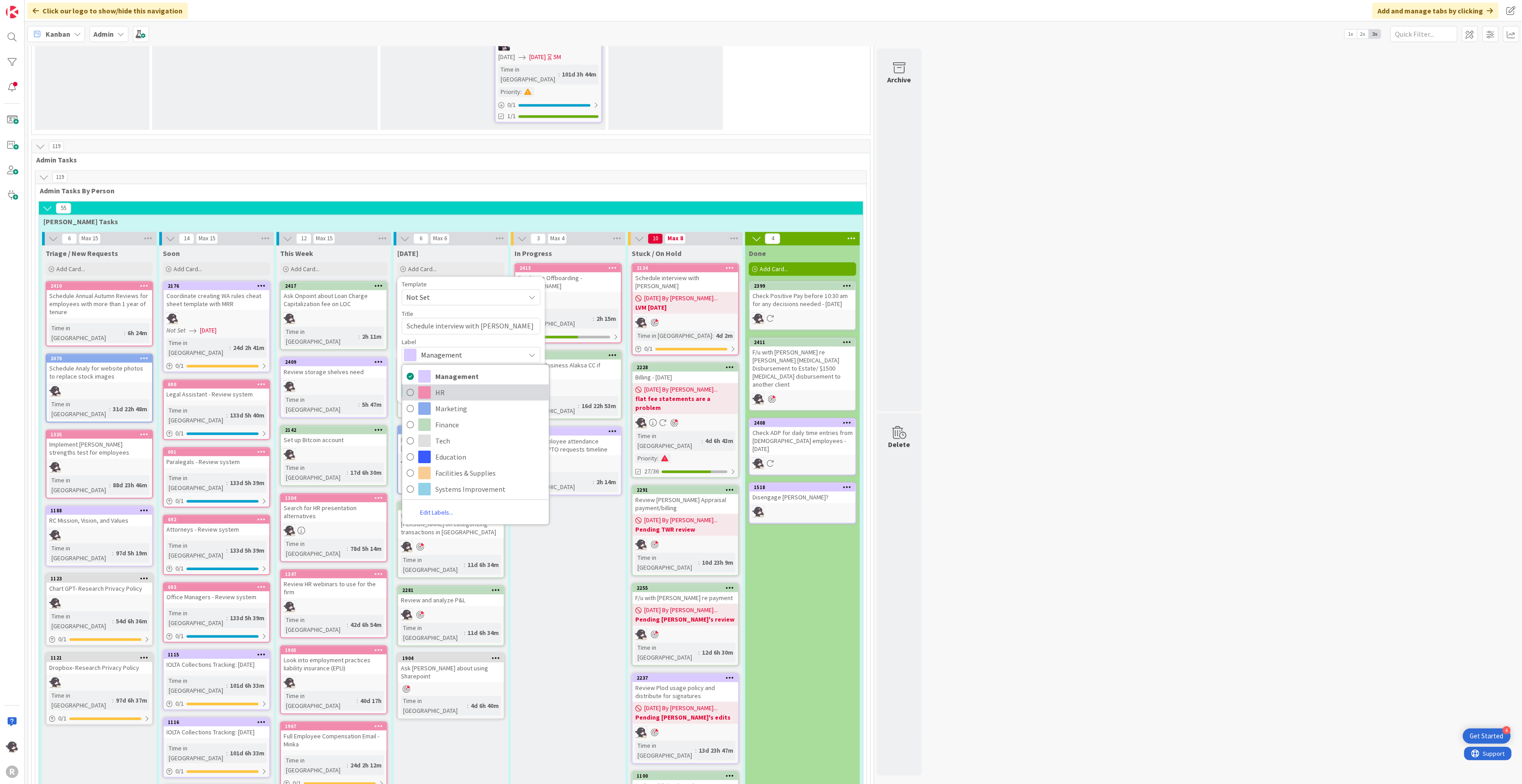
click at [462, 385] on span "HR" at bounding box center [490, 392] width 109 height 14
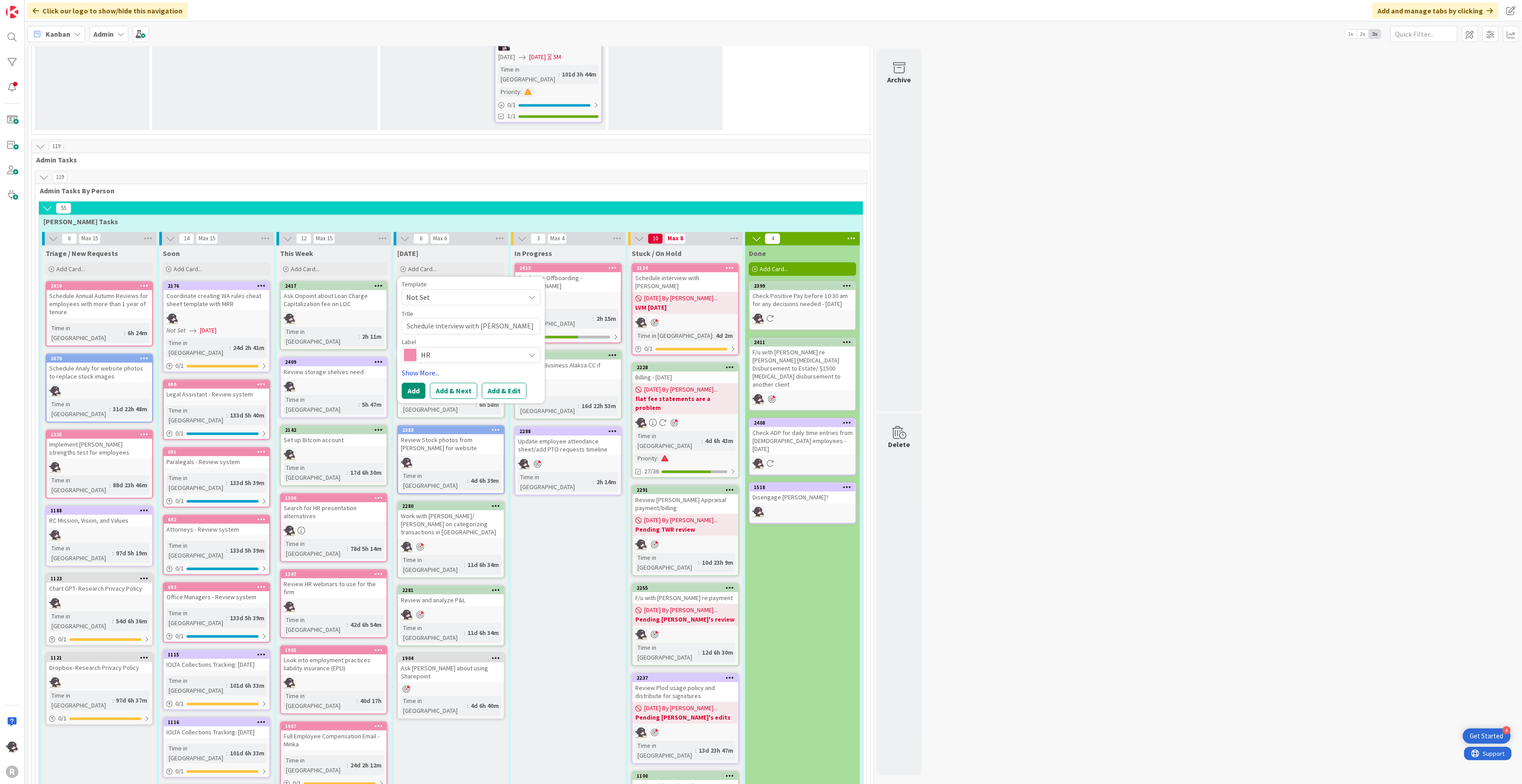
click at [425, 368] on link "Show More..." at bounding box center [471, 373] width 138 height 11
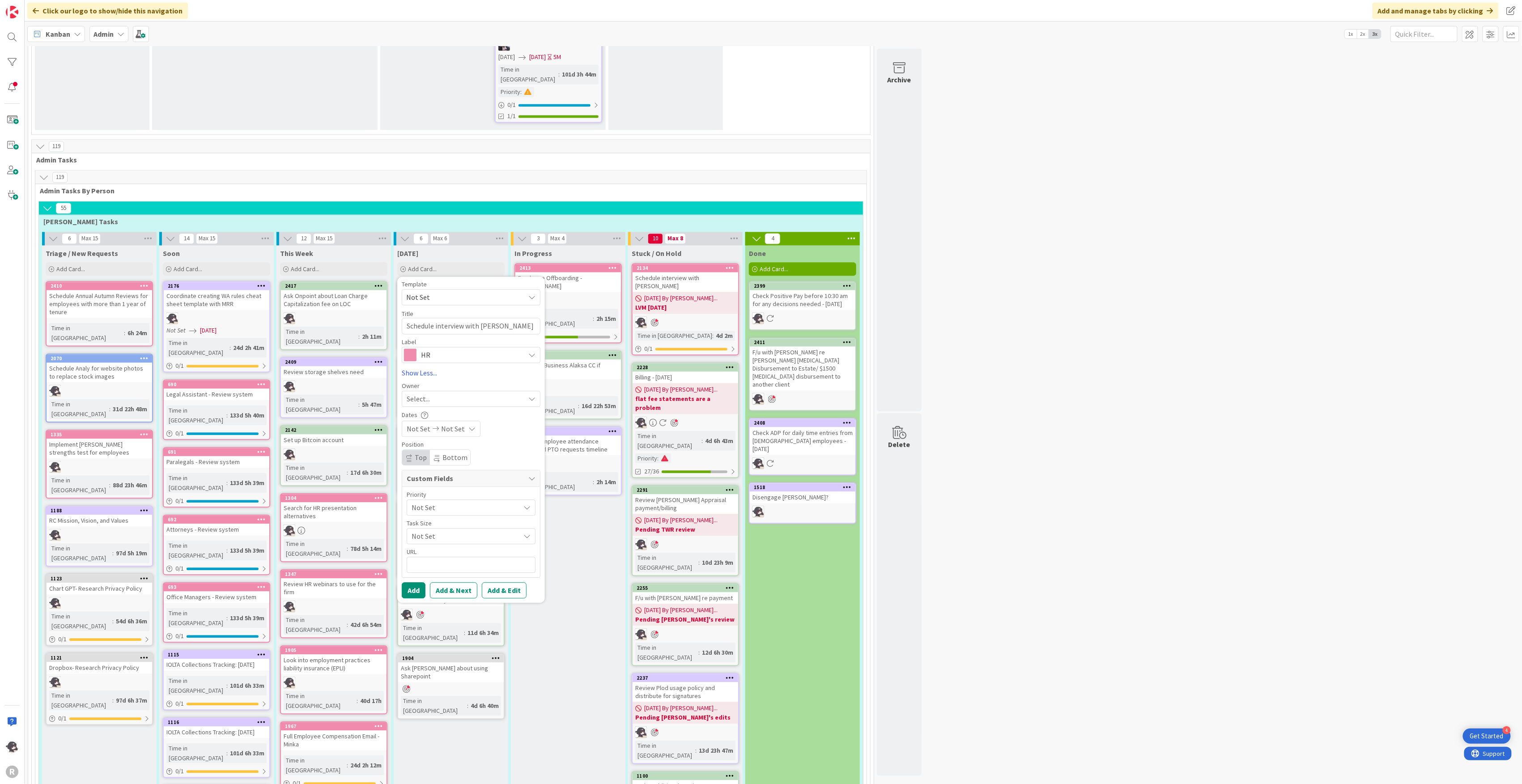
click at [431, 394] on div "Select..." at bounding box center [466, 399] width 118 height 11
click at [437, 450] on span "[PERSON_NAME]" at bounding box center [458, 457] width 44 height 14
drag, startPoint x: 414, startPoint y: 467, endPoint x: 440, endPoint y: 442, distance: 36.1
click at [415, 582] on button "Add" at bounding box center [414, 590] width 24 height 16
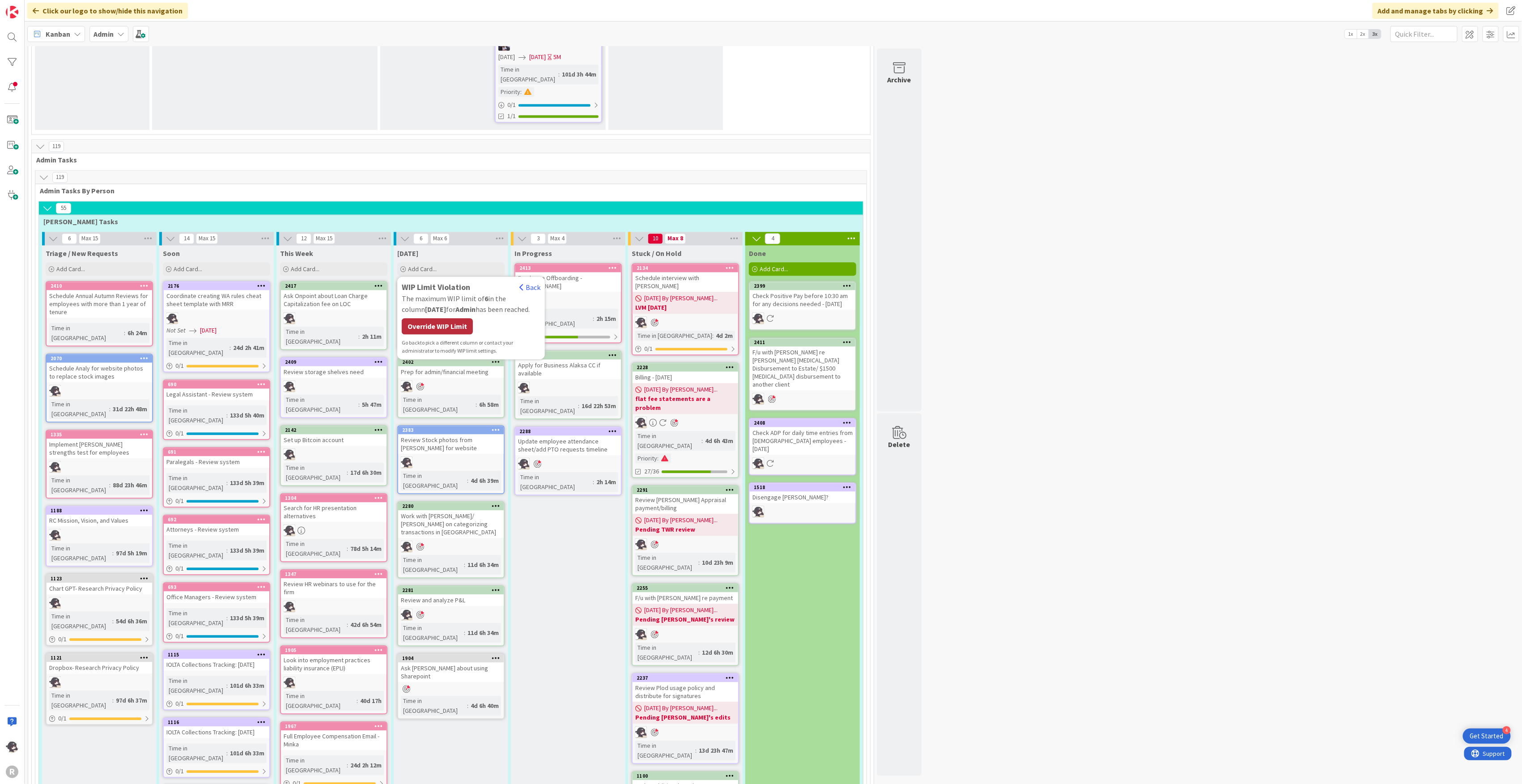
click at [446, 318] on div "Override WIP Limit" at bounding box center [437, 326] width 71 height 16
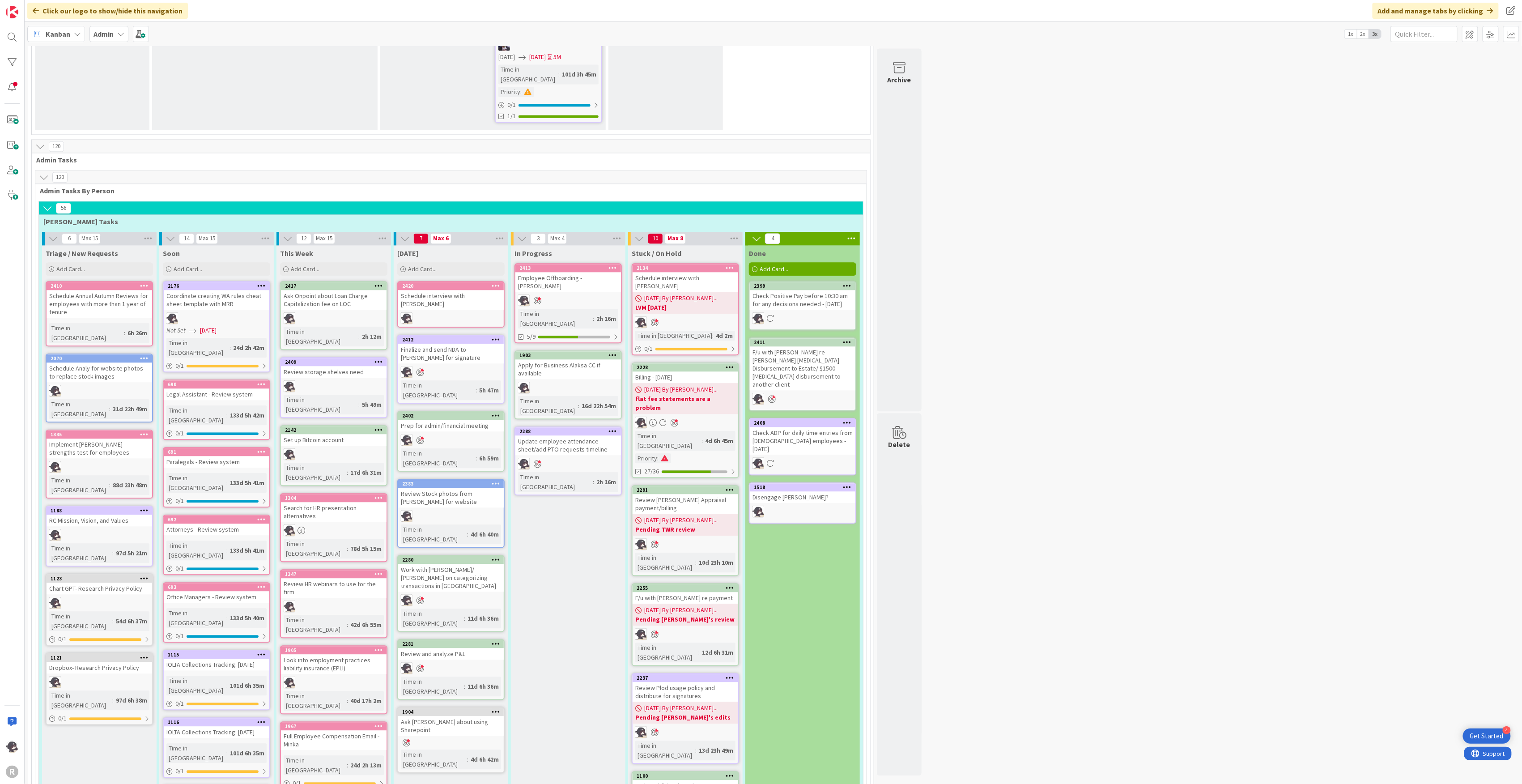
click at [500, 282] on icon at bounding box center [495, 285] width 8 height 6
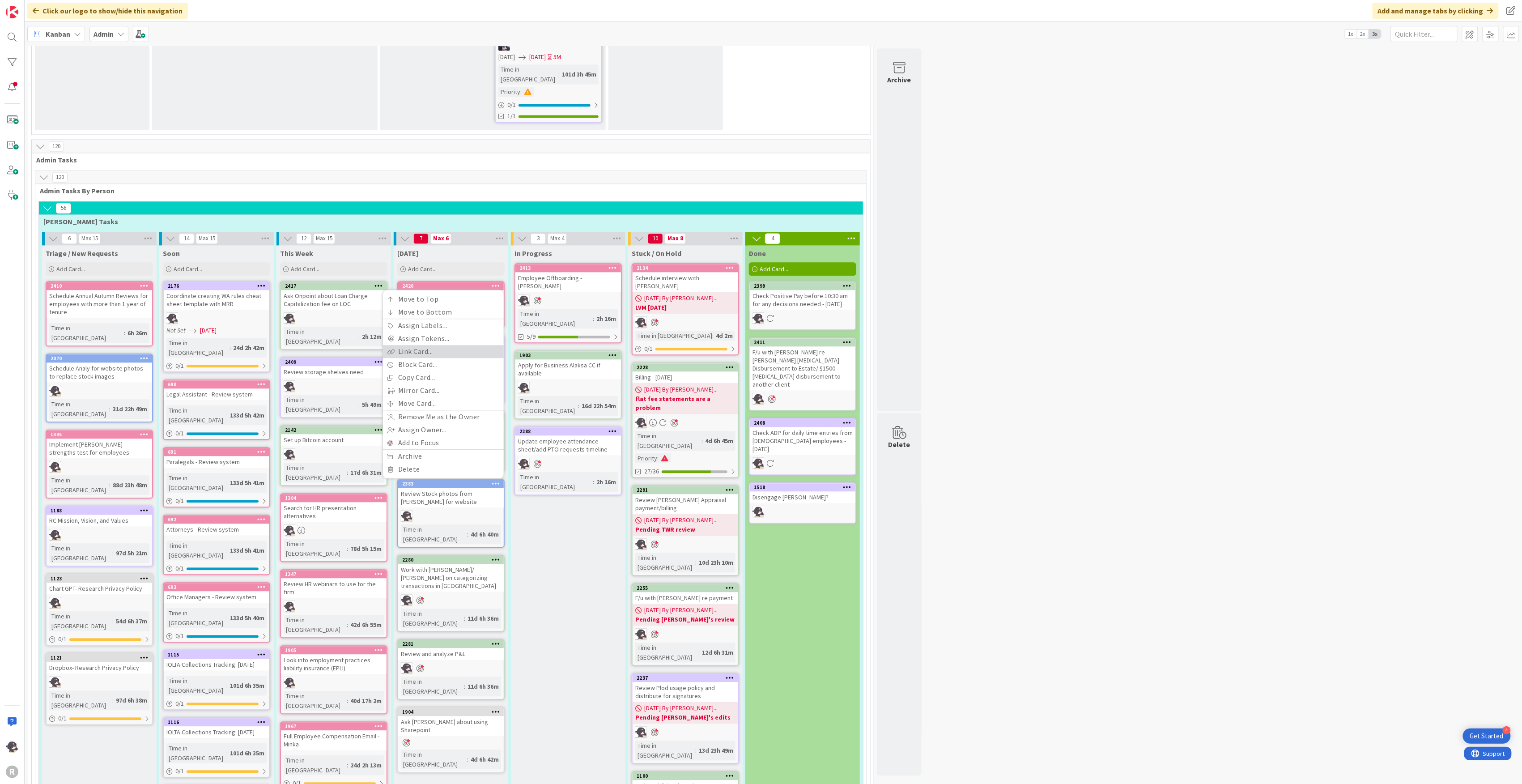
click at [427, 345] on link "Link Card..." at bounding box center [443, 351] width 121 height 13
click at [423, 348] on input "text" at bounding box center [443, 355] width 112 height 16
click at [427, 393] on span "Schedule interview with [PERSON_NAME]" at bounding box center [443, 401] width 98 height 18
click at [445, 335] on span "Select..." at bounding box center [440, 342] width 33 height 12
click at [456, 357] on span "parent" at bounding box center [482, 364] width 70 height 14
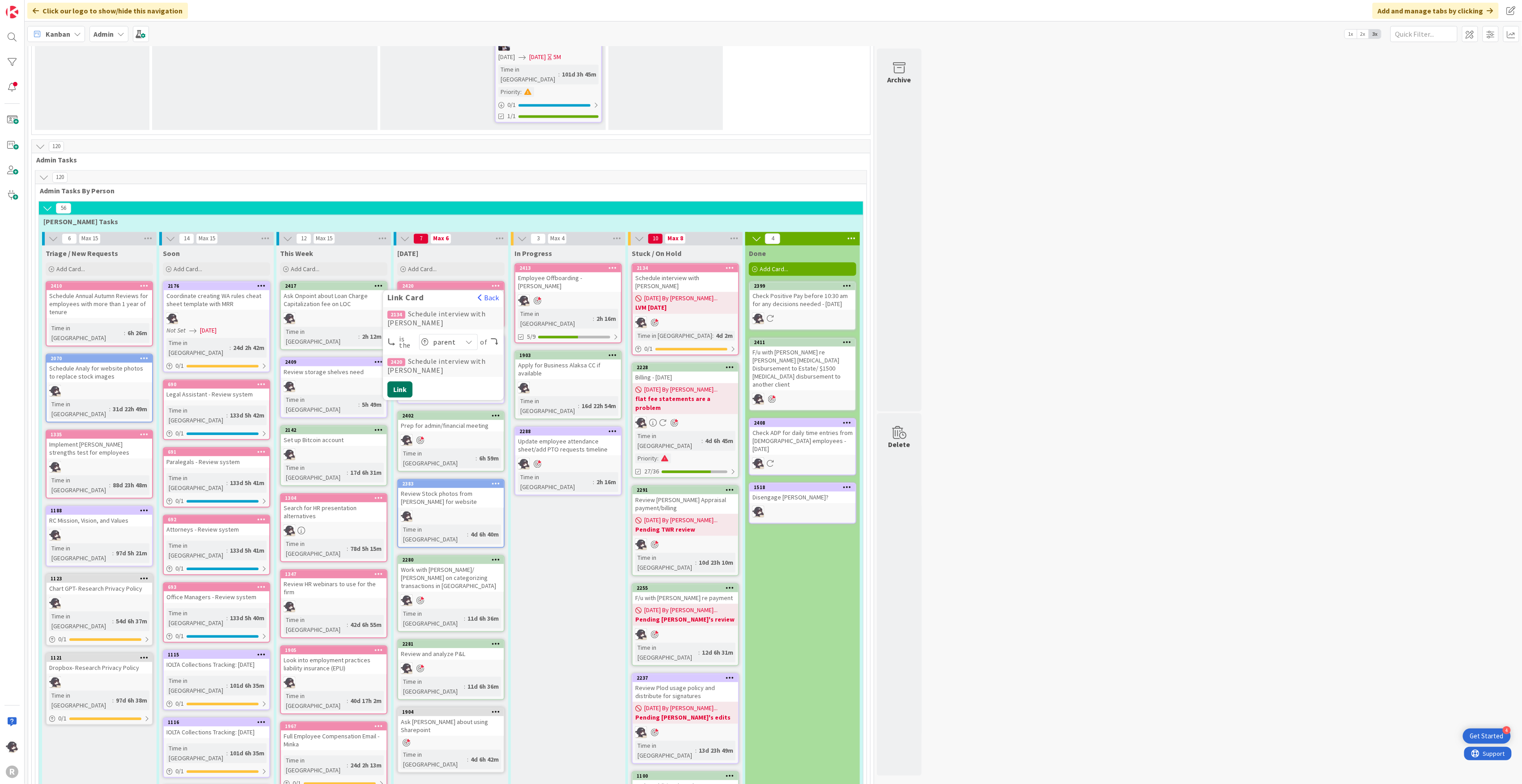
click at [405, 381] on button "Link" at bounding box center [400, 389] width 25 height 16
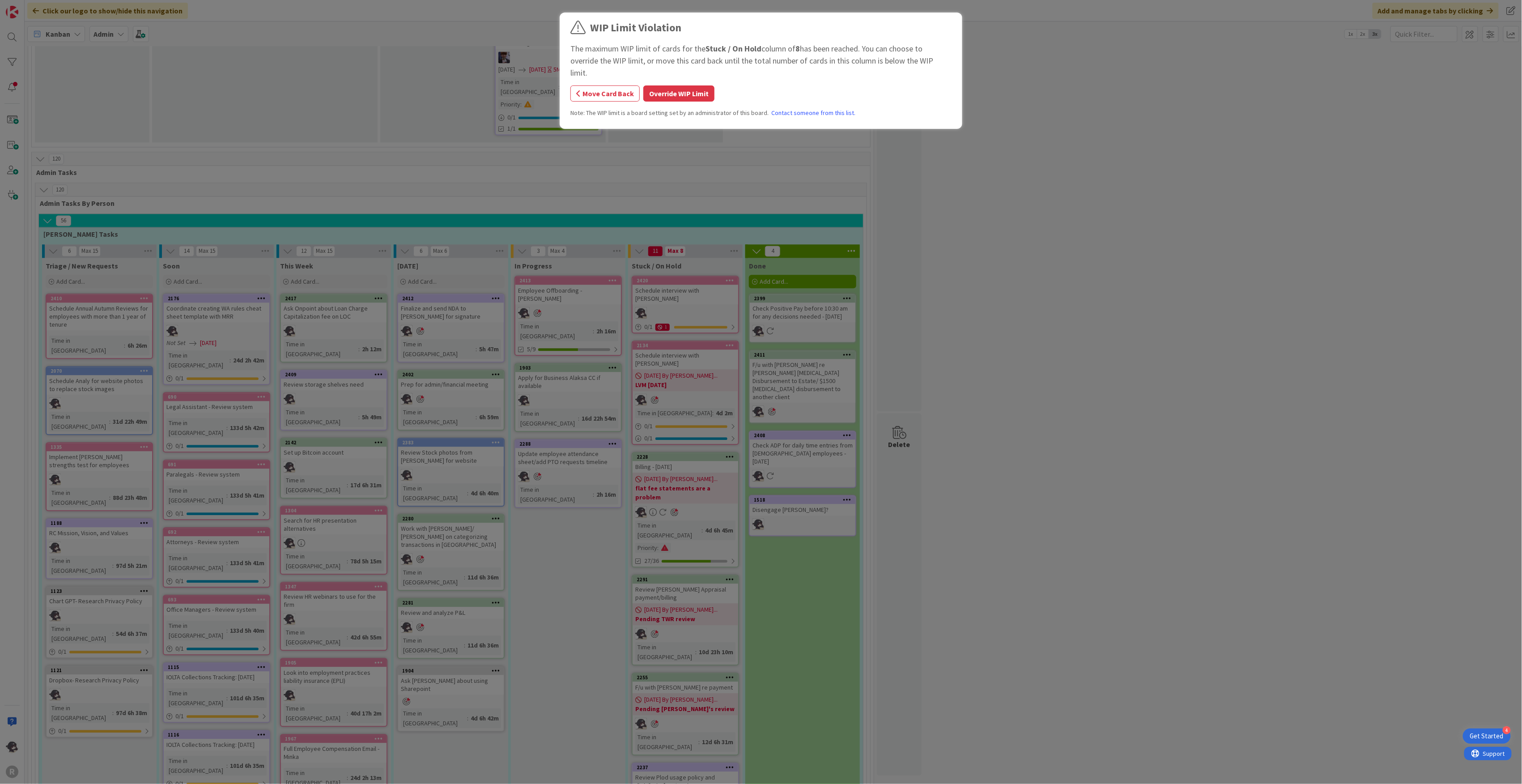
scroll to position [1209, 0]
click at [686, 86] on button "Override WIP Limit" at bounding box center [679, 93] width 71 height 16
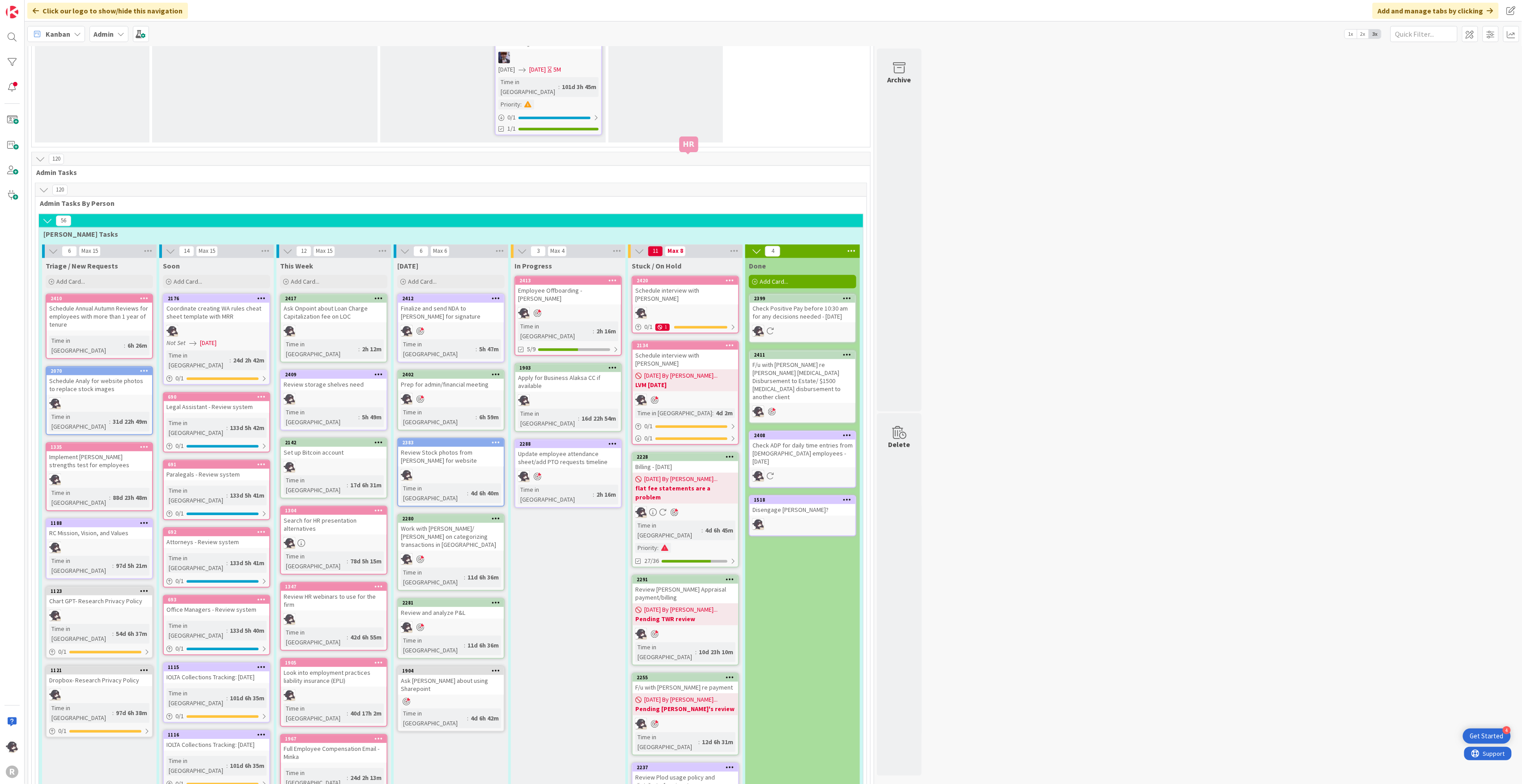
click at [693, 277] on div "2420" at bounding box center [687, 280] width 102 height 6
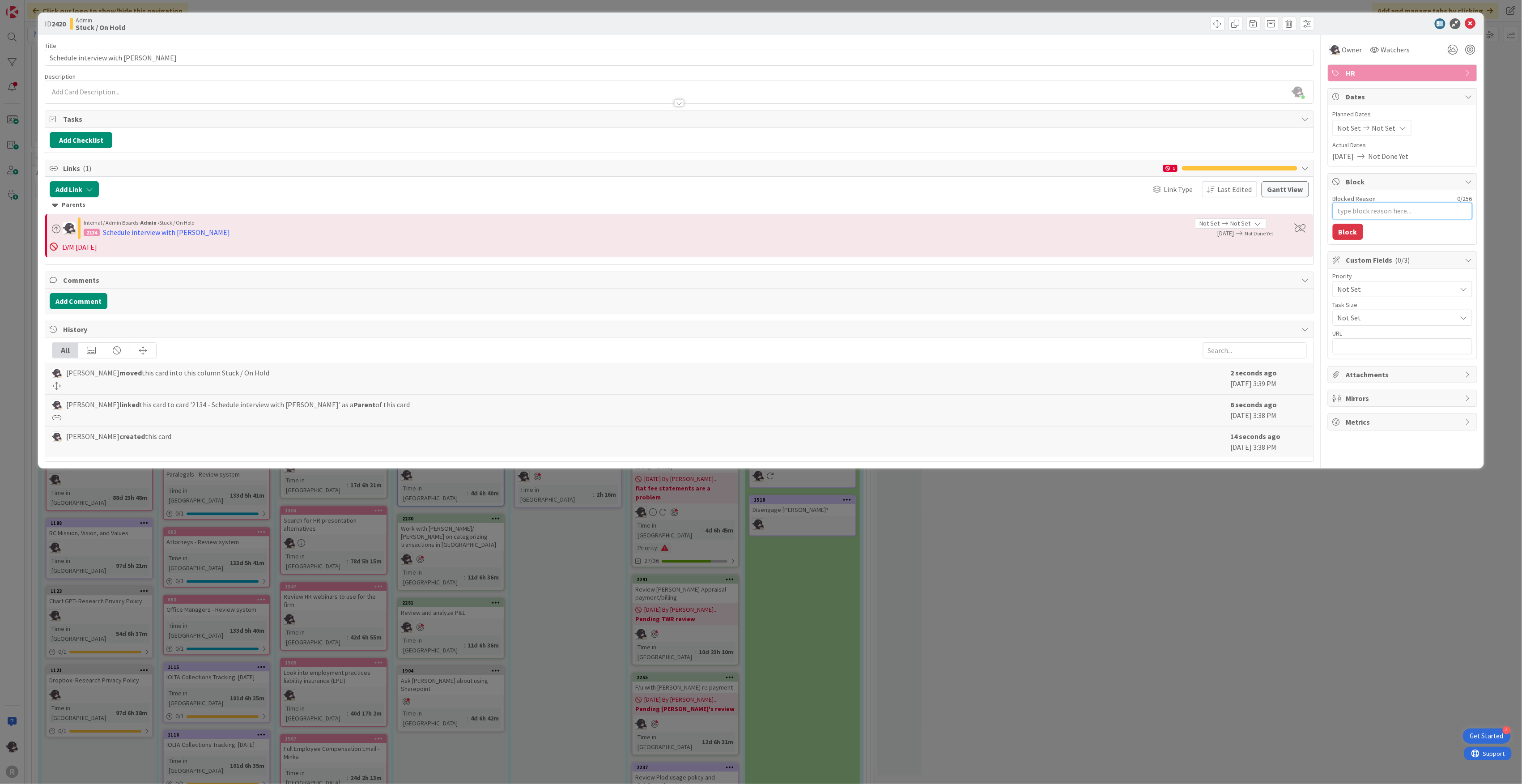
click at [1411, 214] on textarea "Blocked Reason" at bounding box center [1403, 211] width 140 height 17
type textarea "x"
type textarea "LV"
type textarea "x"
type textarea "LVM"
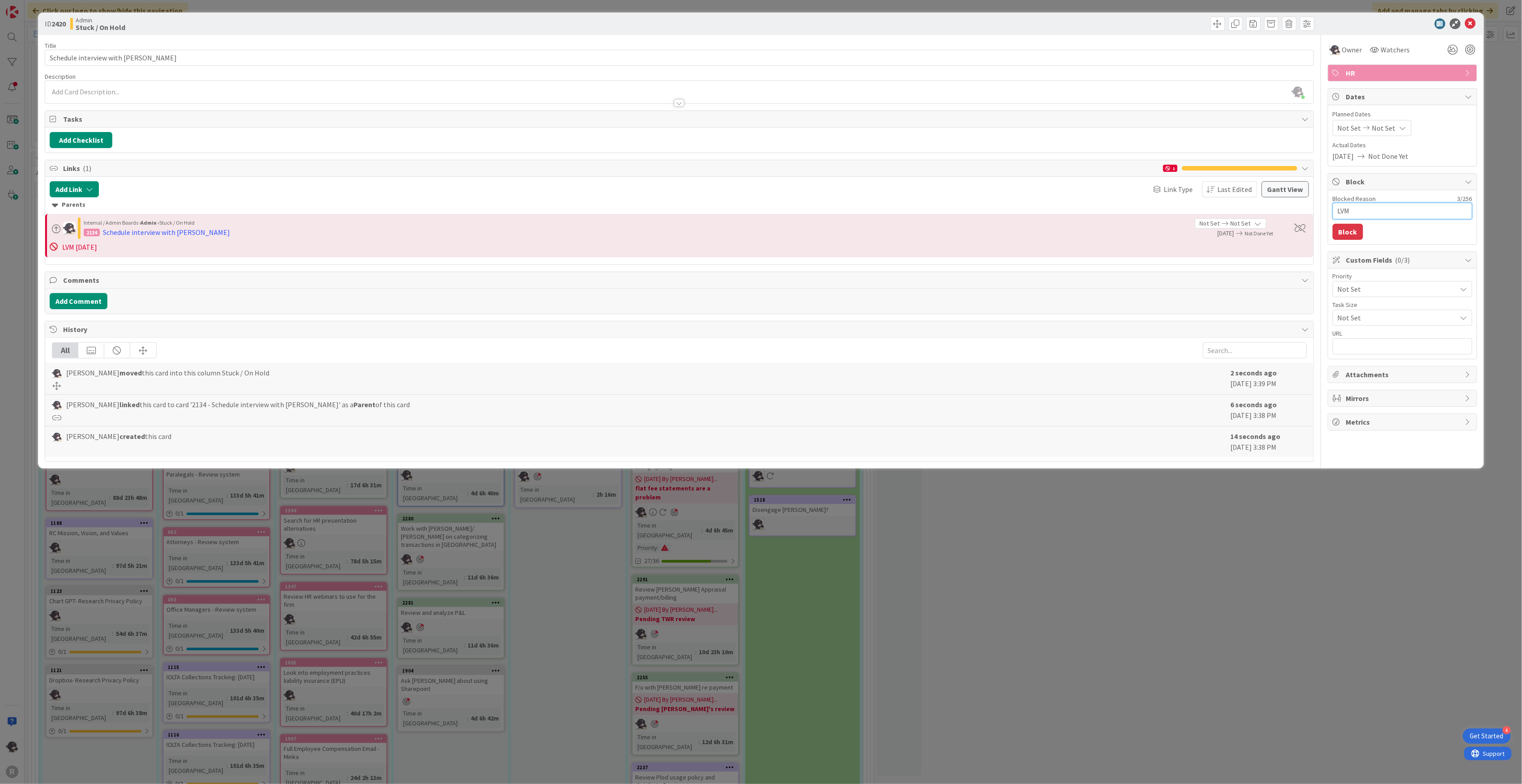
type textarea "x"
type textarea "LVM"
type textarea "x"
type textarea "LVM 8"
type textarea "x"
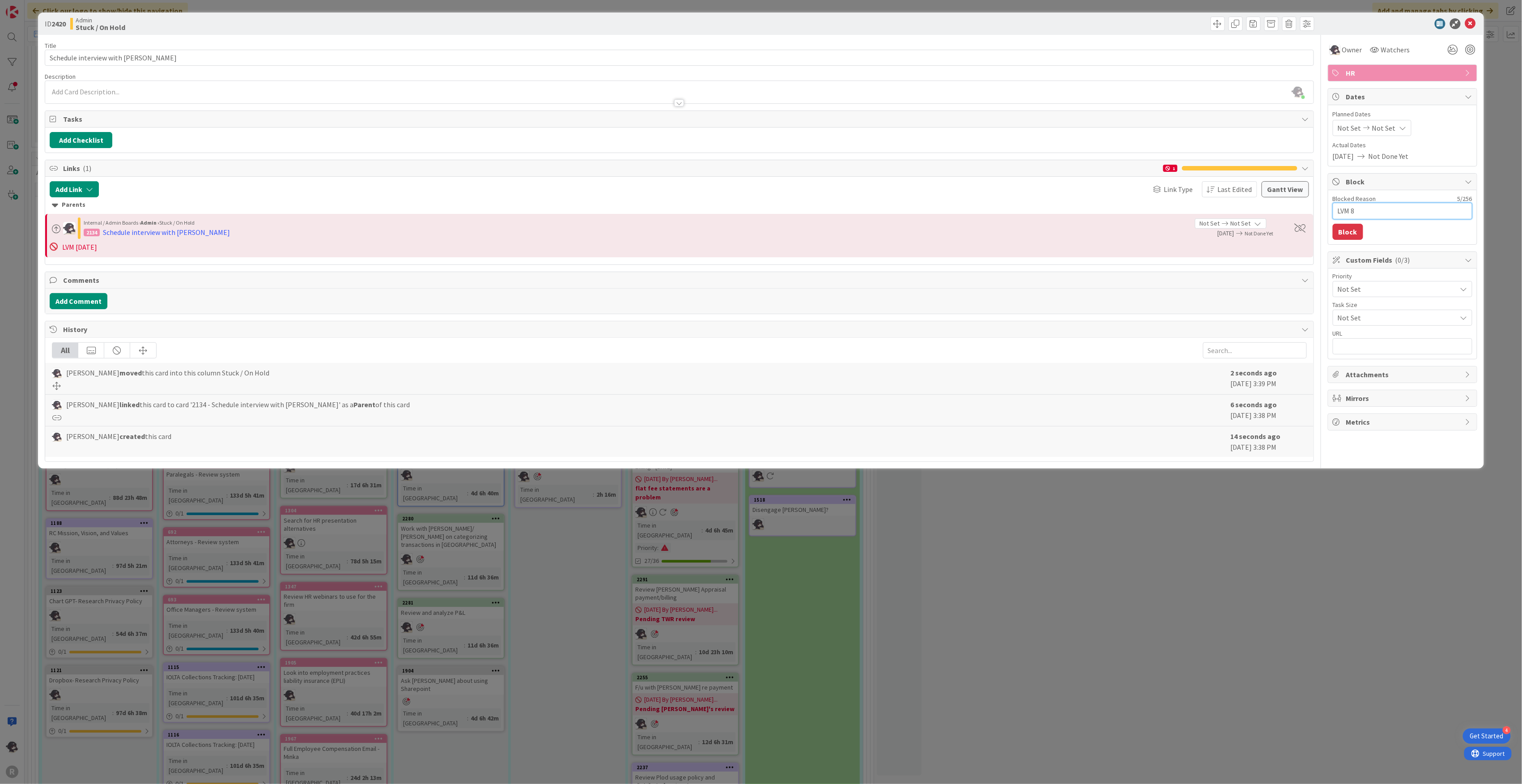
type textarea "LVM 8/"
type textarea "x"
type textarea "LVM 8/1"
type textarea "x"
type textarea "LVM 8/18"
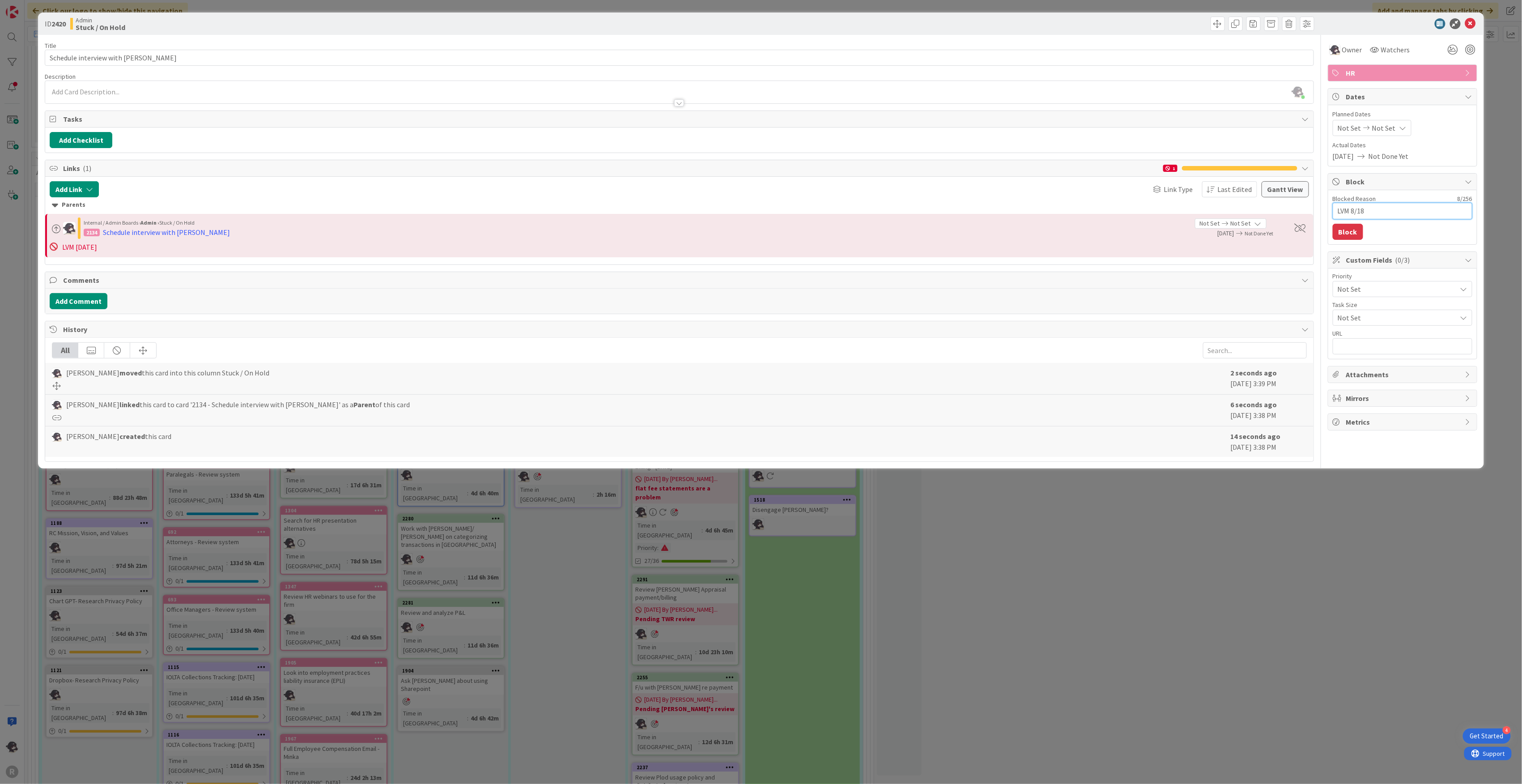
type textarea "x"
type textarea "LVM 8/18/"
type textarea "x"
type textarea "LVM 8/18/2"
type textarea "x"
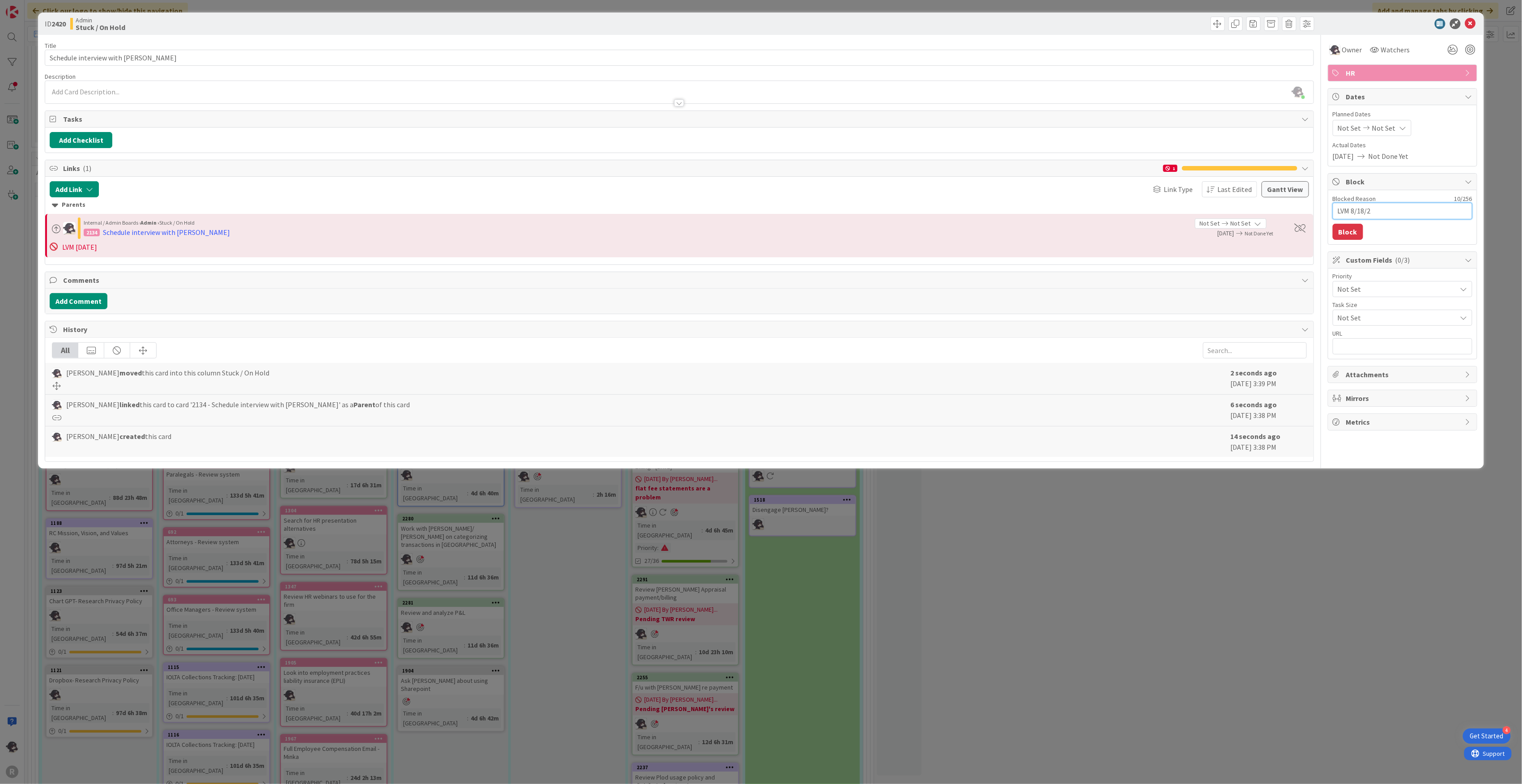
type textarea "LVM [DATE]"
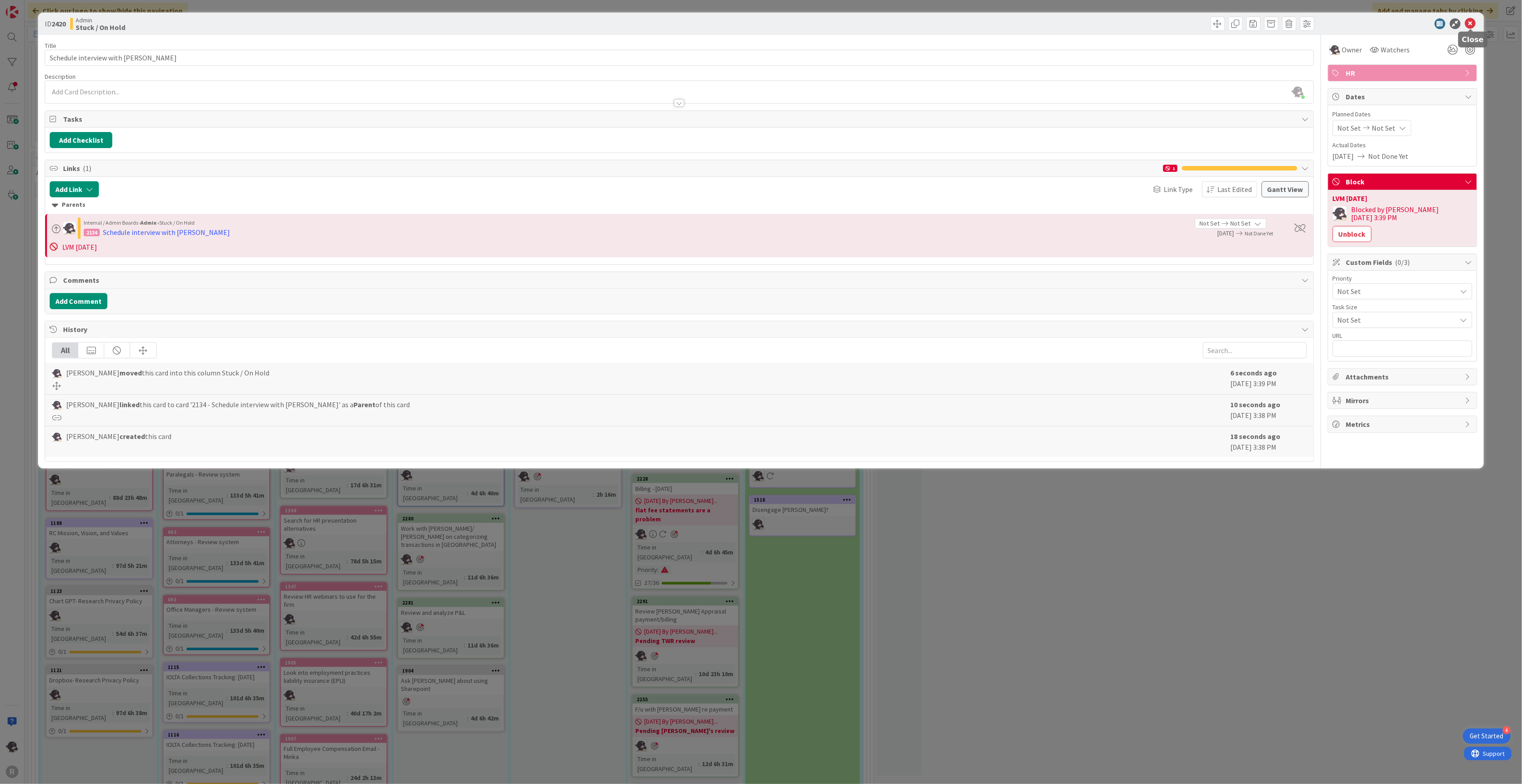
click at [1472, 25] on icon at bounding box center [1471, 24] width 11 height 11
